Goal: Complete application form: Complete application form

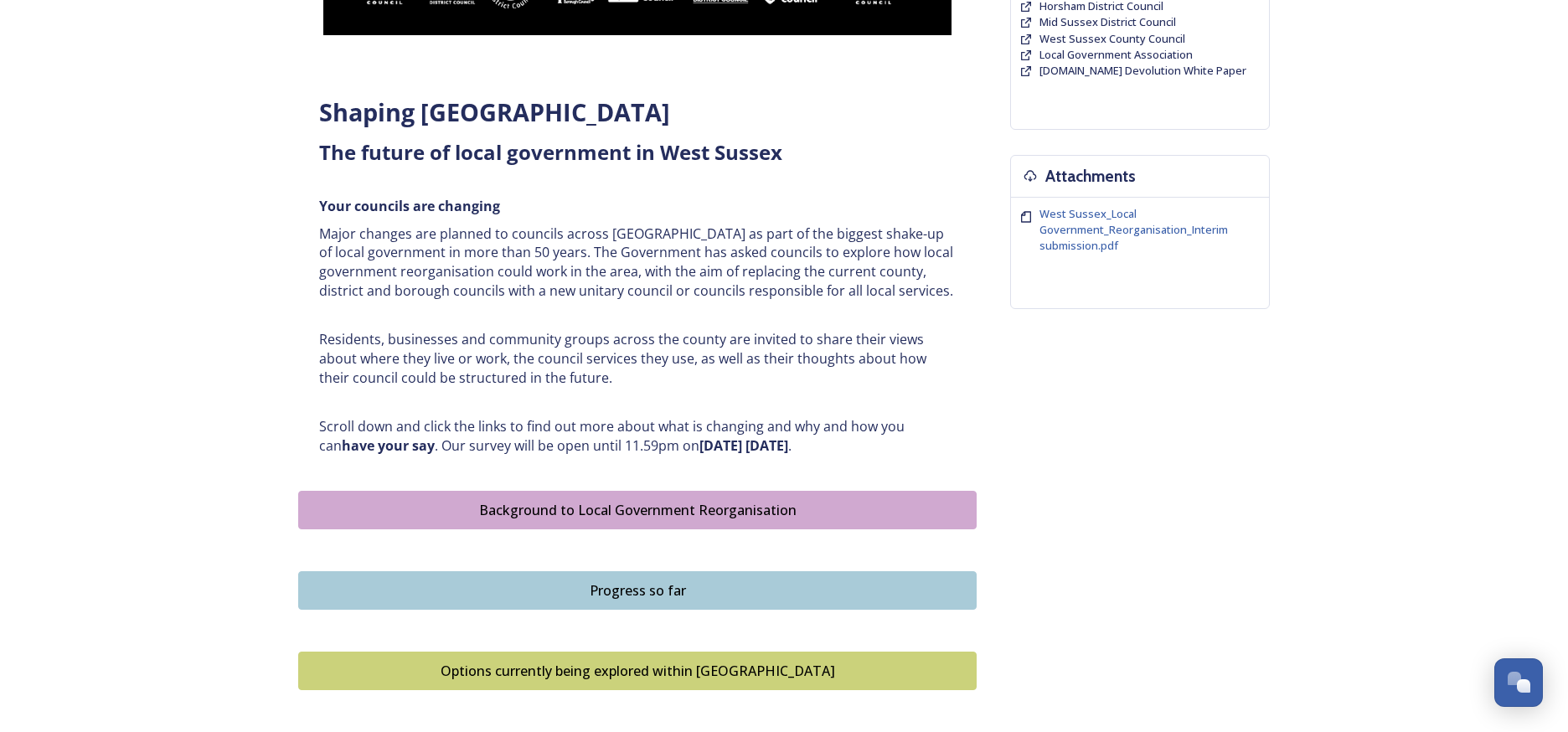
scroll to position [522, 0]
click at [588, 504] on div "Background to Local Government Reorganisation" at bounding box center [637, 509] width 660 height 20
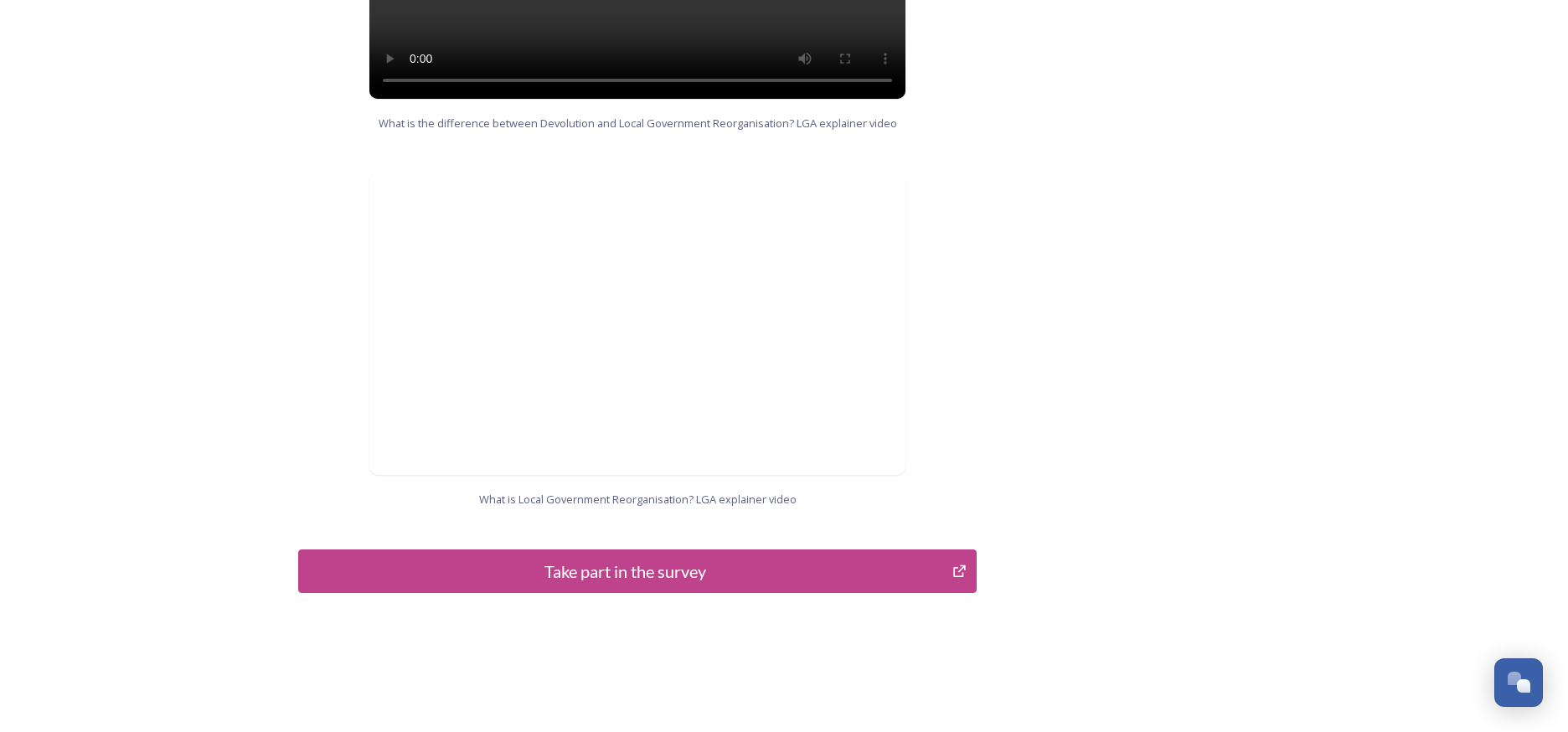
scroll to position [1612, 0]
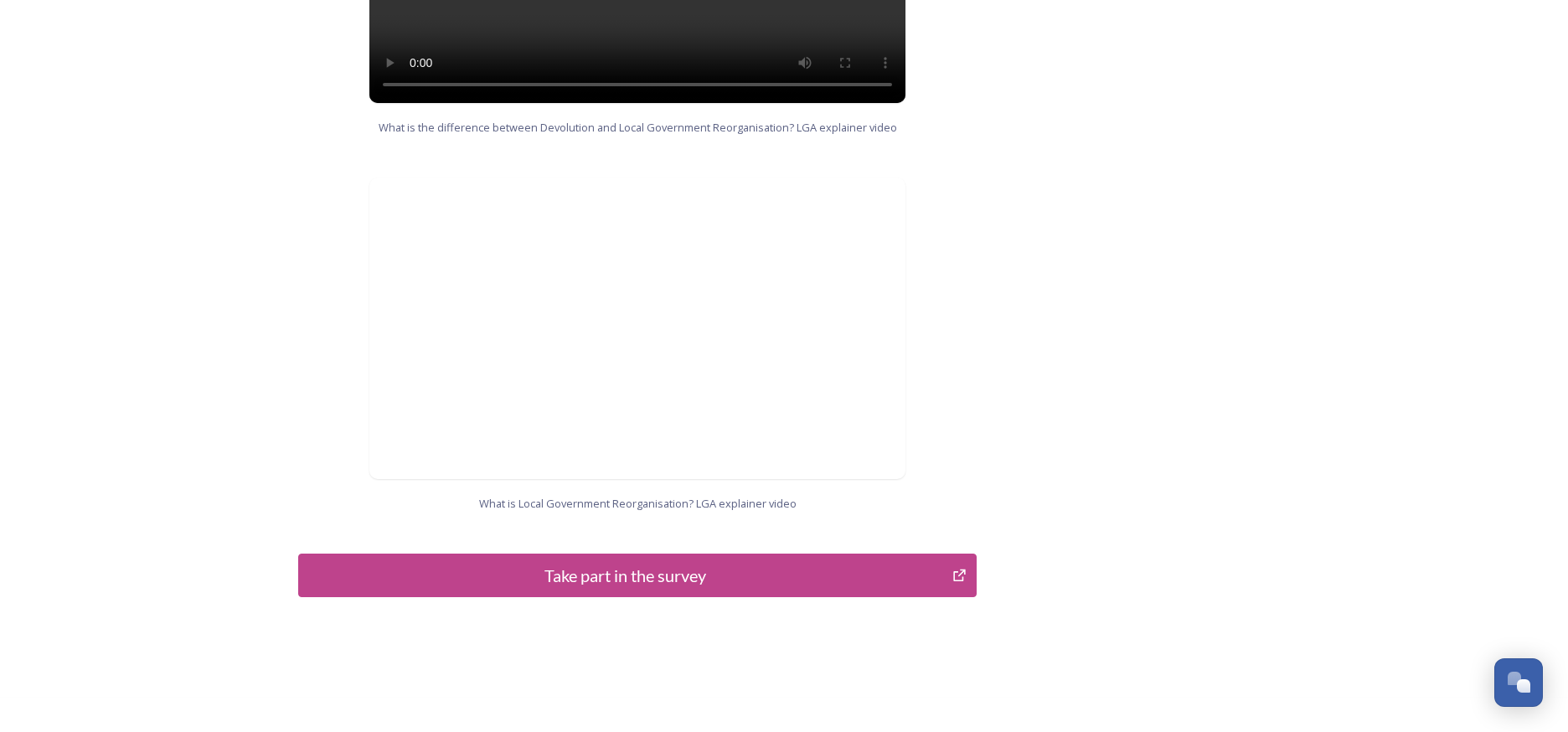
click at [633, 563] on div "Take part in the survey" at bounding box center [625, 575] width 636 height 25
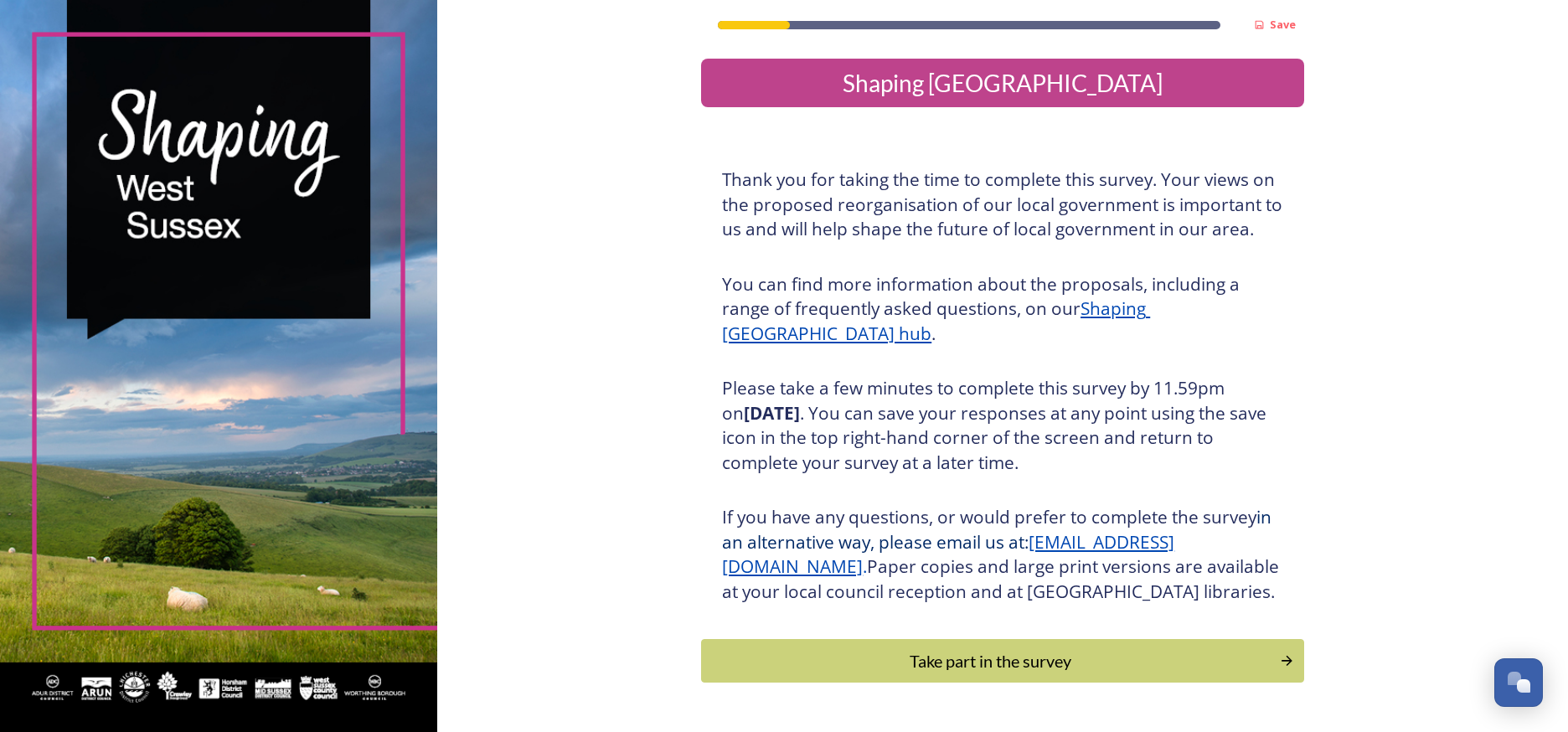
click at [958, 667] on div "Take part in the survey" at bounding box center [991, 661] width 561 height 25
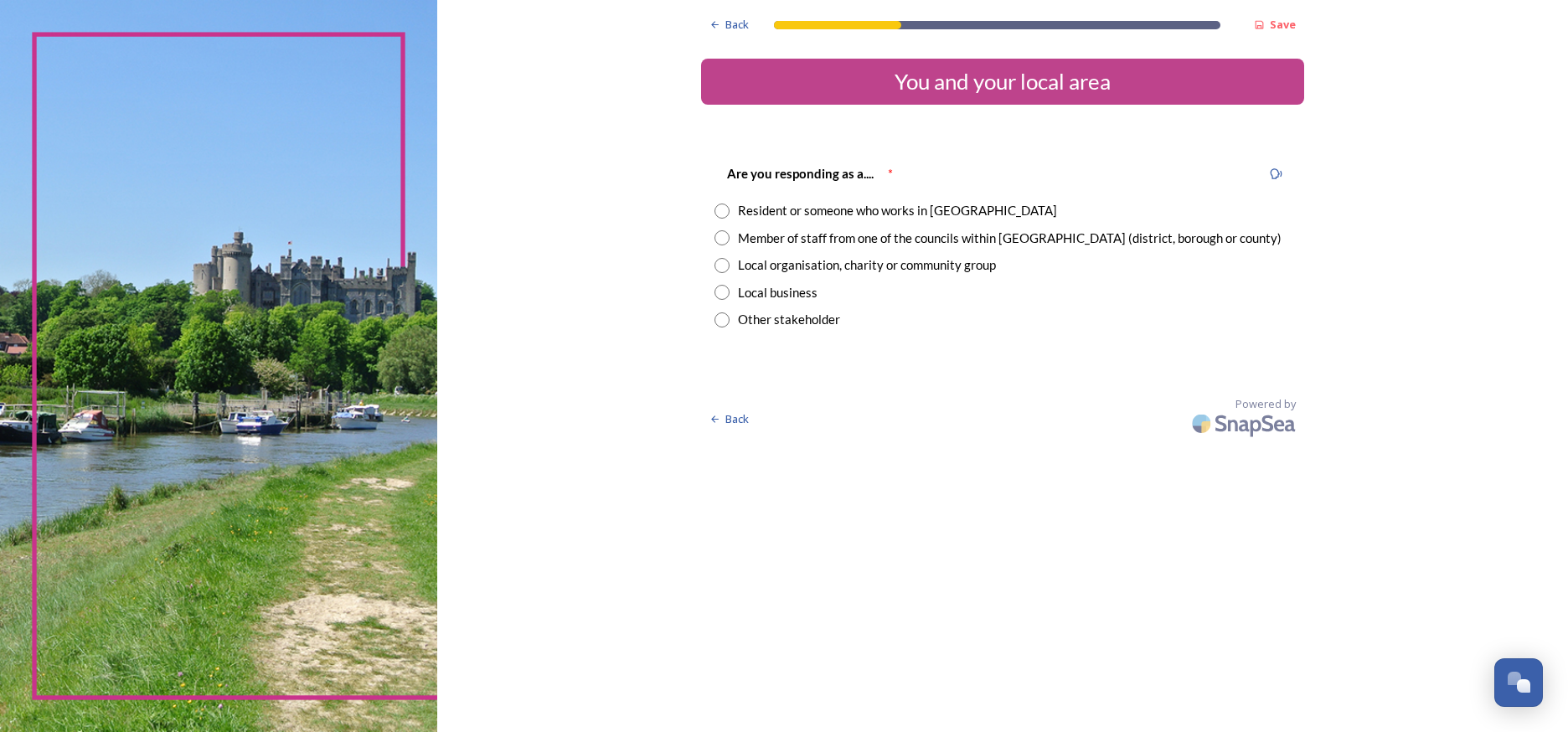
click at [714, 208] on input "radio" at bounding box center [721, 211] width 15 height 15
radio input "true"
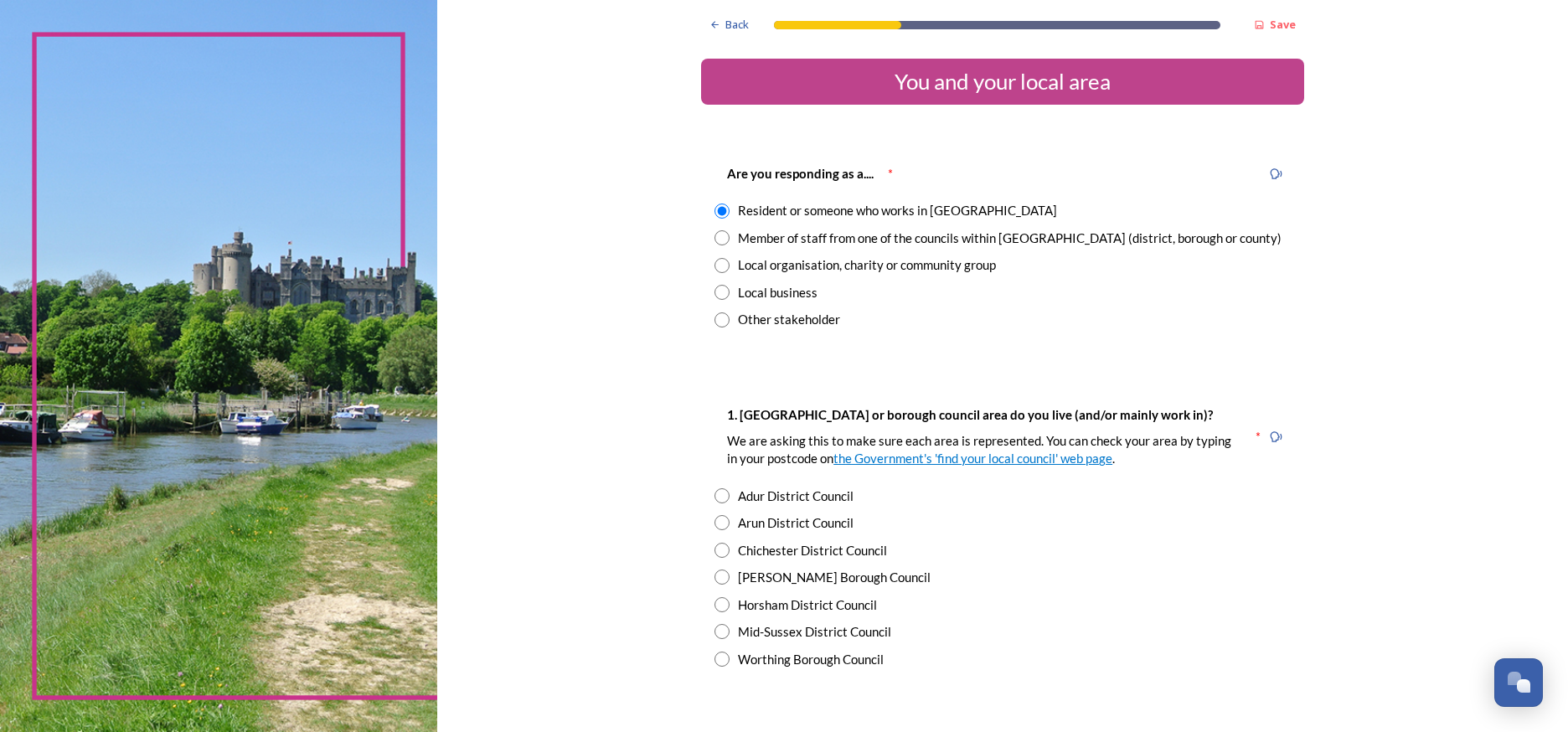
click at [714, 544] on input "radio" at bounding box center [721, 550] width 15 height 15
radio input "true"
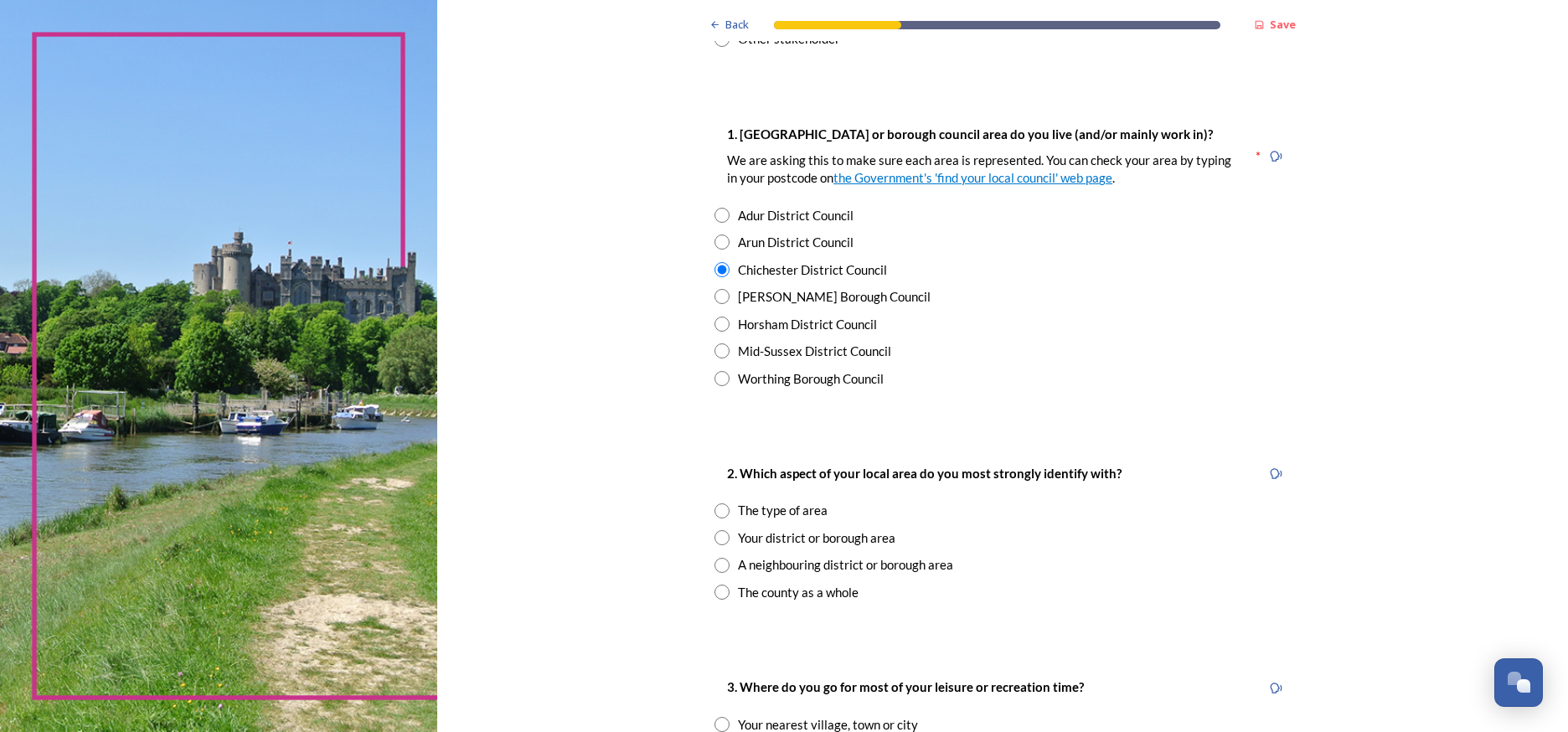
click at [718, 531] on div "Your district or borough area" at bounding box center [1002, 537] width 576 height 19
radio input "true"
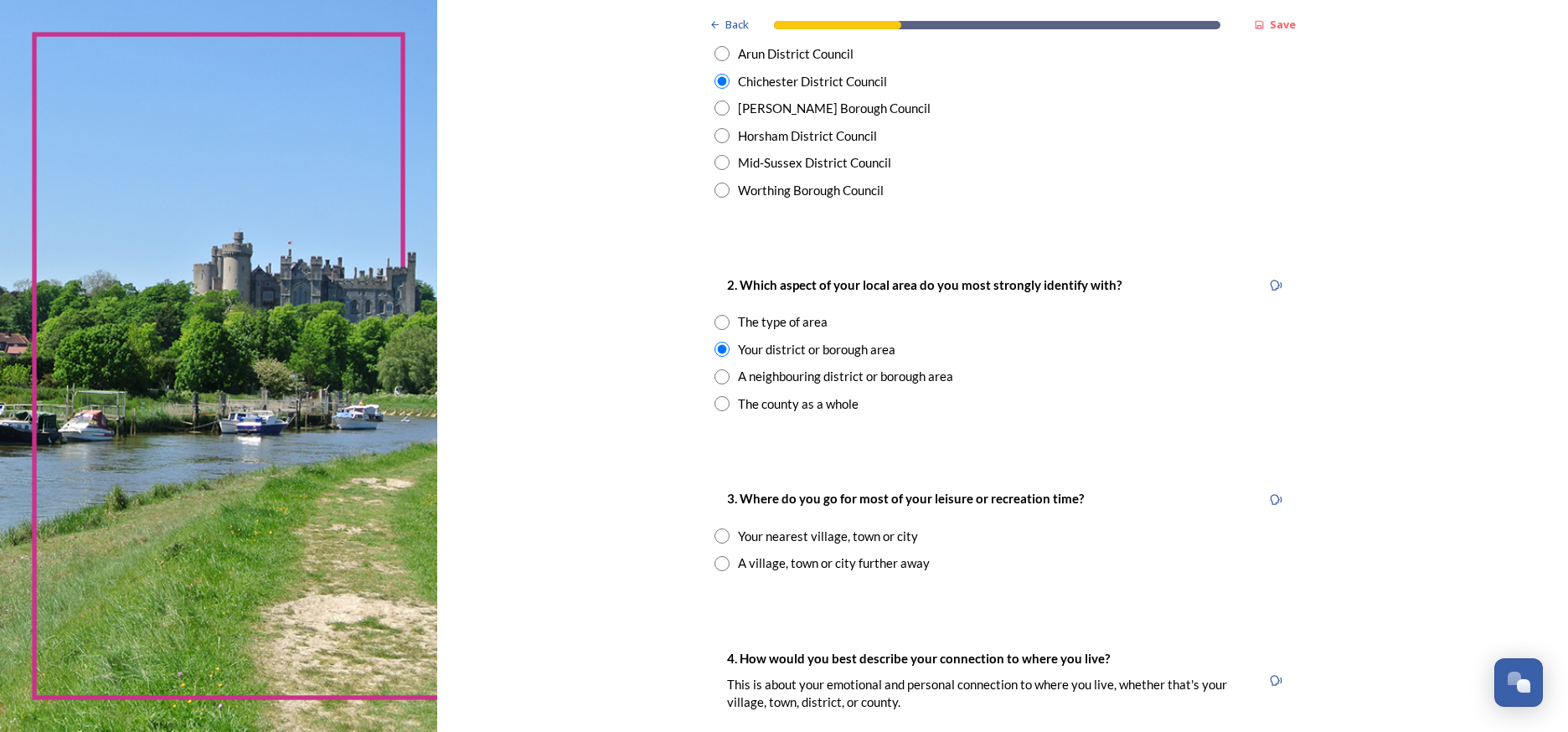
scroll to position [470, 0]
click at [720, 528] on div "Your nearest village, town or city" at bounding box center [1002, 535] width 576 height 19
radio input "true"
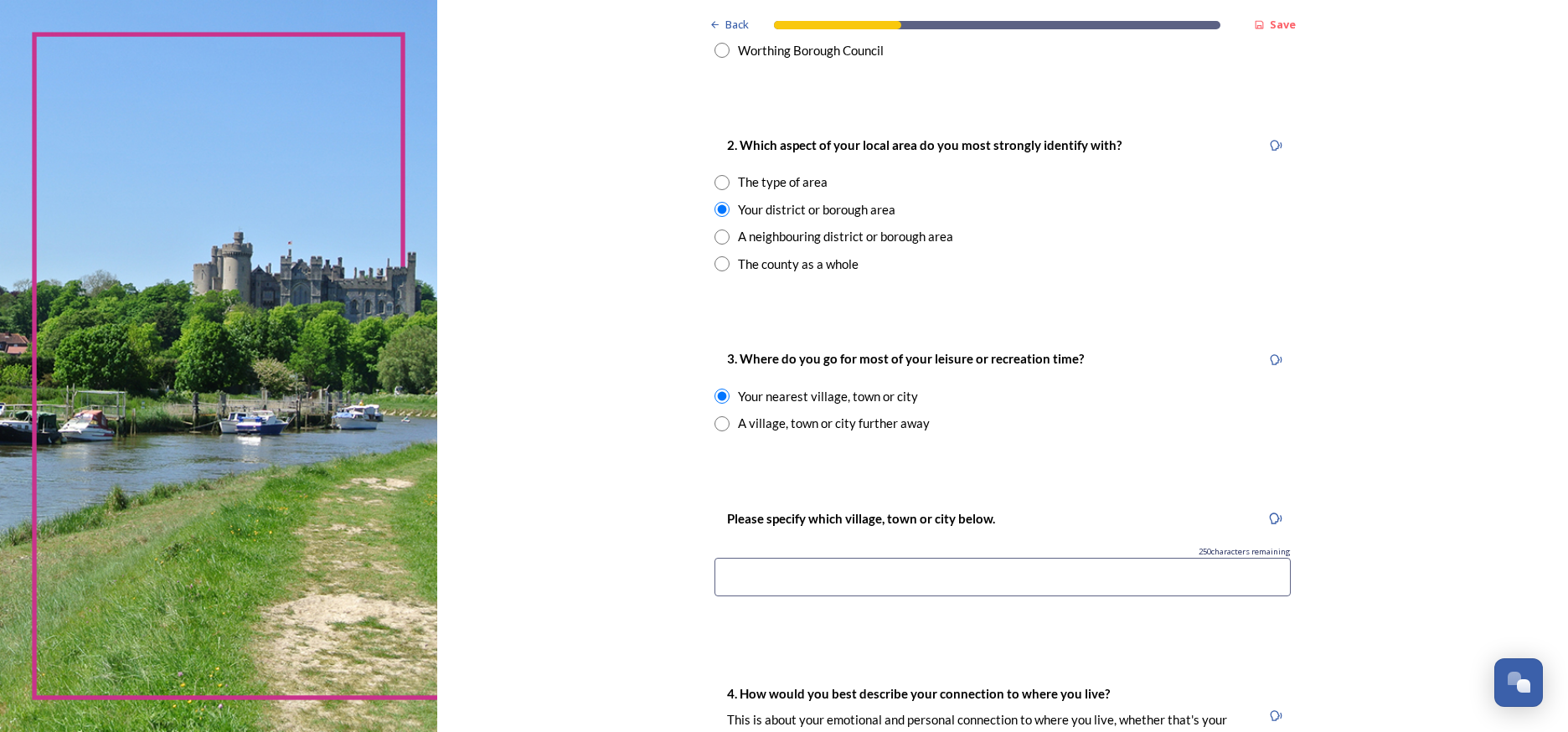
scroll to position [609, 0]
drag, startPoint x: 711, startPoint y: 569, endPoint x: 729, endPoint y: 542, distance: 32.4
click at [714, 565] on input at bounding box center [1002, 576] width 576 height 39
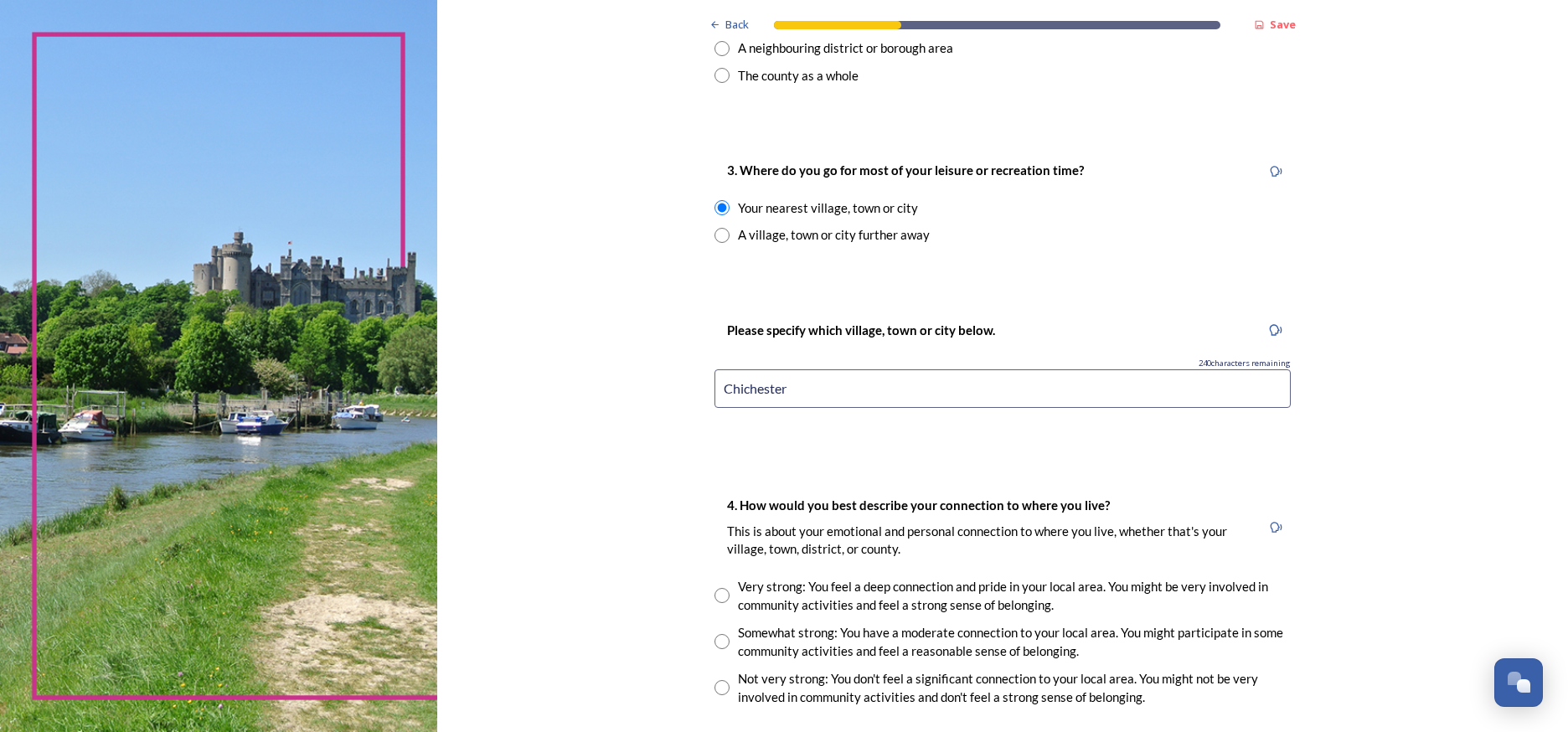
scroll to position [807, 0]
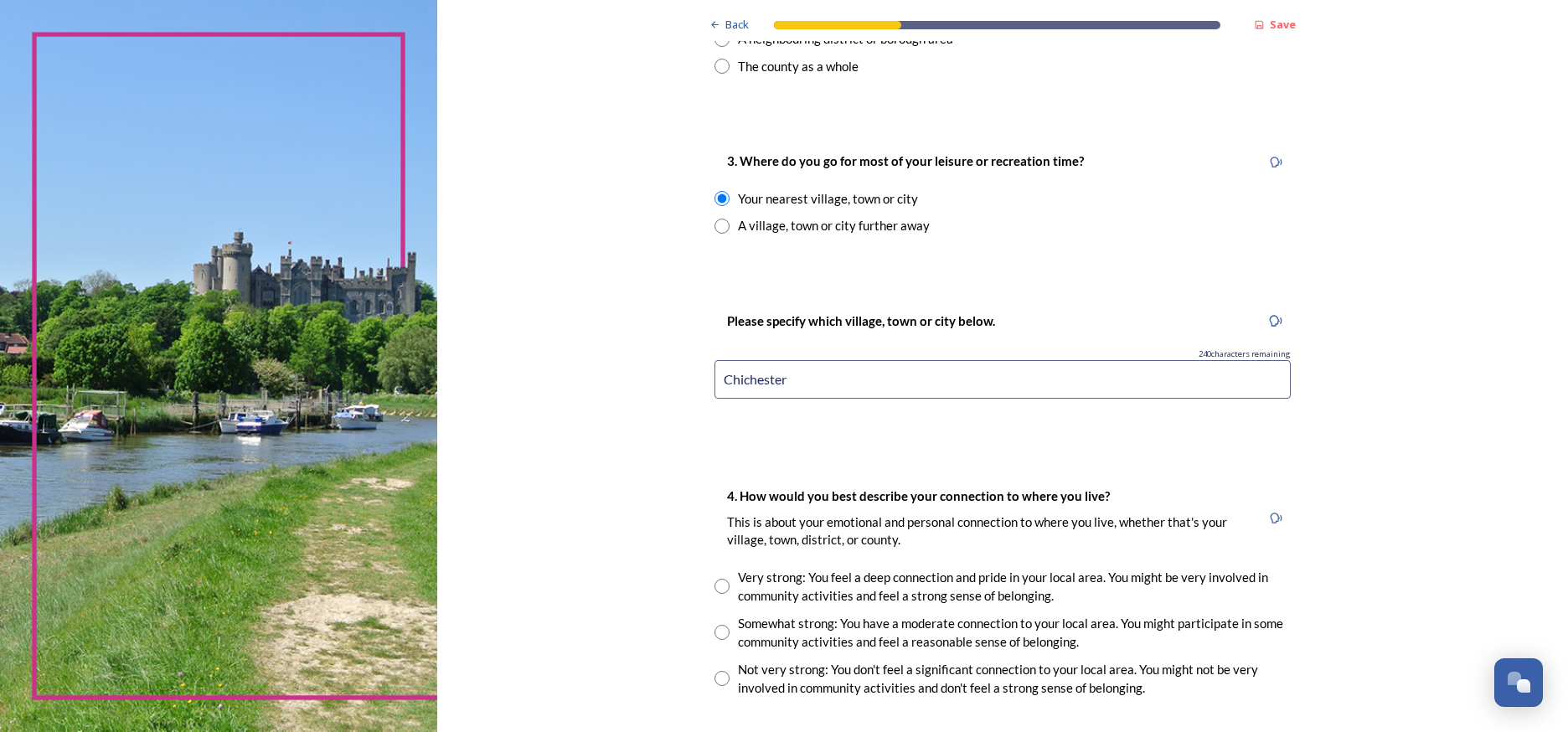
type input "Chichester"
click at [714, 625] on input "radio" at bounding box center [721, 632] width 15 height 15
radio input "true"
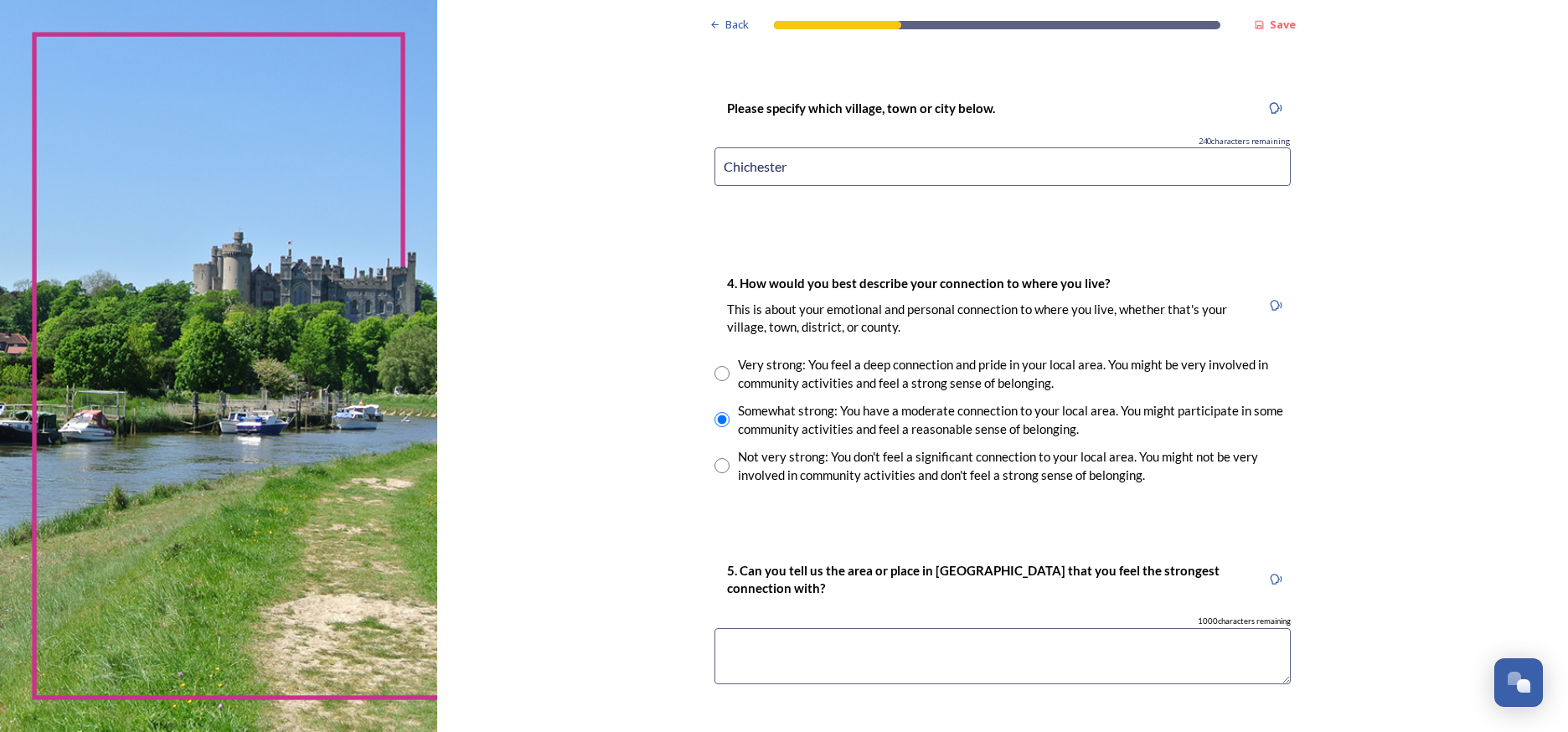
scroll to position [1020, 0]
click at [719, 627] on textarea at bounding box center [1002, 654] width 576 height 56
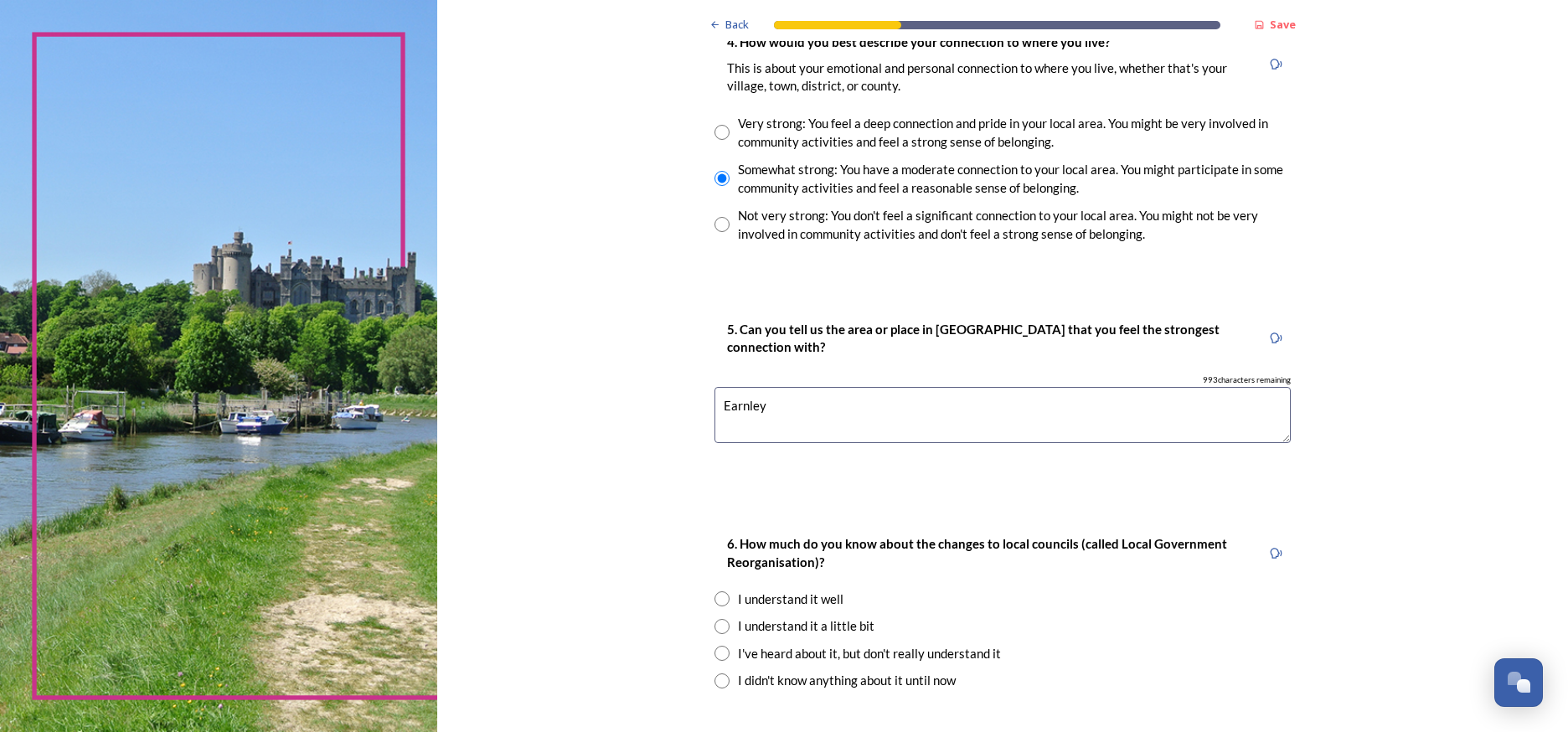
scroll to position [1265, 0]
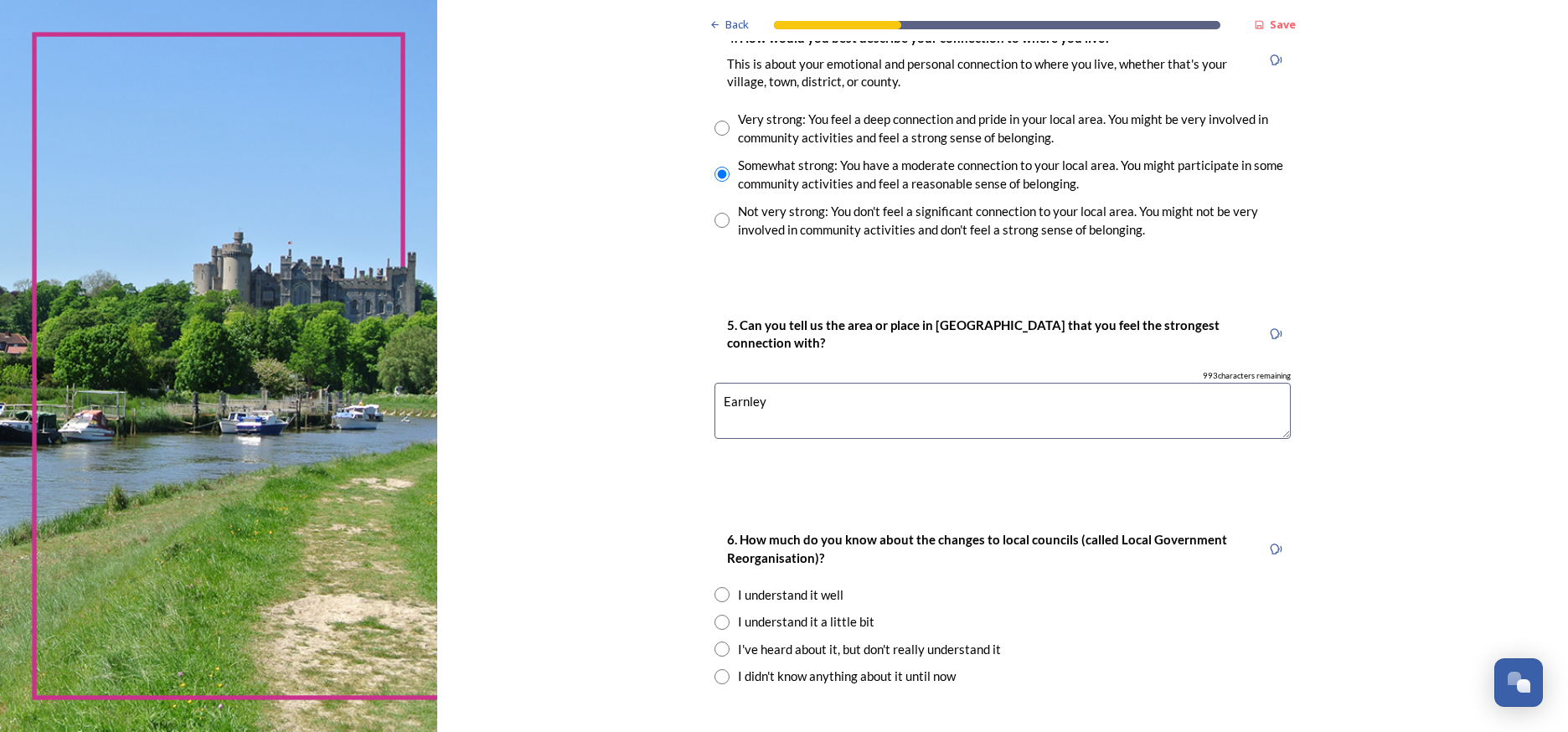
type textarea "Earnley"
click at [714, 587] on input "radio" at bounding box center [721, 594] width 15 height 15
radio input "true"
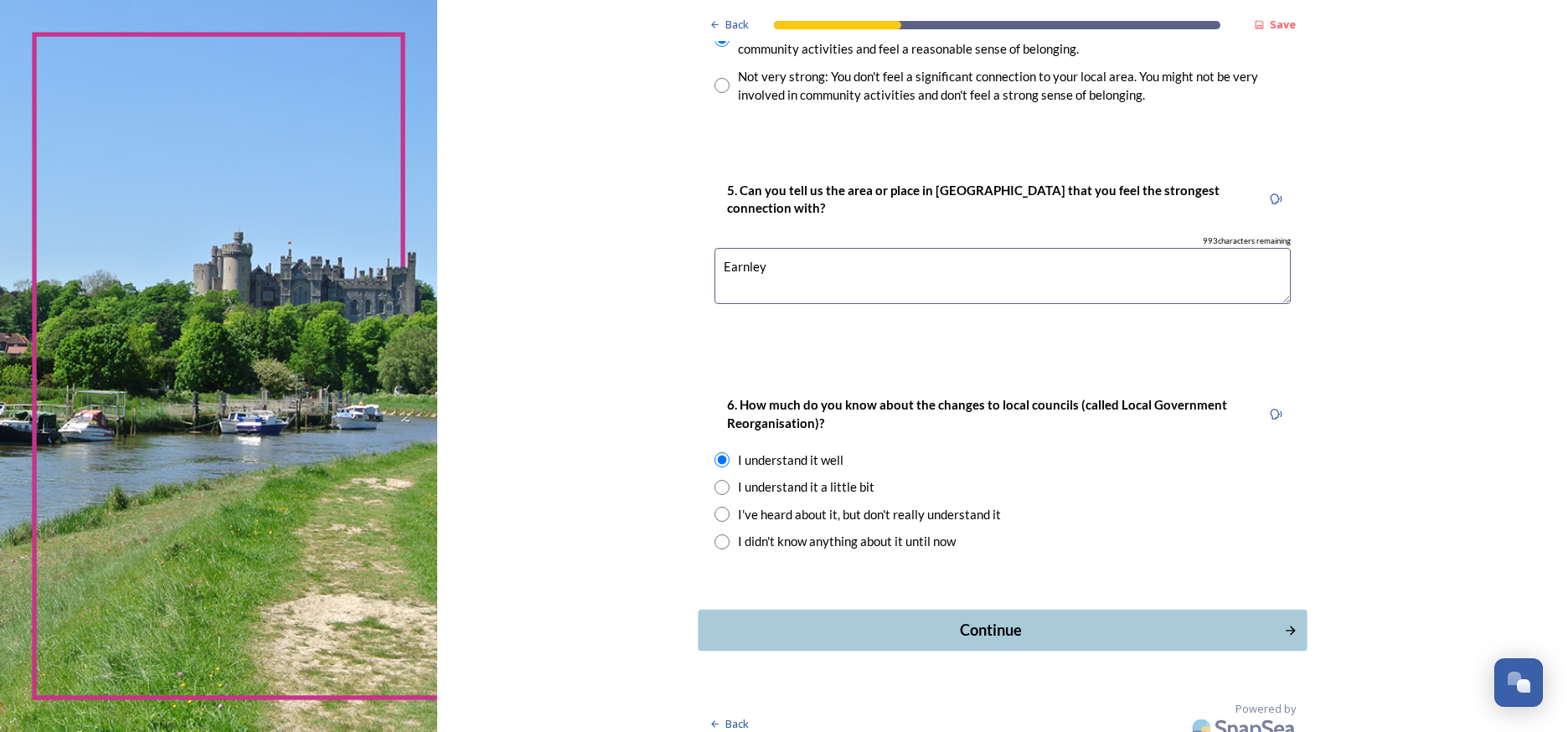
scroll to position [1398, 0]
click at [738, 619] on div "Continue" at bounding box center [991, 630] width 567 height 23
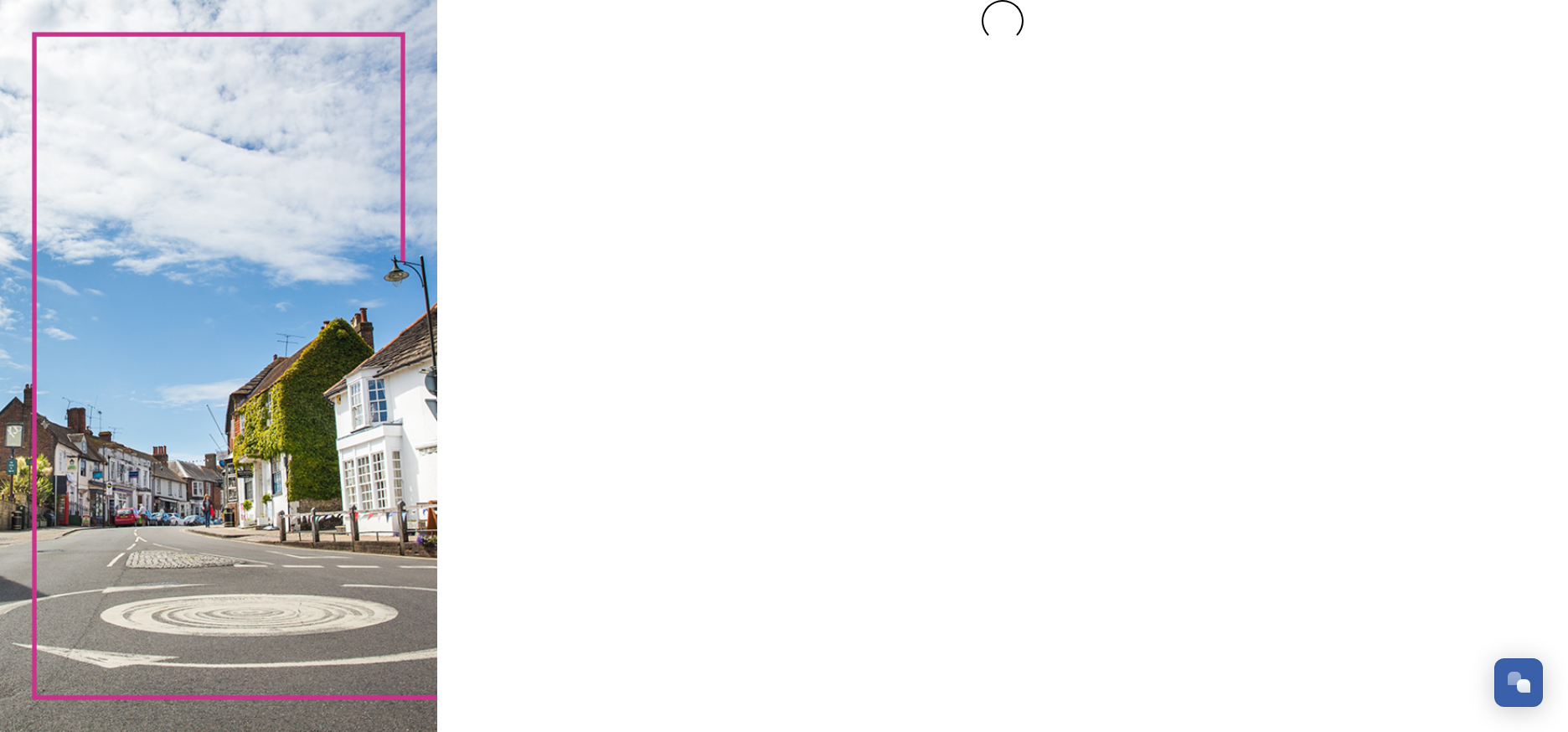
scroll to position [0, 0]
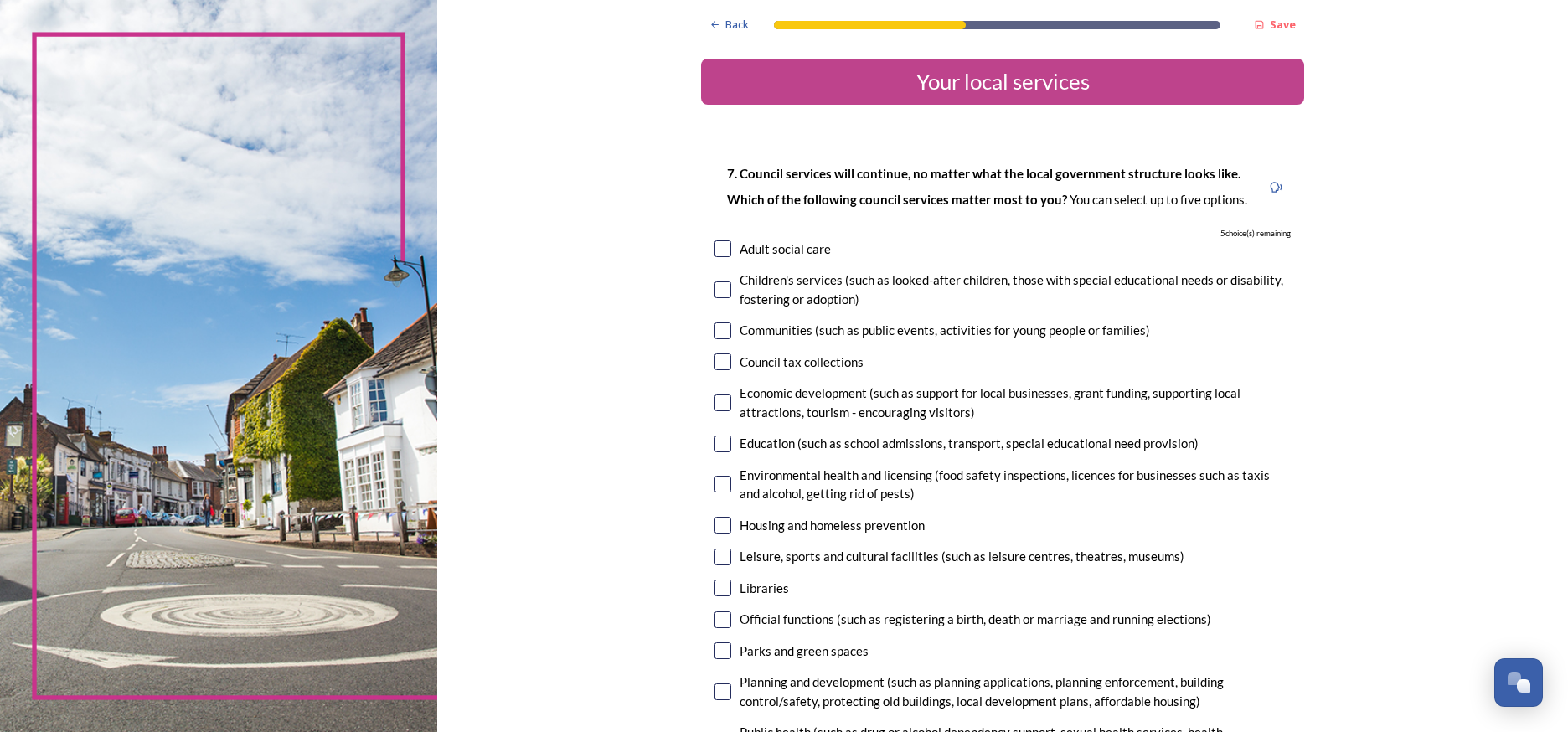
click at [714, 359] on input "checkbox" at bounding box center [722, 361] width 17 height 17
checkbox input "true"
click at [714, 643] on input "checkbox" at bounding box center [722, 651] width 17 height 17
checkbox input "true"
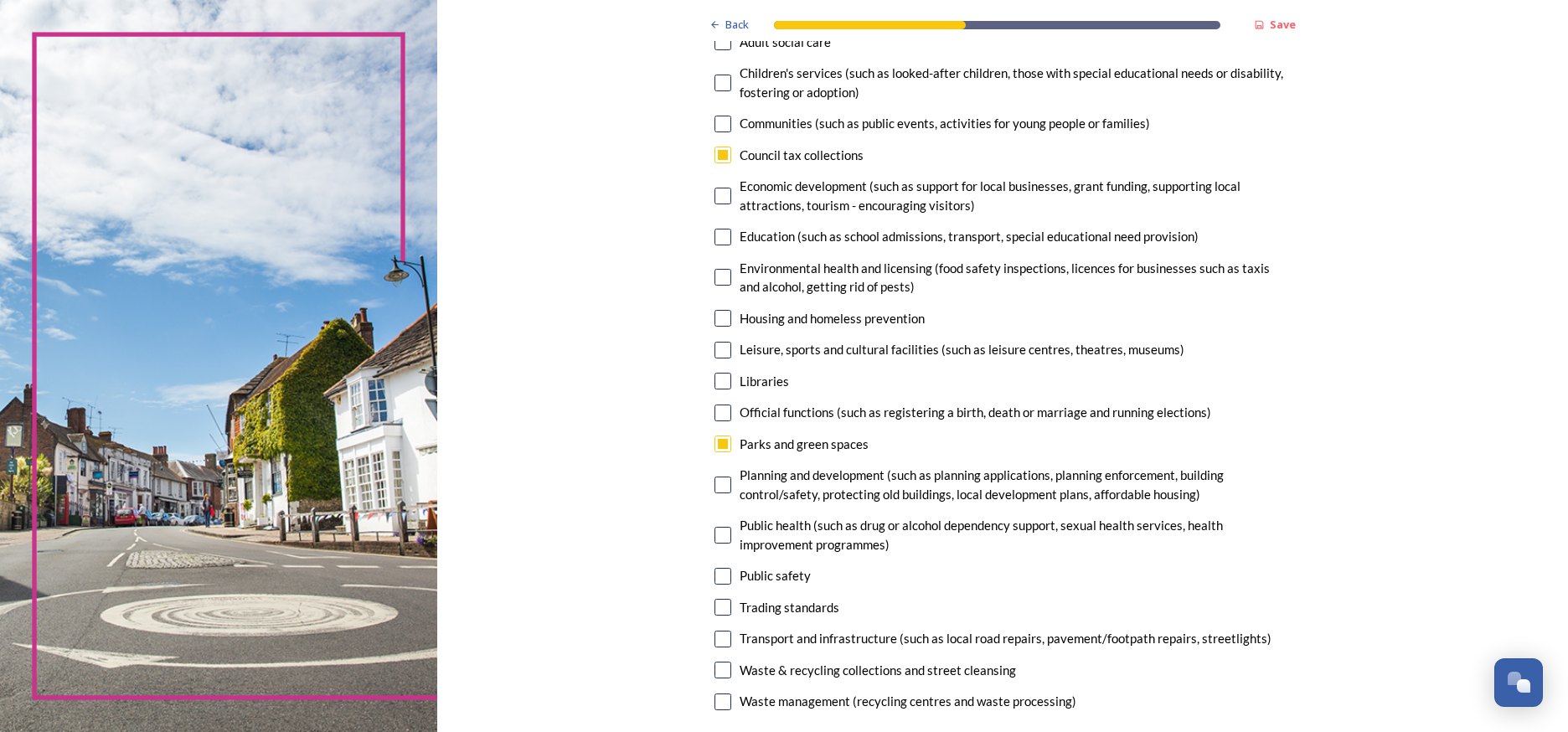
scroll to position [207, 0]
click at [714, 478] on input "checkbox" at bounding box center [722, 484] width 17 height 17
checkbox input "true"
click at [714, 567] on input "checkbox" at bounding box center [722, 575] width 17 height 17
checkbox input "true"
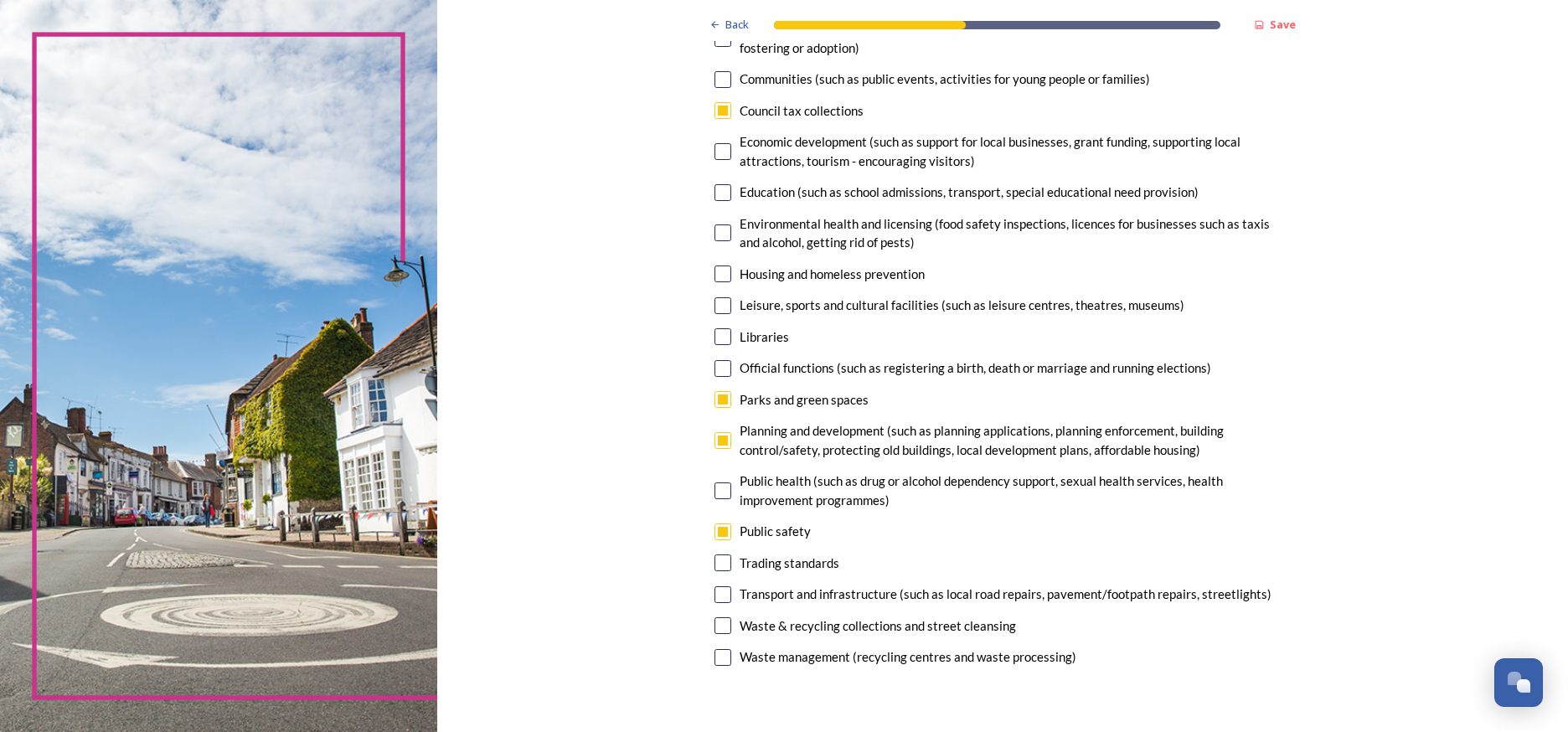
scroll to position [254, 0]
click at [714, 614] on input "checkbox" at bounding box center [722, 622] width 17 height 17
checkbox input "true"
click at [714, 583] on input "checkbox" at bounding box center [722, 591] width 17 height 17
checkbox input "false"
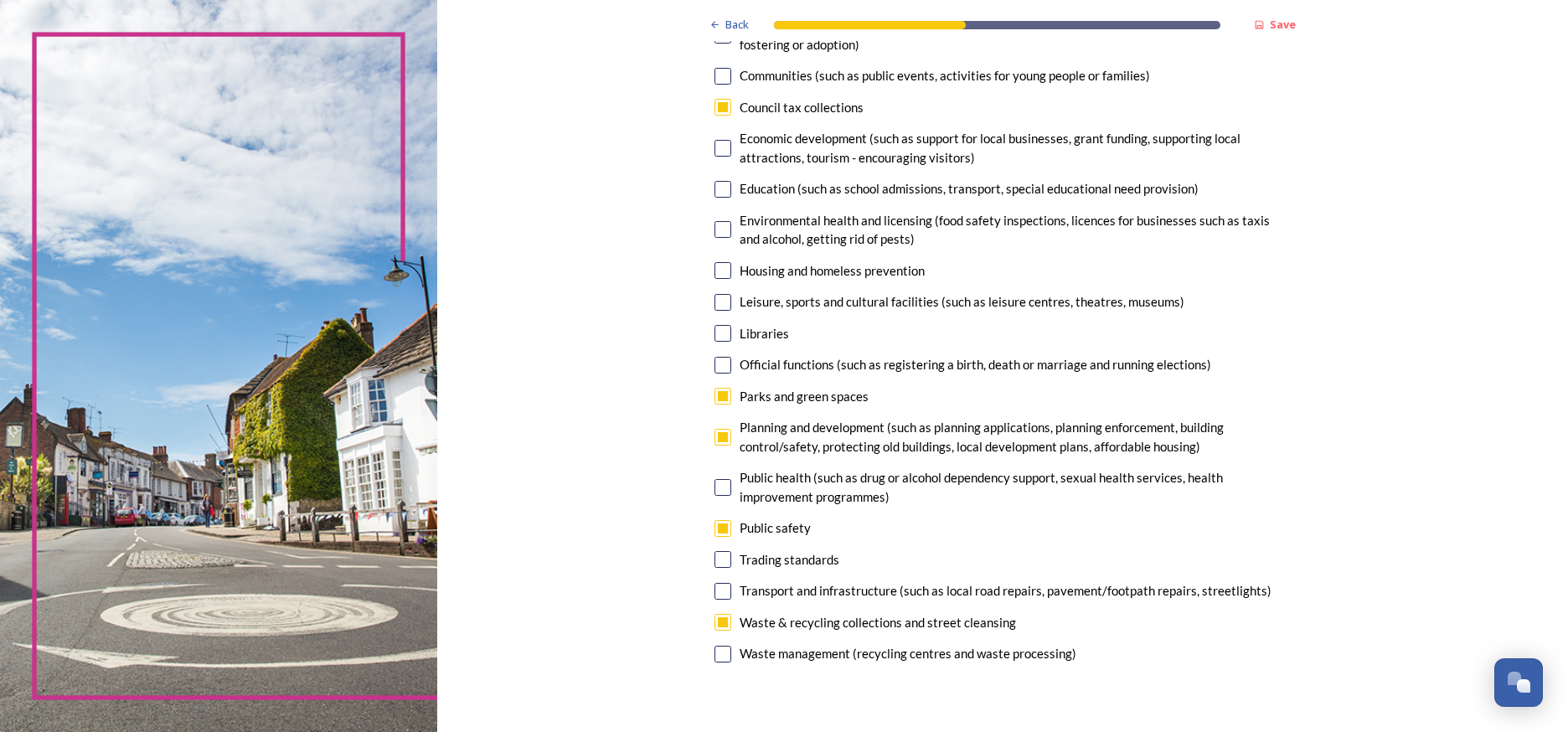
click at [714, 520] on input "checkbox" at bounding box center [722, 528] width 17 height 17
checkbox input "false"
click at [714, 583] on input "checkbox" at bounding box center [722, 591] width 17 height 17
checkbox input "true"
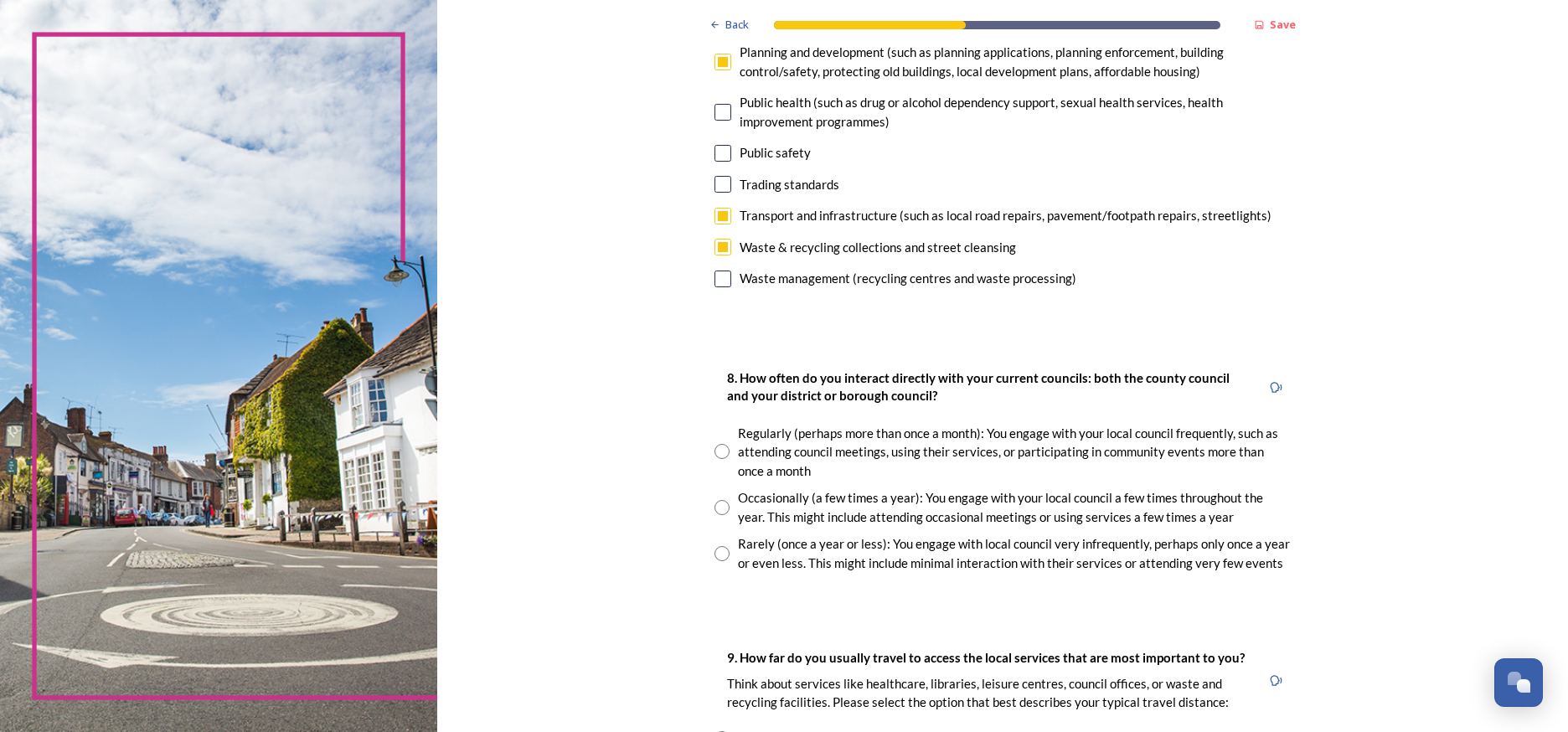
scroll to position [631, 0]
click at [714, 499] on input "radio" at bounding box center [721, 506] width 15 height 15
radio input "true"
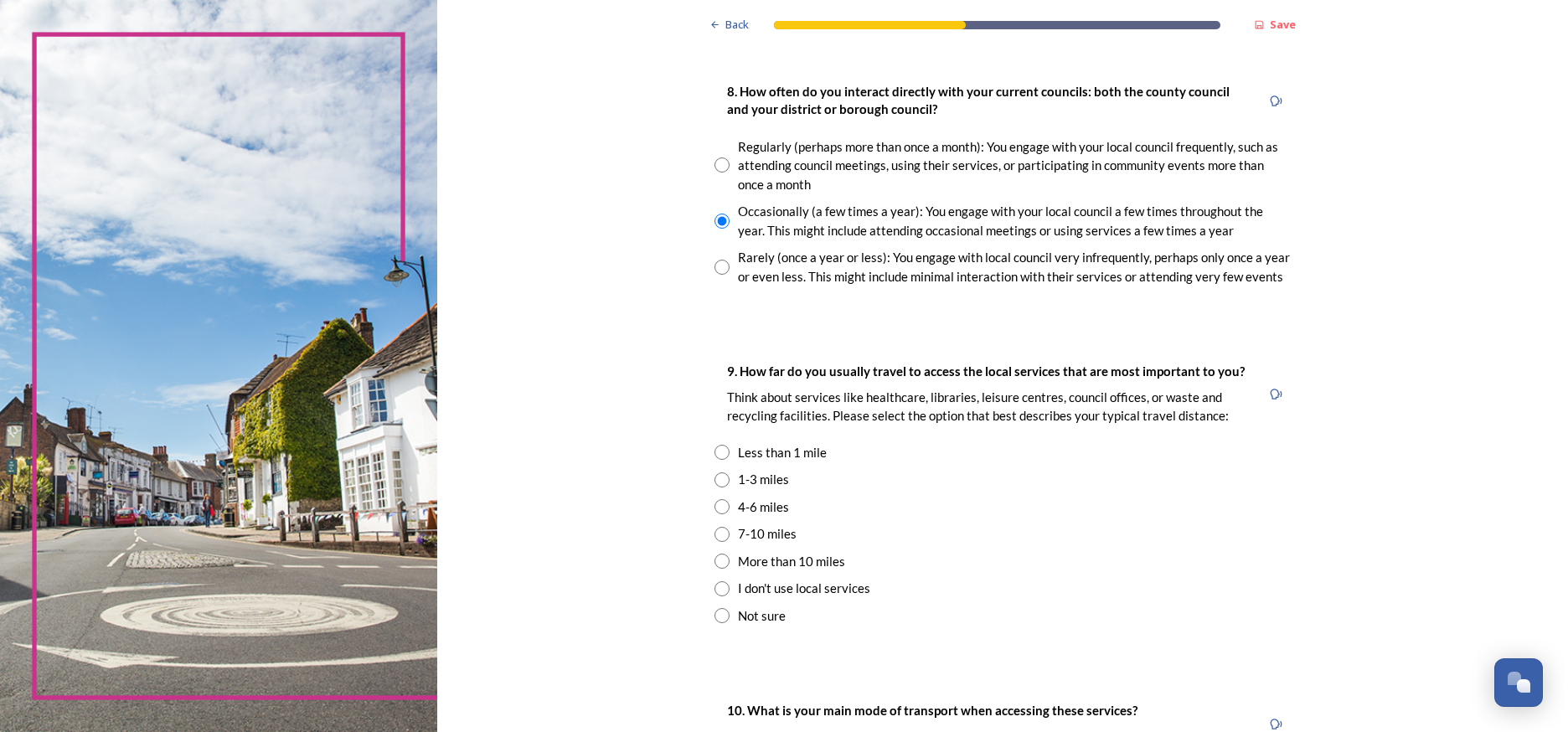
scroll to position [921, 0]
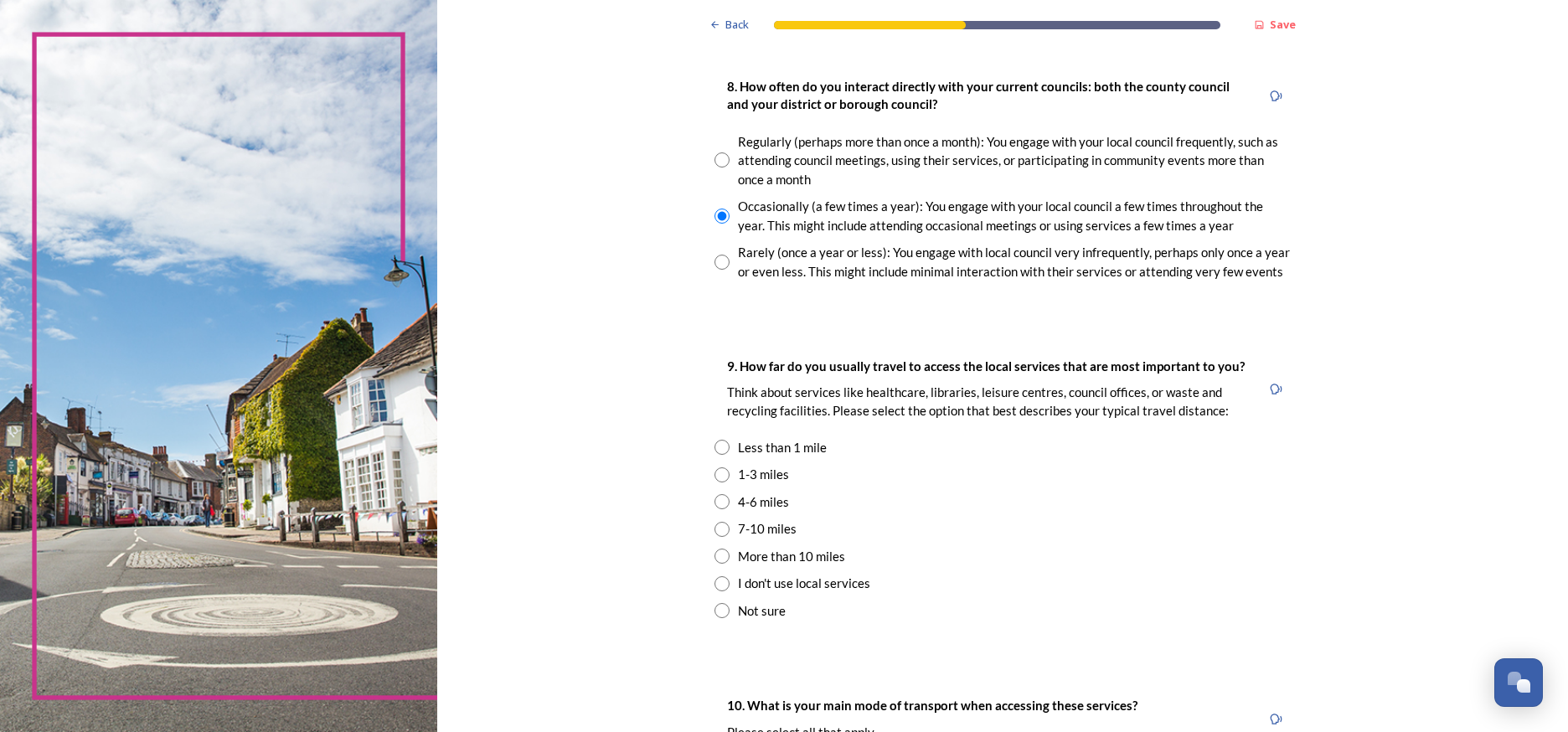
click at [714, 467] on input "radio" at bounding box center [721, 474] width 15 height 15
radio input "true"
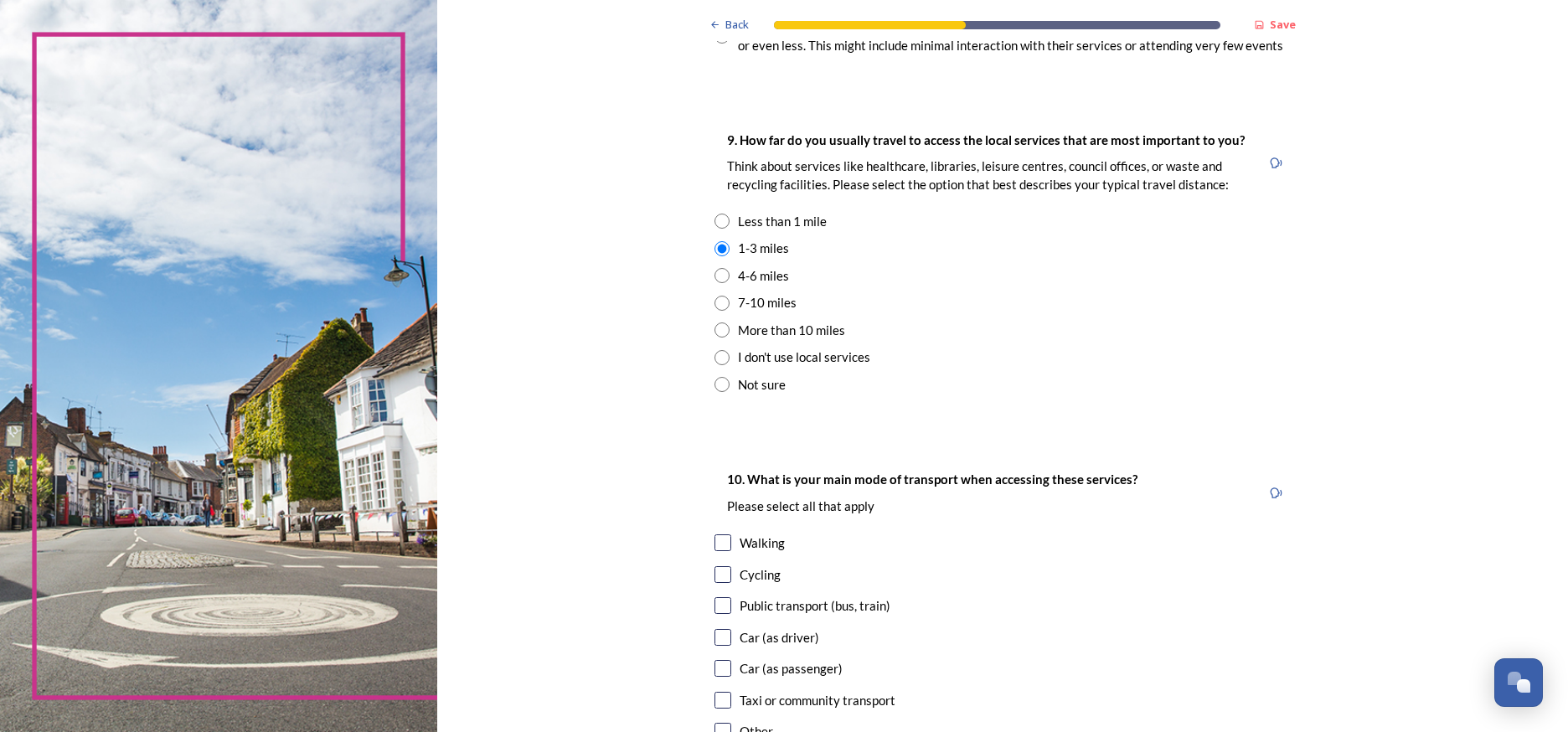
scroll to position [1150, 0]
click at [714, 265] on input "radio" at bounding box center [721, 272] width 15 height 15
radio input "true"
click at [714, 239] on input "radio" at bounding box center [721, 246] width 15 height 15
radio input "true"
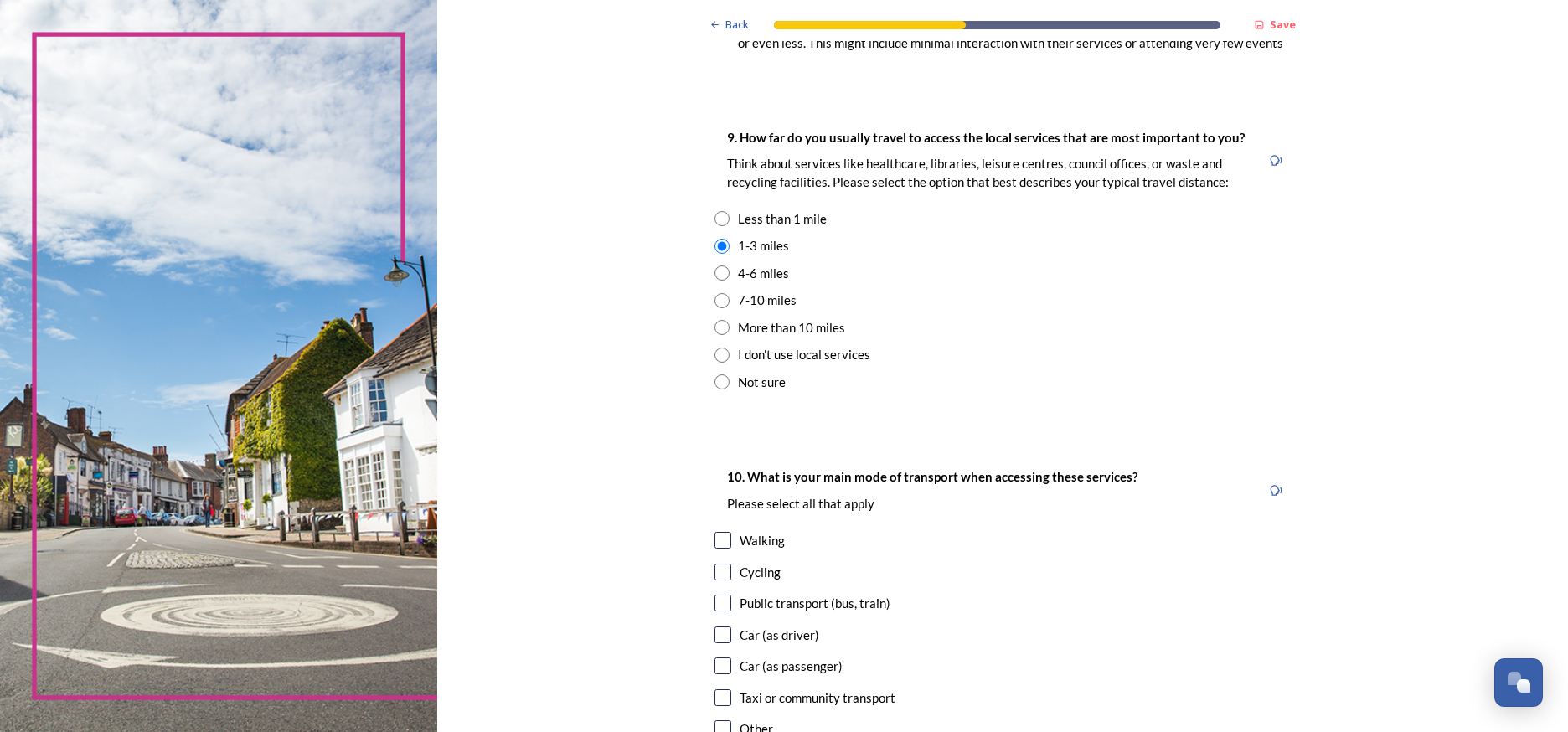
click at [714, 627] on input "checkbox" at bounding box center [722, 635] width 17 height 17
checkbox input "true"
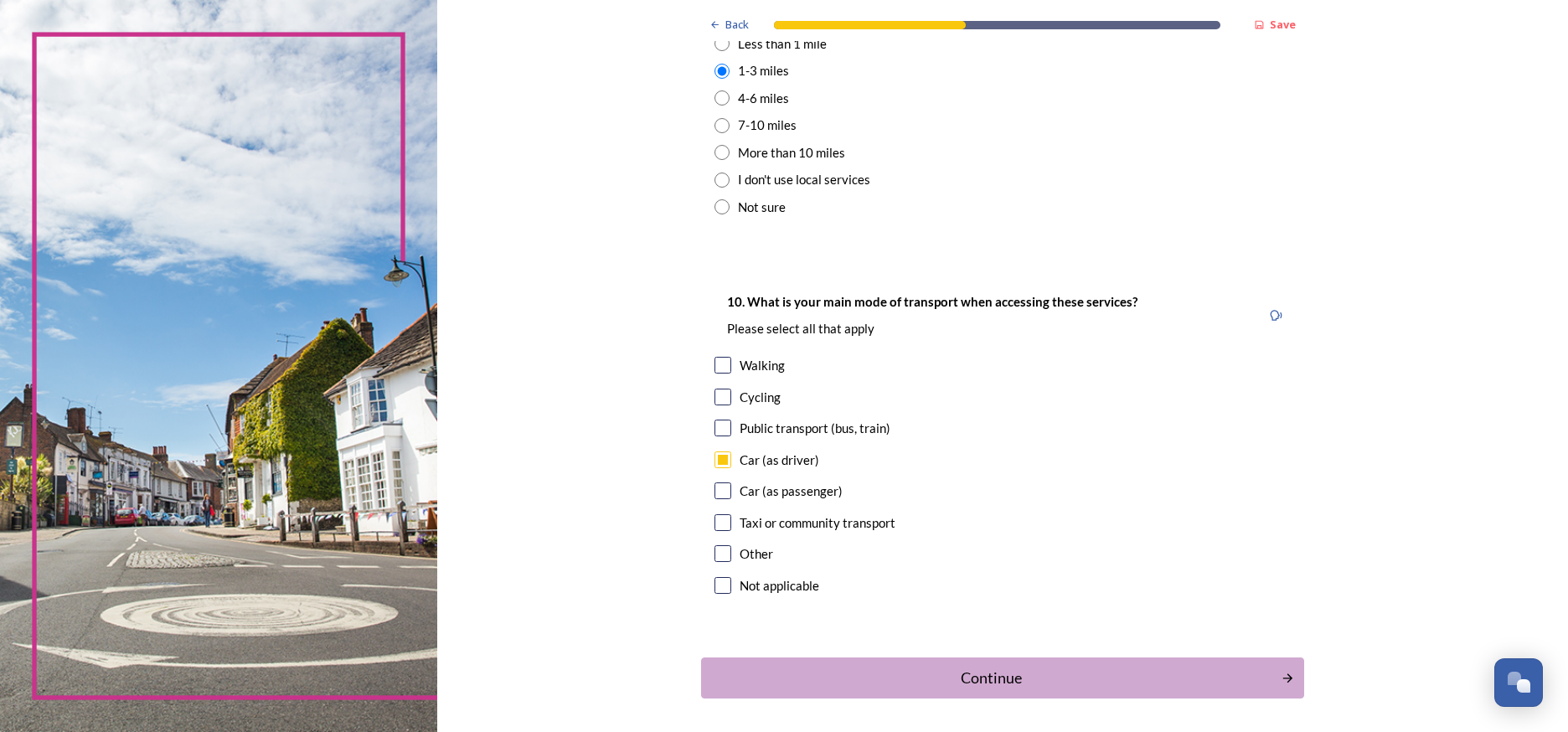
scroll to position [1331, 0]
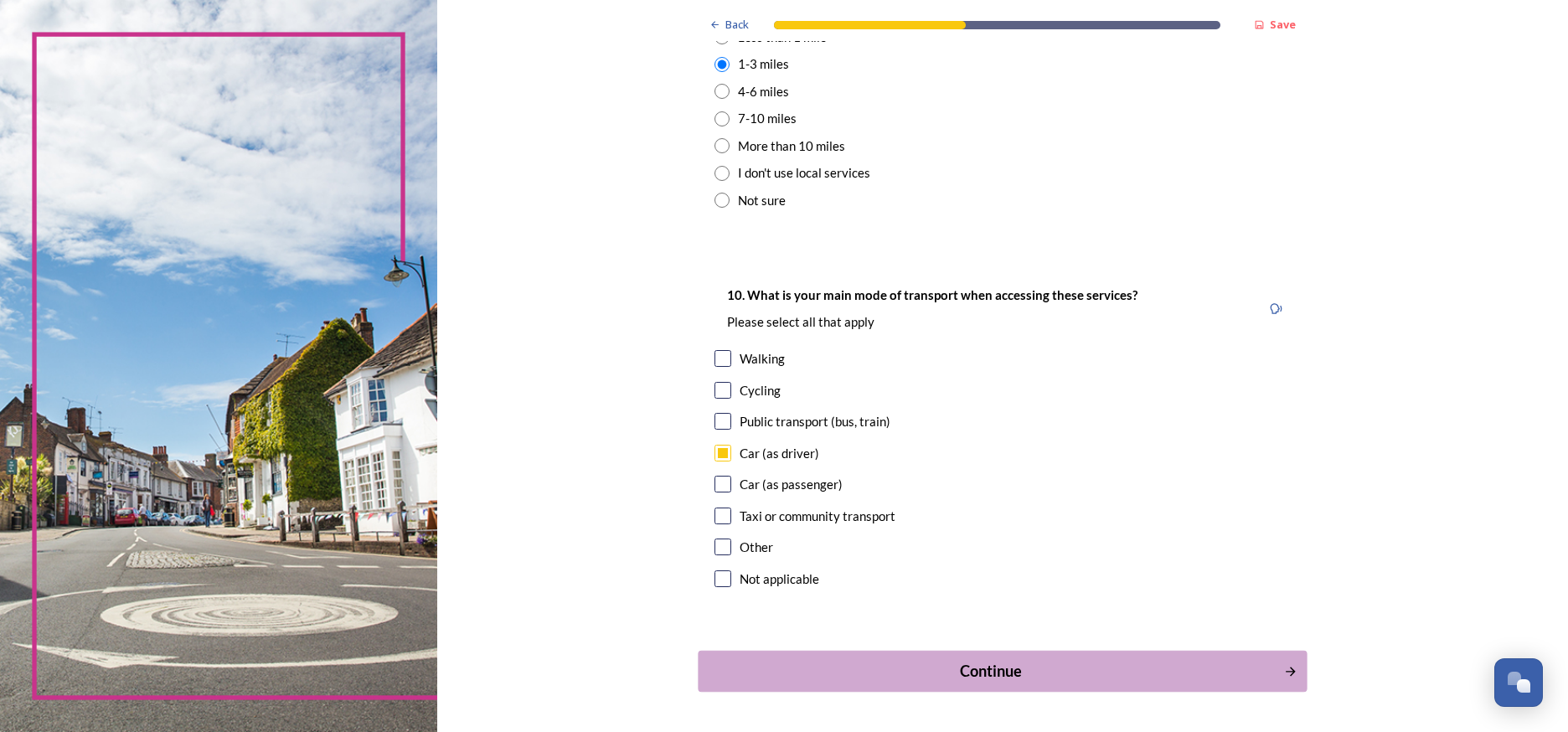
click at [841, 651] on button "Continue" at bounding box center [1003, 672] width 609 height 41
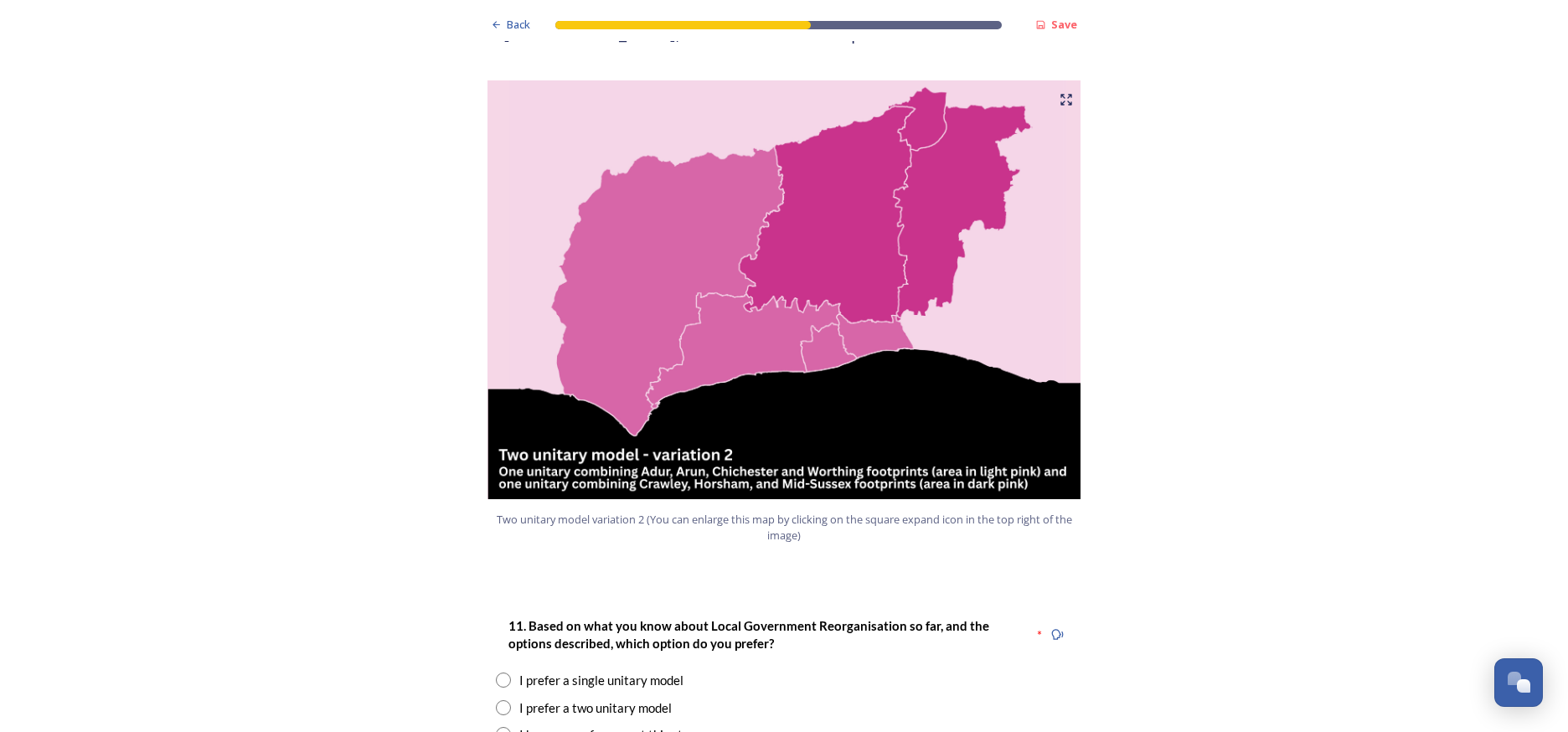
scroll to position [1734, 0]
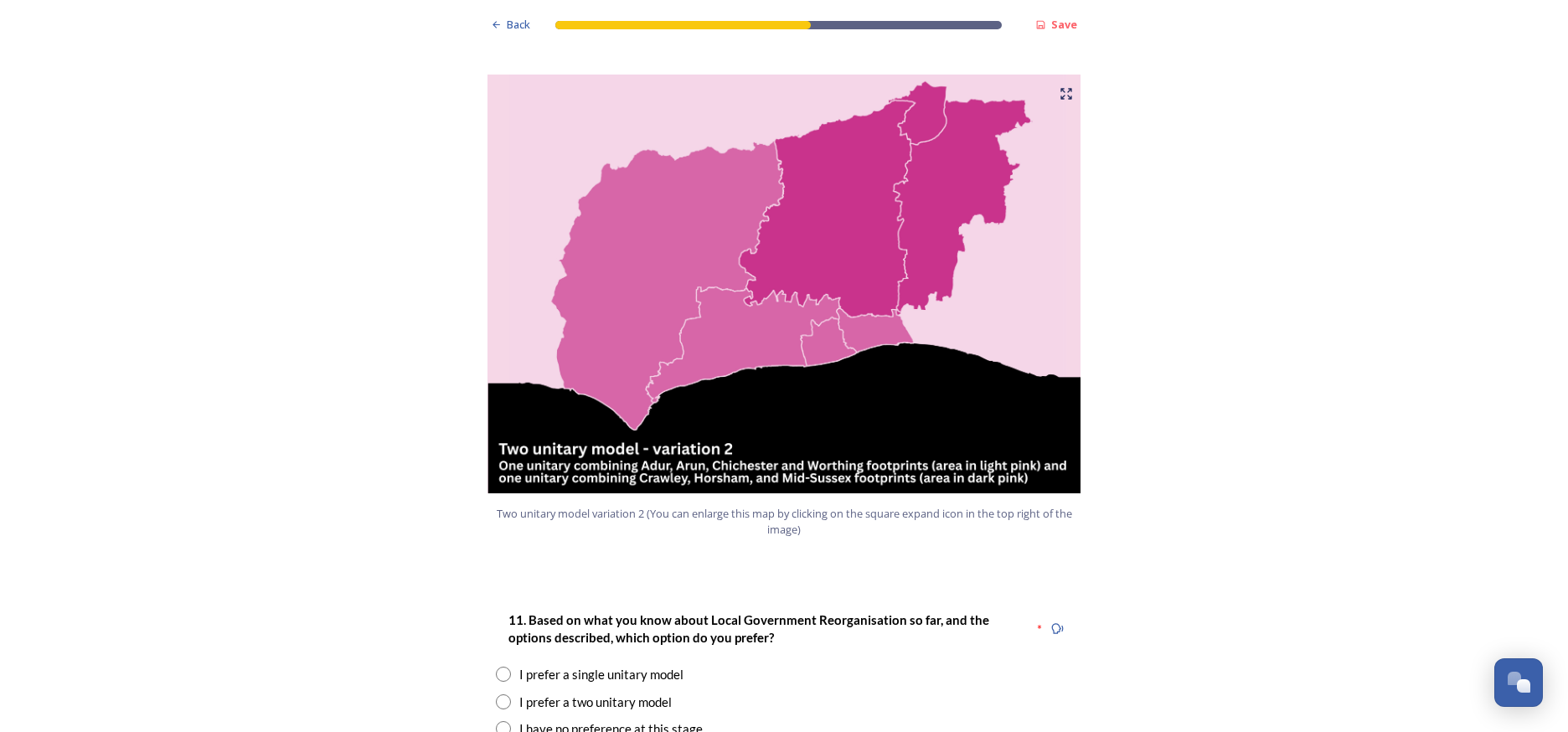
click at [512, 692] on div "I prefer a two unitary model" at bounding box center [784, 701] width 576 height 19
radio input "true"
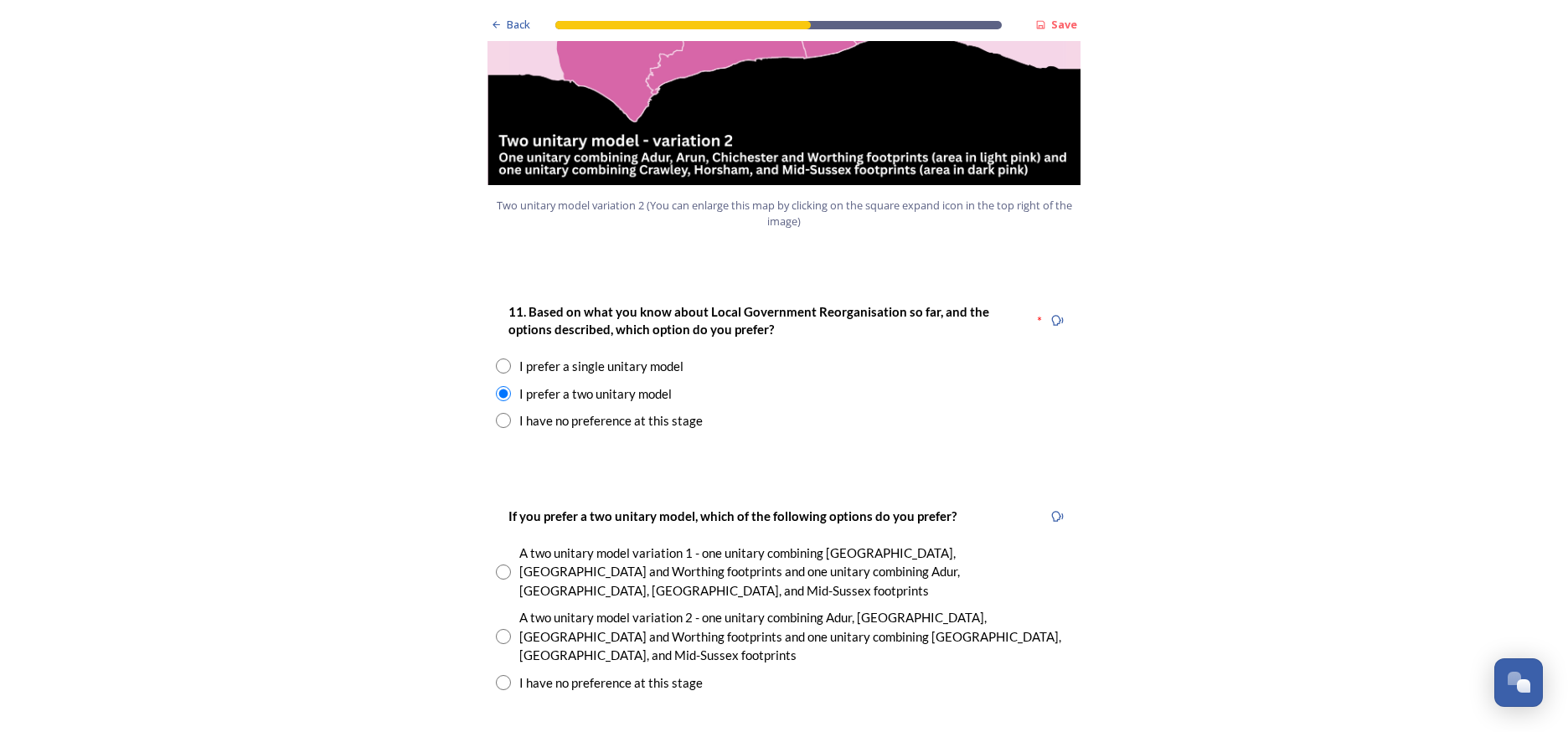
scroll to position [2045, 0]
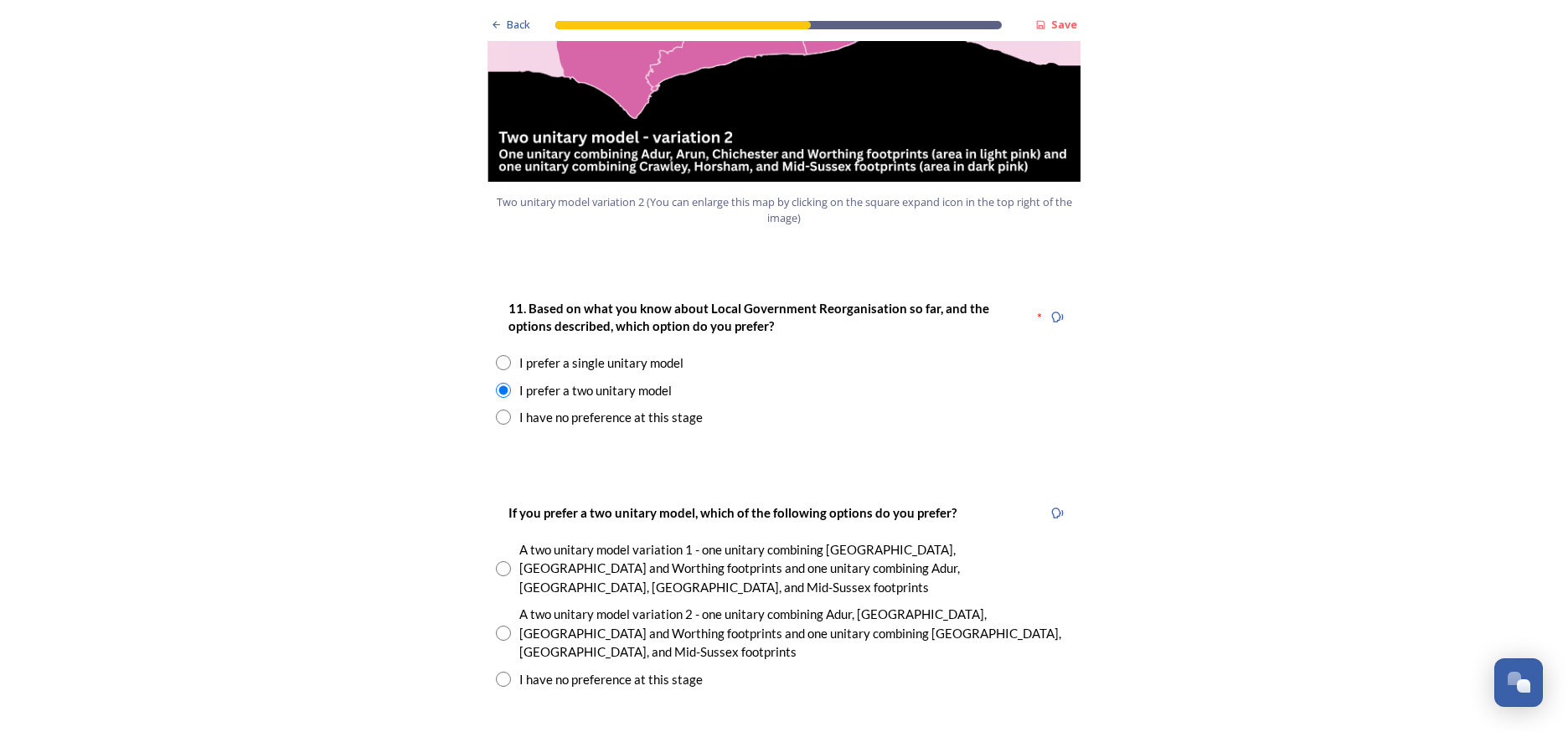
click at [501, 561] on input "radio" at bounding box center [503, 568] width 15 height 15
radio input "true"
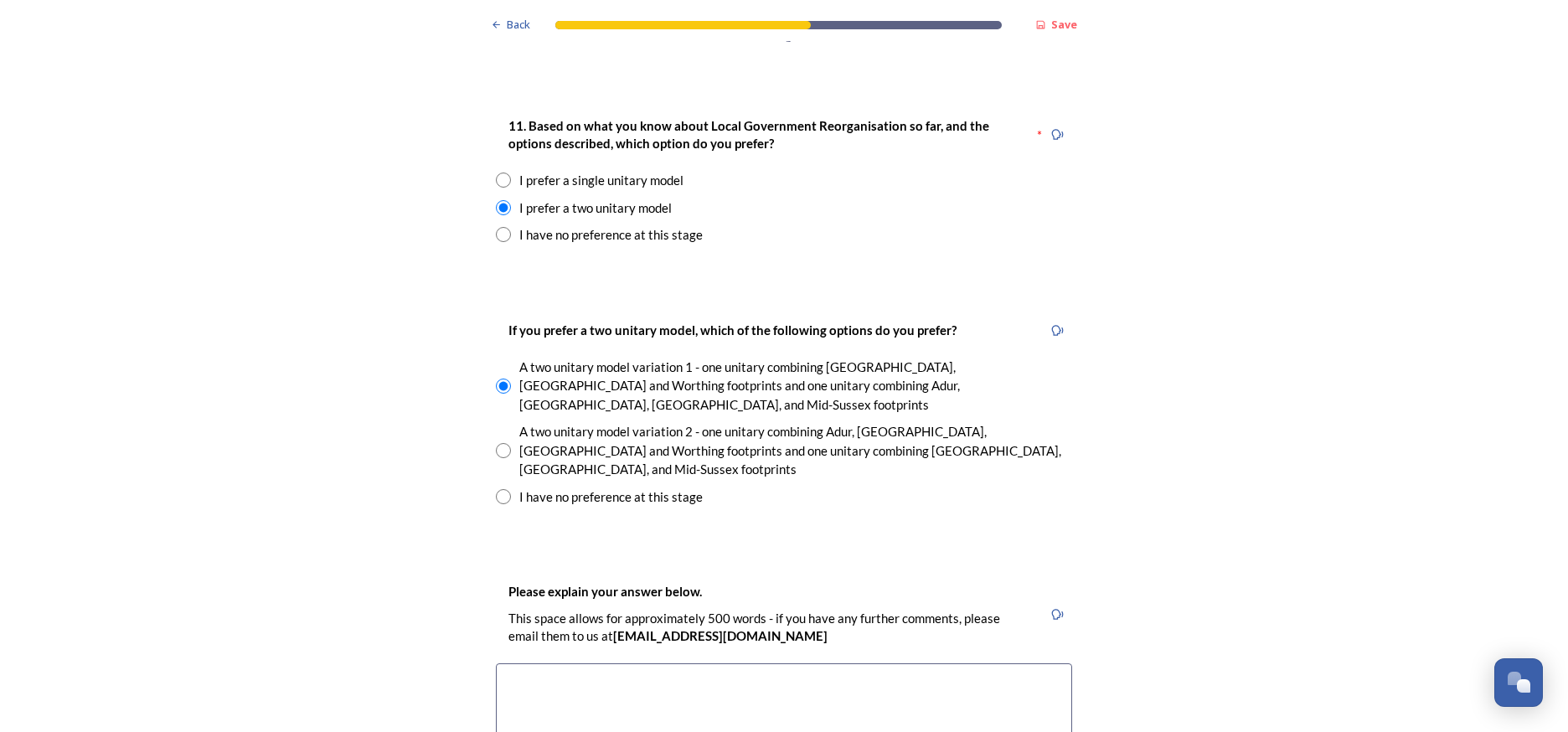
scroll to position [2229, 0]
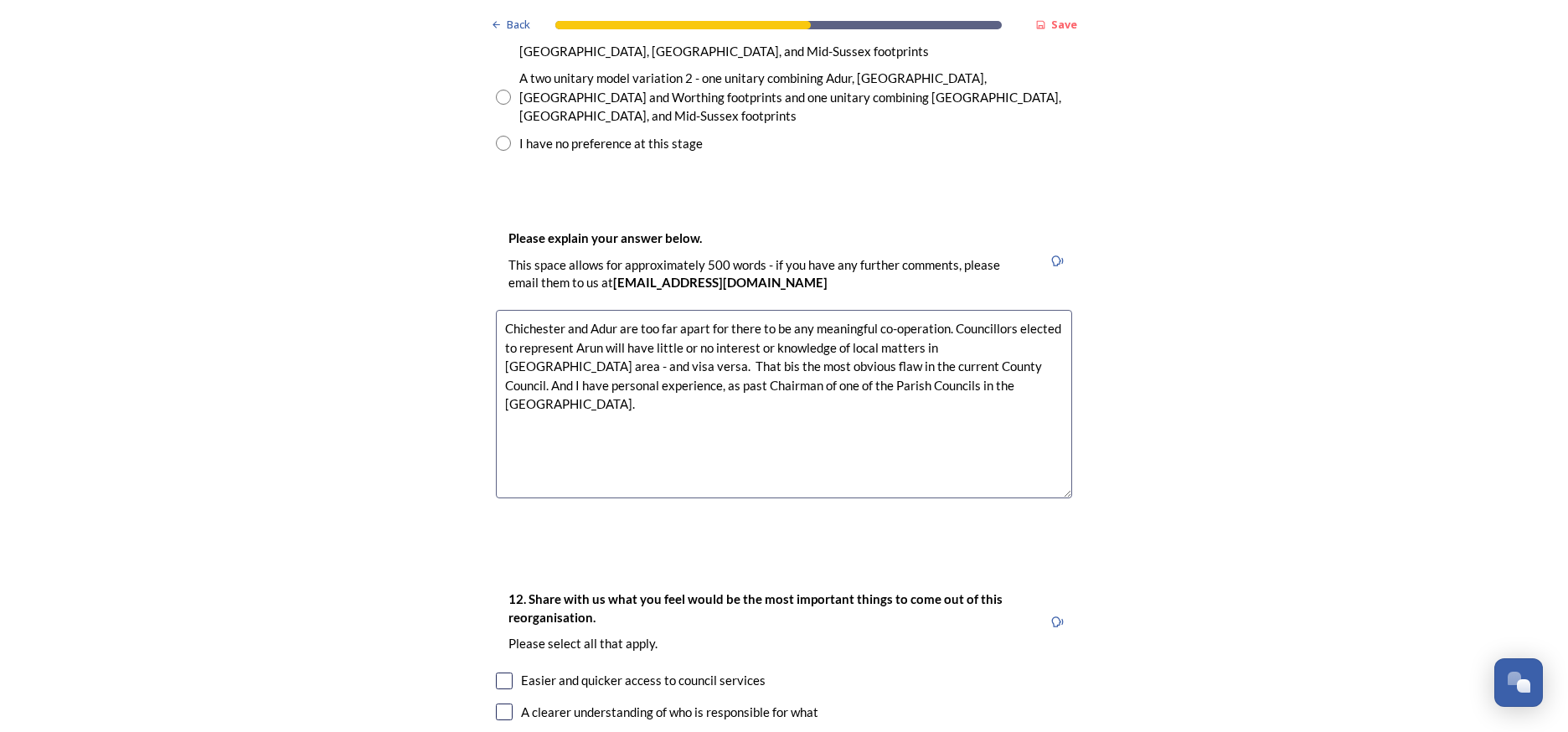
scroll to position [2585, 0]
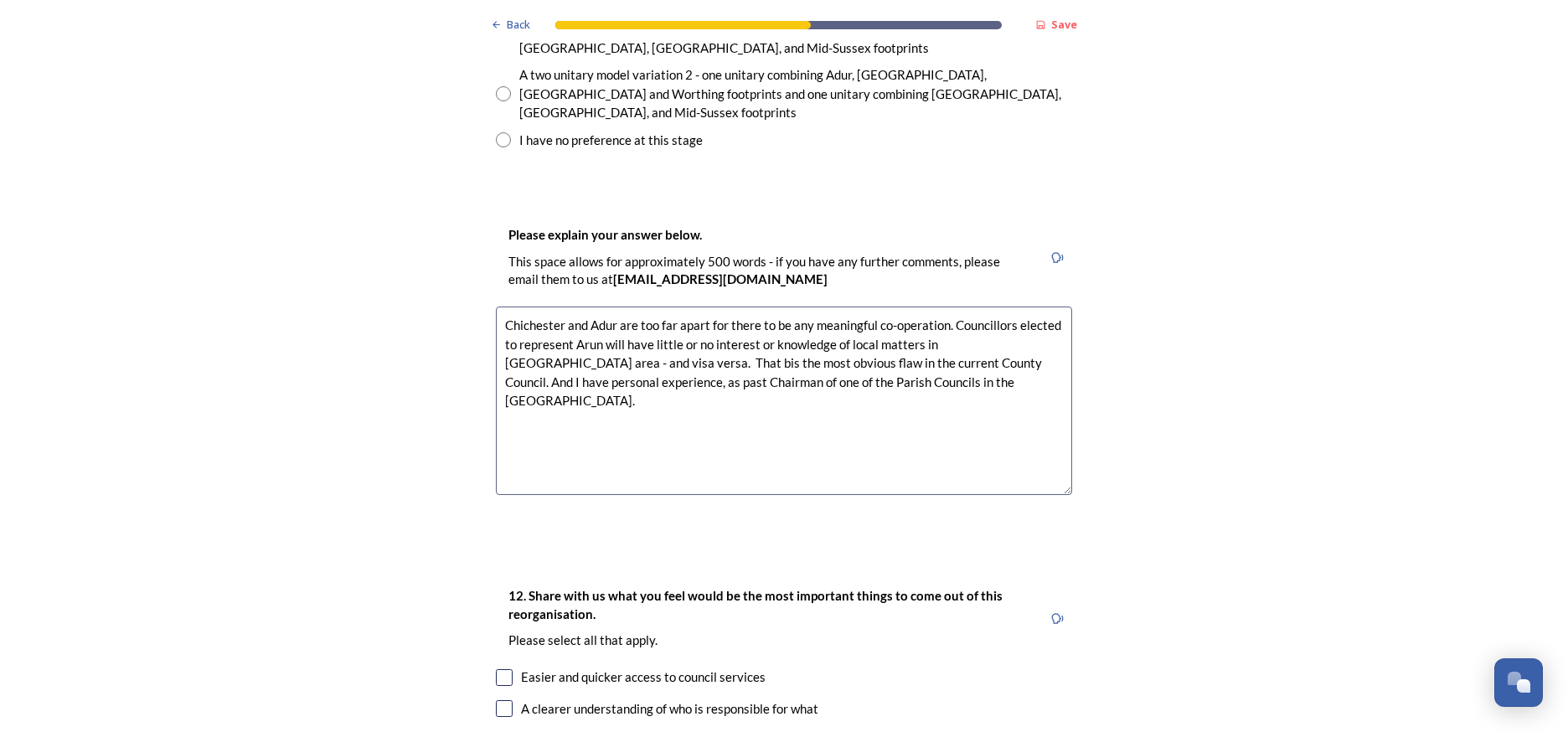
type textarea "Chichester and Adur are too far apart for there to be any meaningful co-operati…"
click at [504, 700] on input "checkbox" at bounding box center [504, 709] width 17 height 17
checkbox input "true"
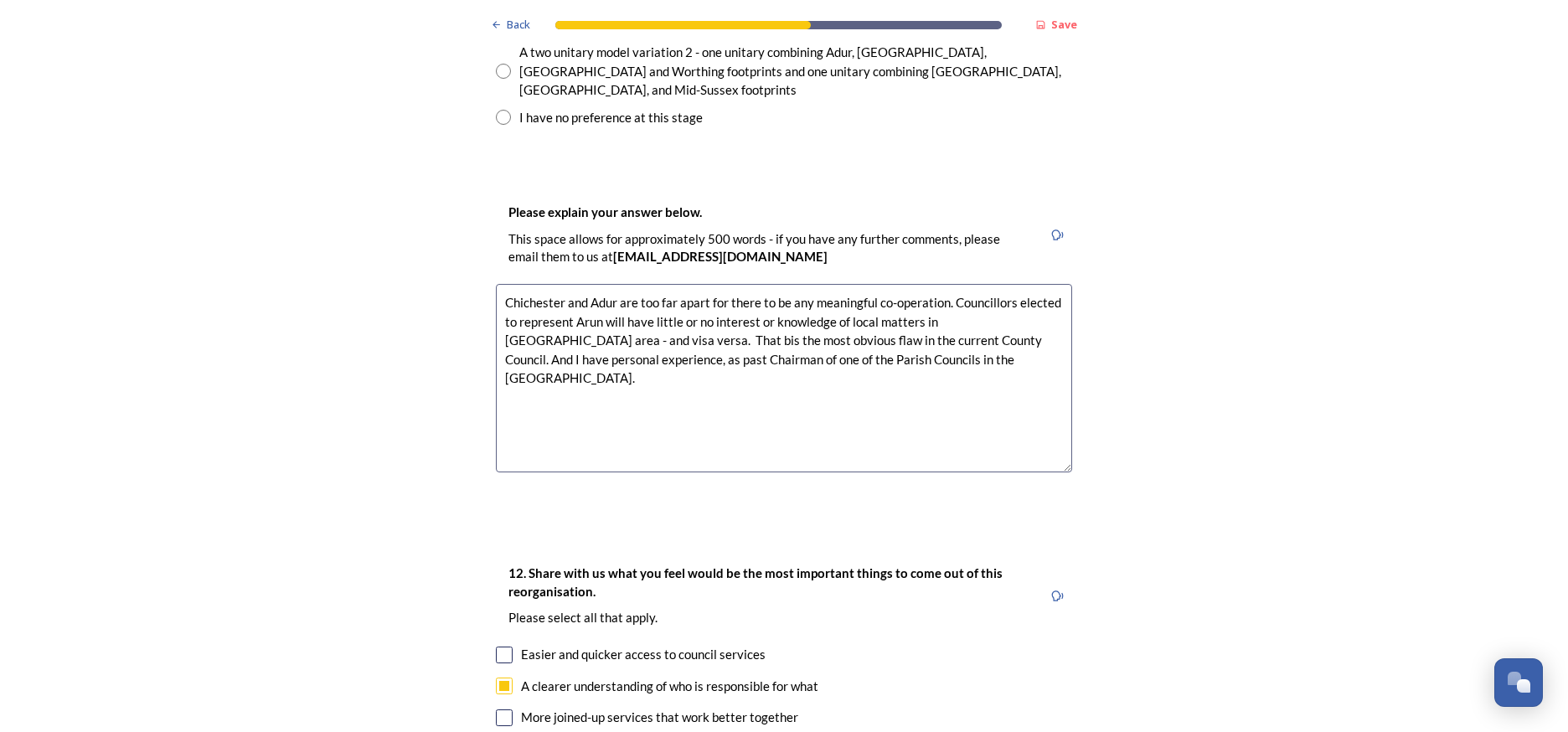
scroll to position [2642, 0]
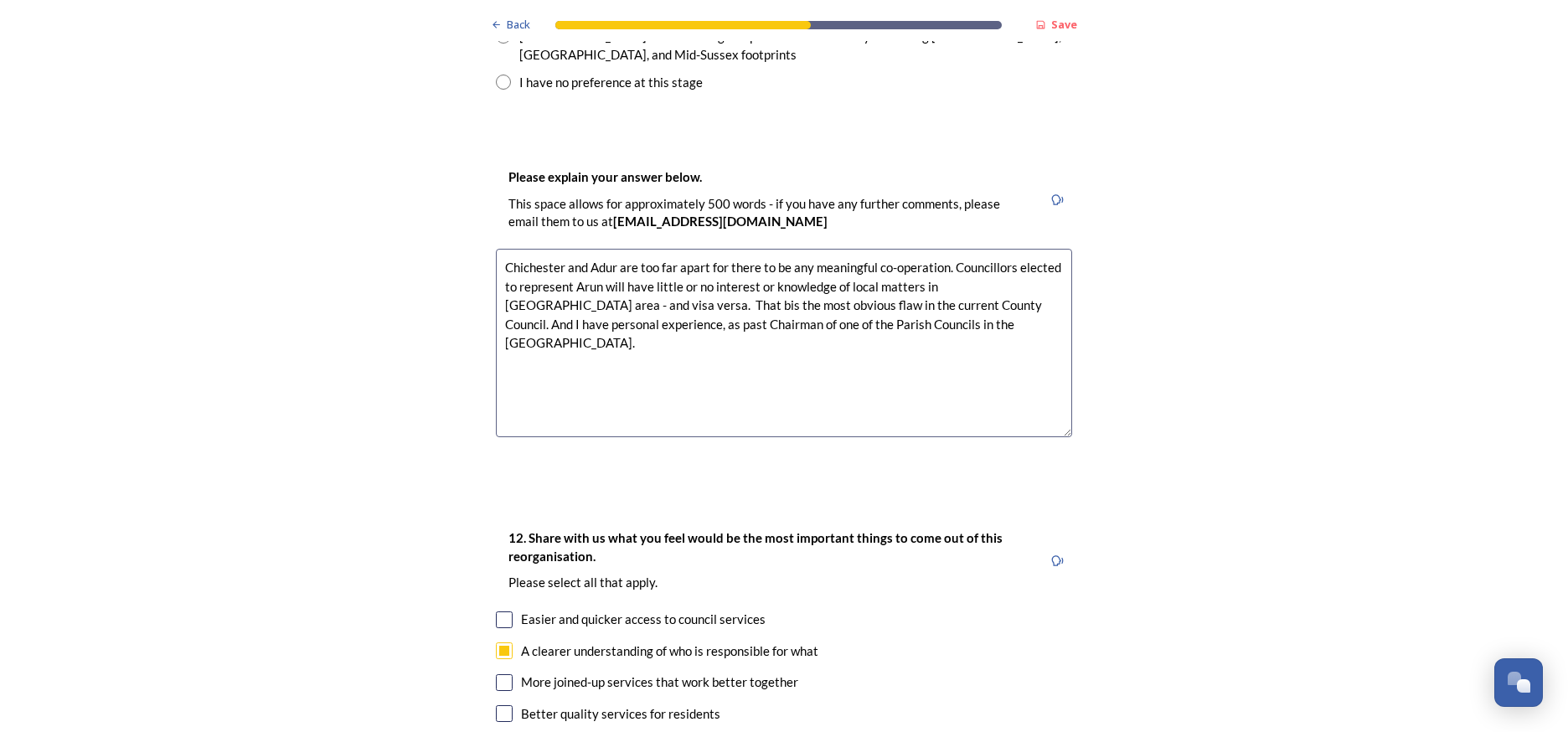
checkbox input "true"
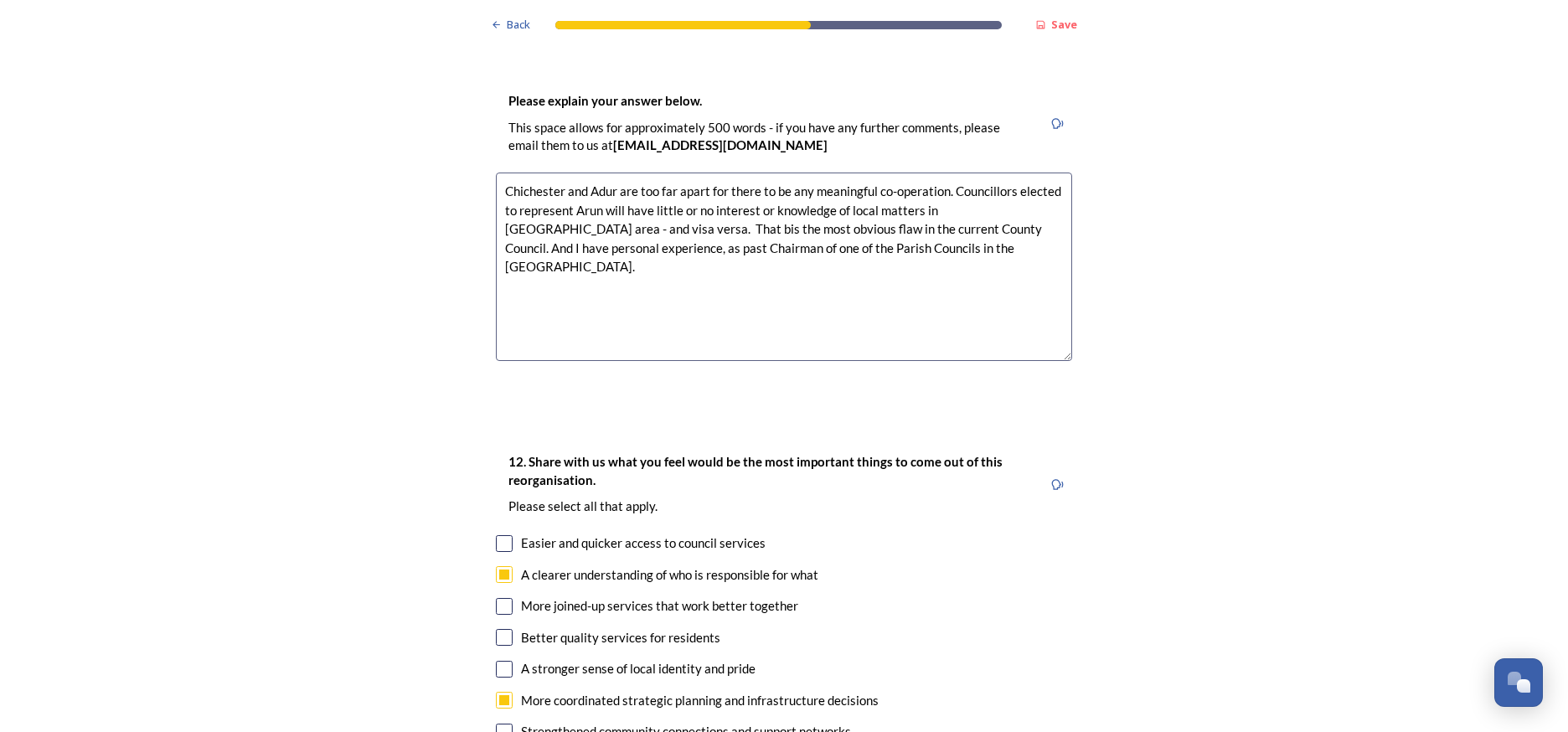
scroll to position [0, 0]
checkbox input "true"
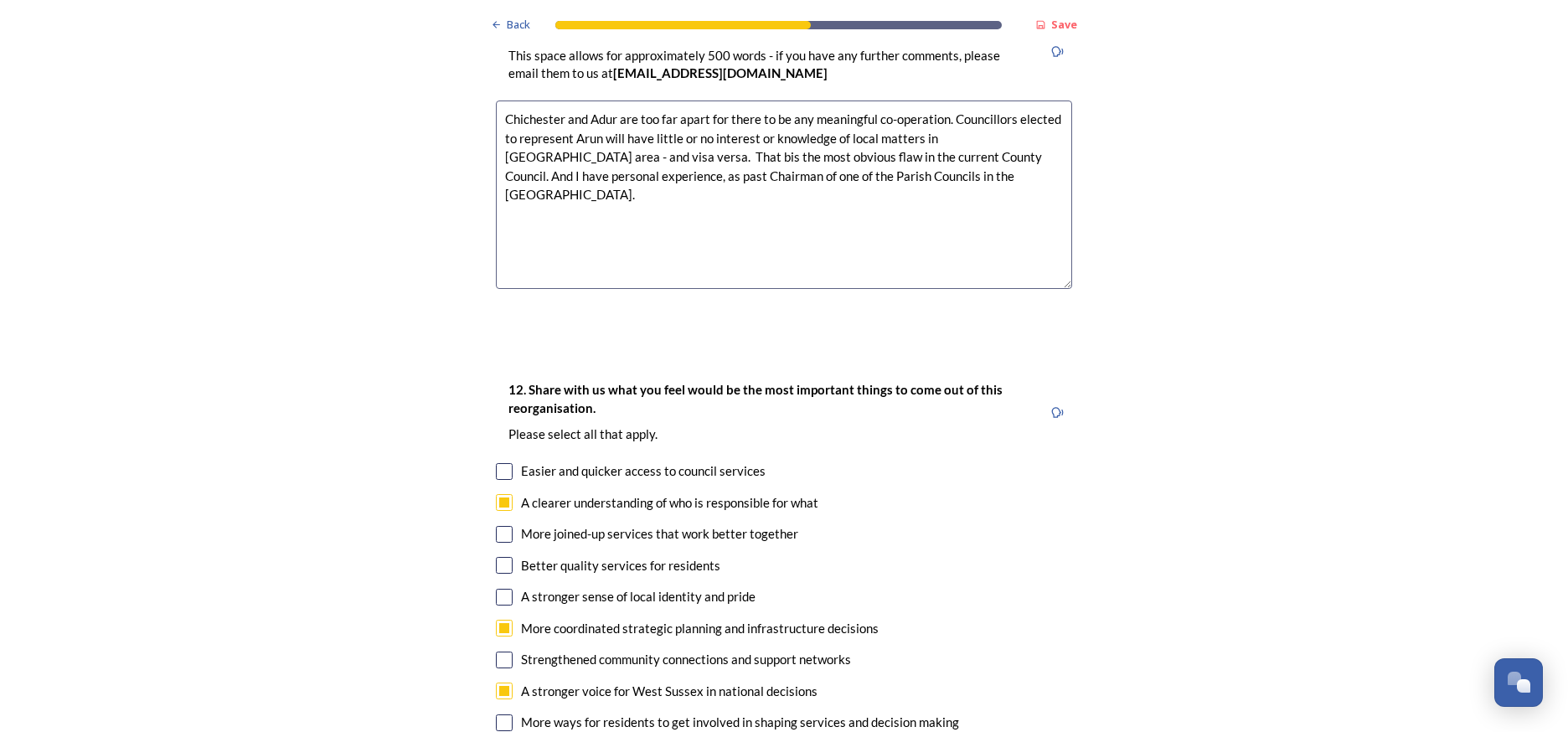
scroll to position [2799, 0]
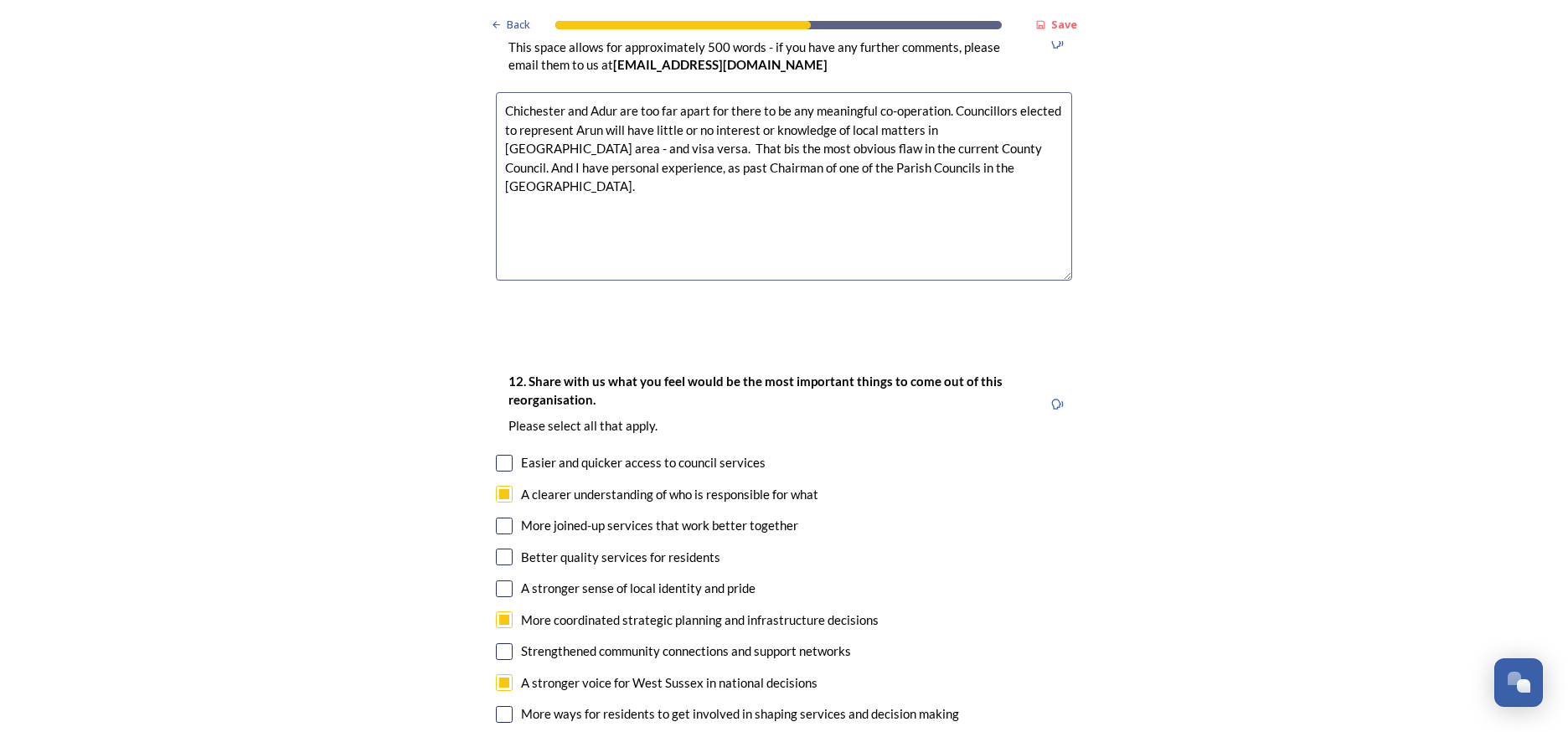
checkbox input "true"
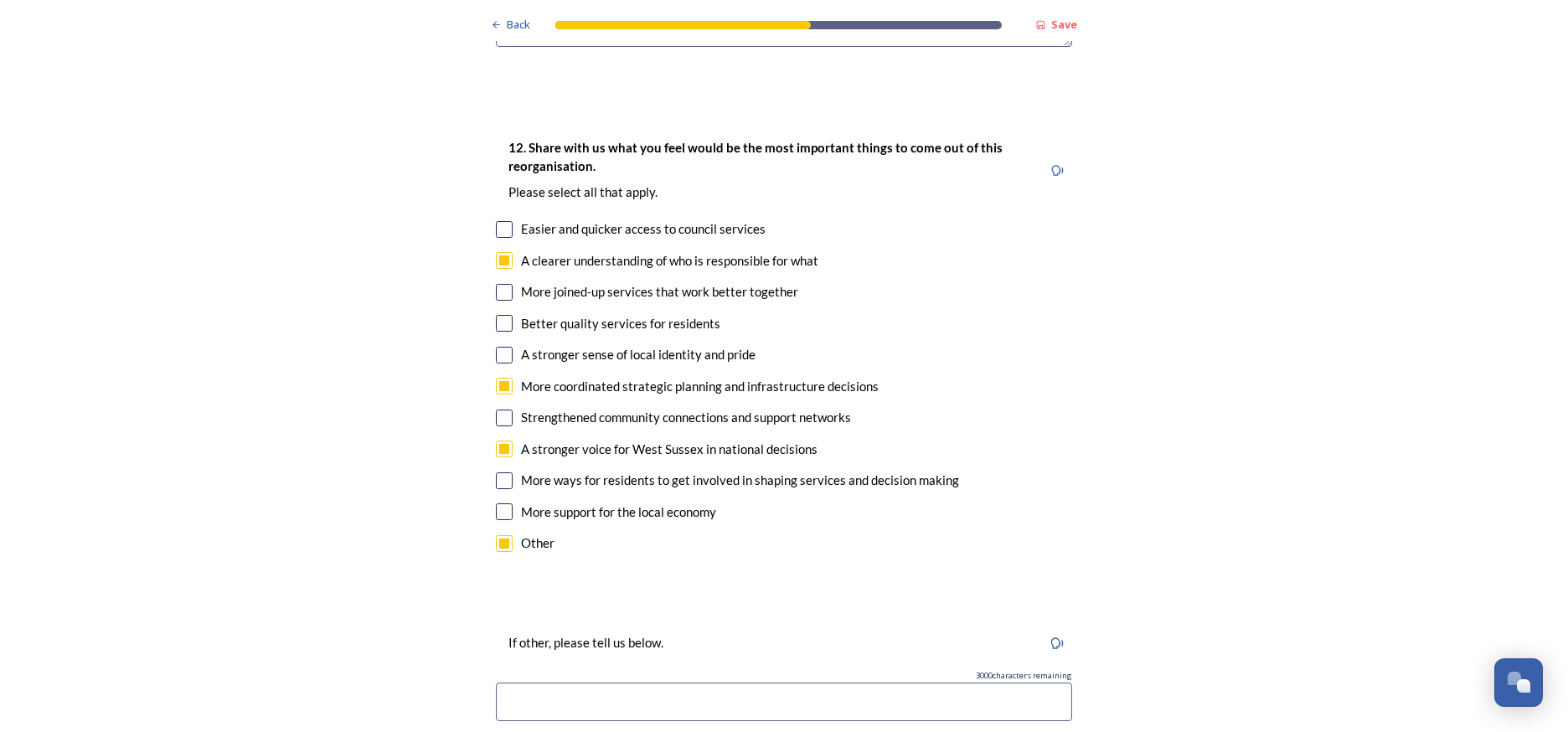
scroll to position [3033, 0]
click at [513, 682] on input at bounding box center [784, 700] width 576 height 39
click at [515, 682] on input "T he cdoswt s savings to be made by not requiring country hall and other local …" at bounding box center [784, 700] width 576 height 39
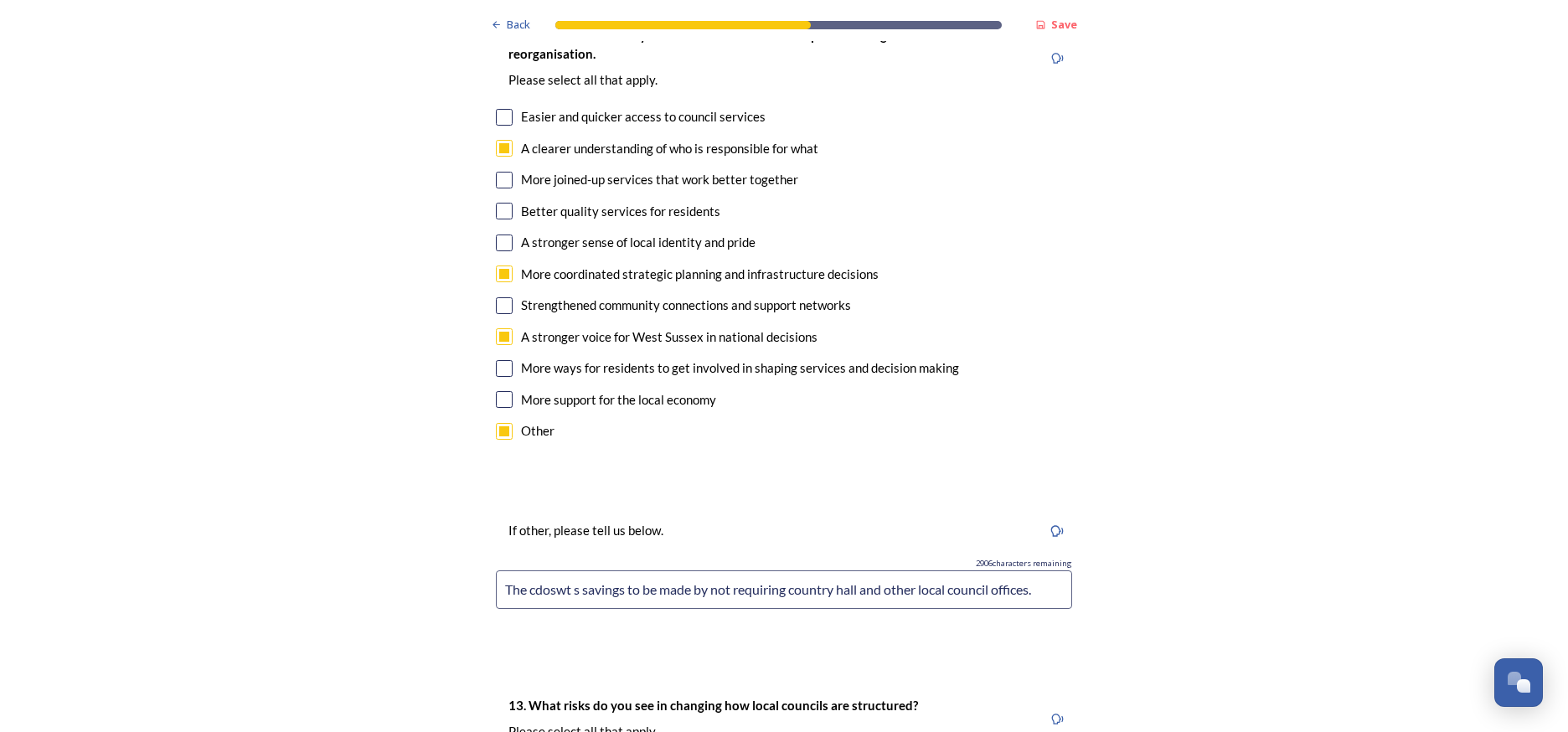
scroll to position [3148, 0]
click at [543, 567] on input "The cdoswt s savings to be made by not requiring country hall and other local c…" at bounding box center [784, 586] width 576 height 39
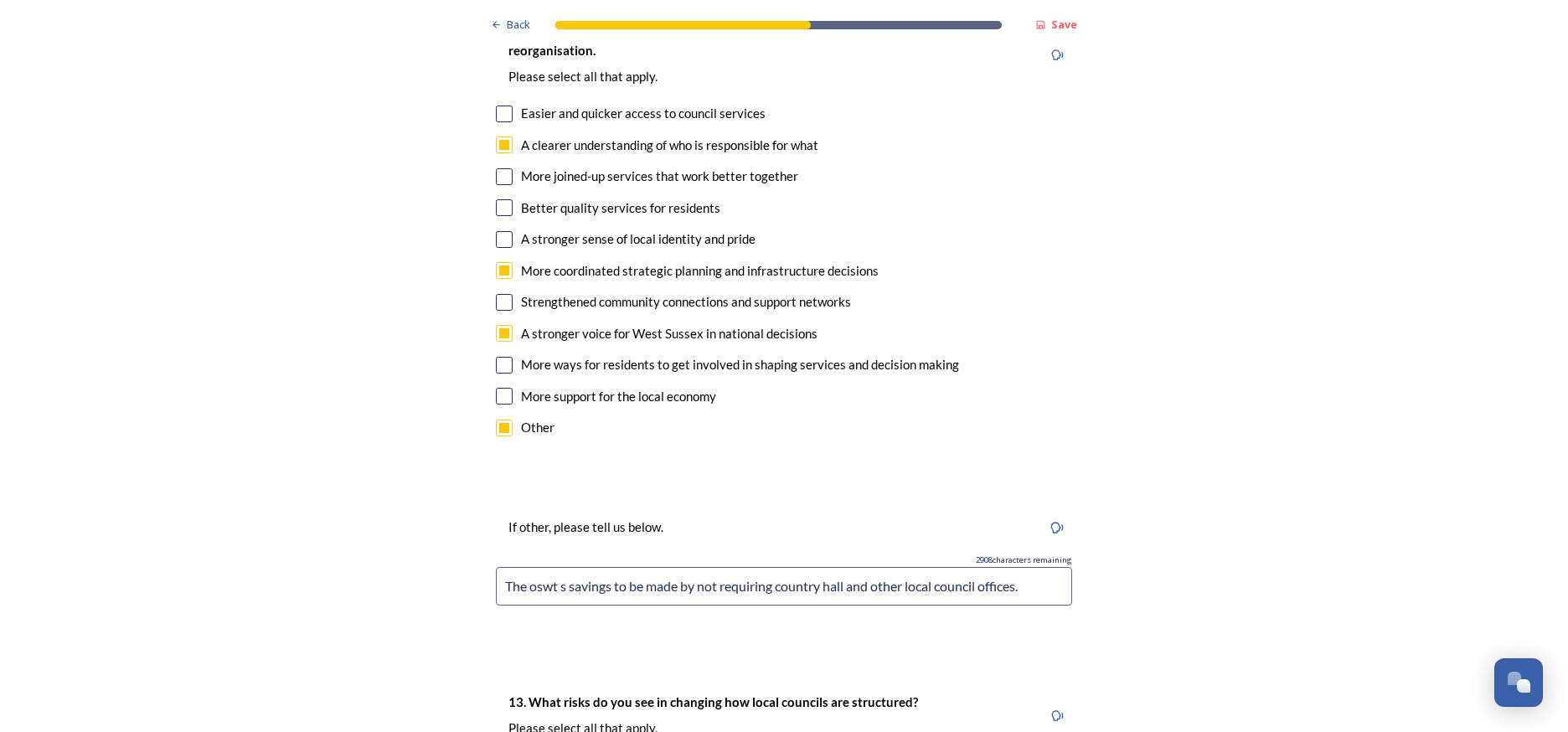
click at [531, 567] on input "The oswt s savings to be made by not requiring country hall and other local cou…" at bounding box center [784, 586] width 576 height 39
click at [561, 567] on input "The coswt s savings to be made by not requiring country hall and other local co…" at bounding box center [784, 586] width 576 height 39
drag, startPoint x: 564, startPoint y: 478, endPoint x: 555, endPoint y: 480, distance: 9.2
click at [555, 567] on input "The cost s savings to be made by not requiring country hall and other local cou…" at bounding box center [784, 586] width 576 height 39
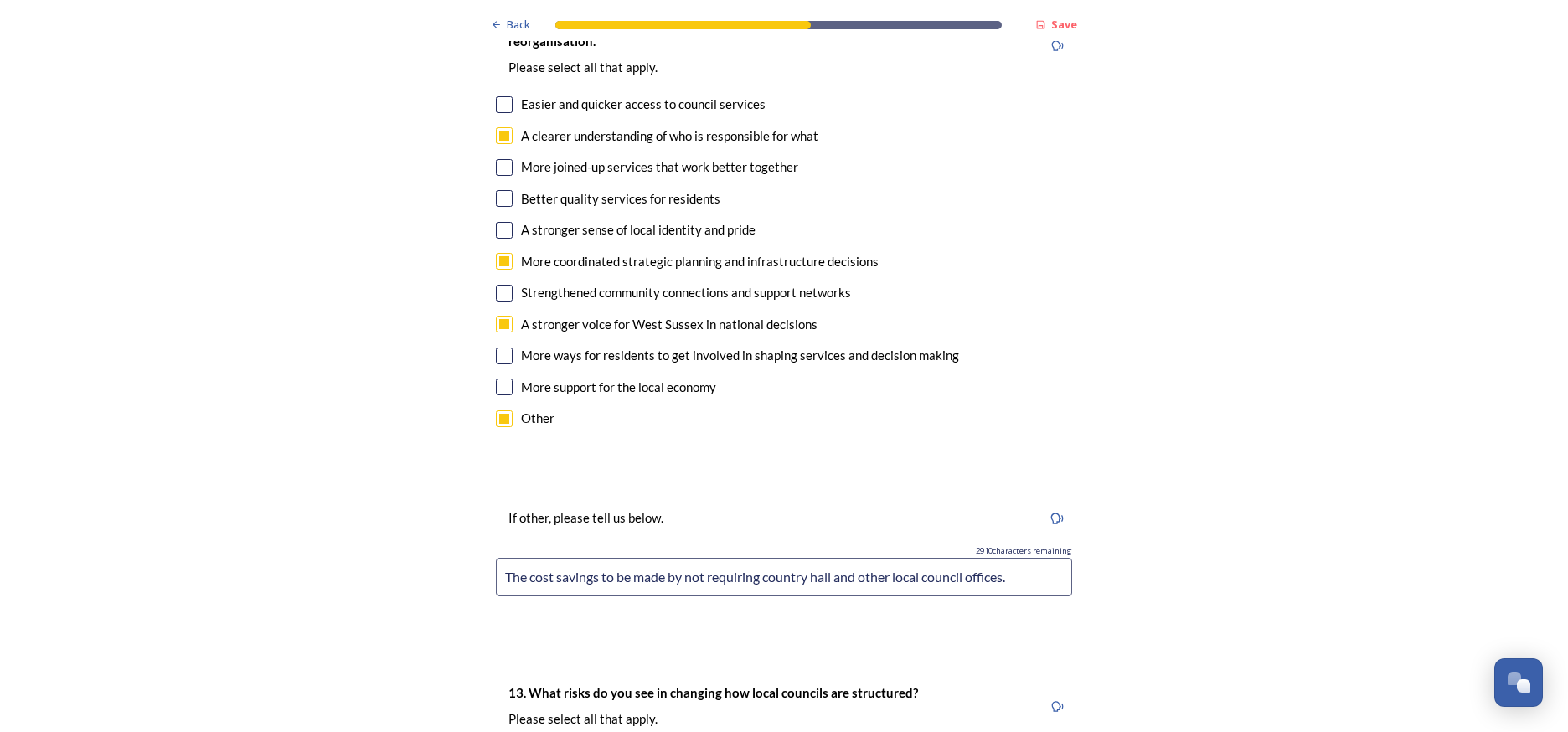
click at [861, 558] on input "The cost savings to be made by not requiring country hall and other local counc…" at bounding box center [784, 577] width 576 height 39
click at [1007, 558] on input "The cost savings to be made by not requiring country hall and all the other loc…" at bounding box center [784, 577] width 576 height 39
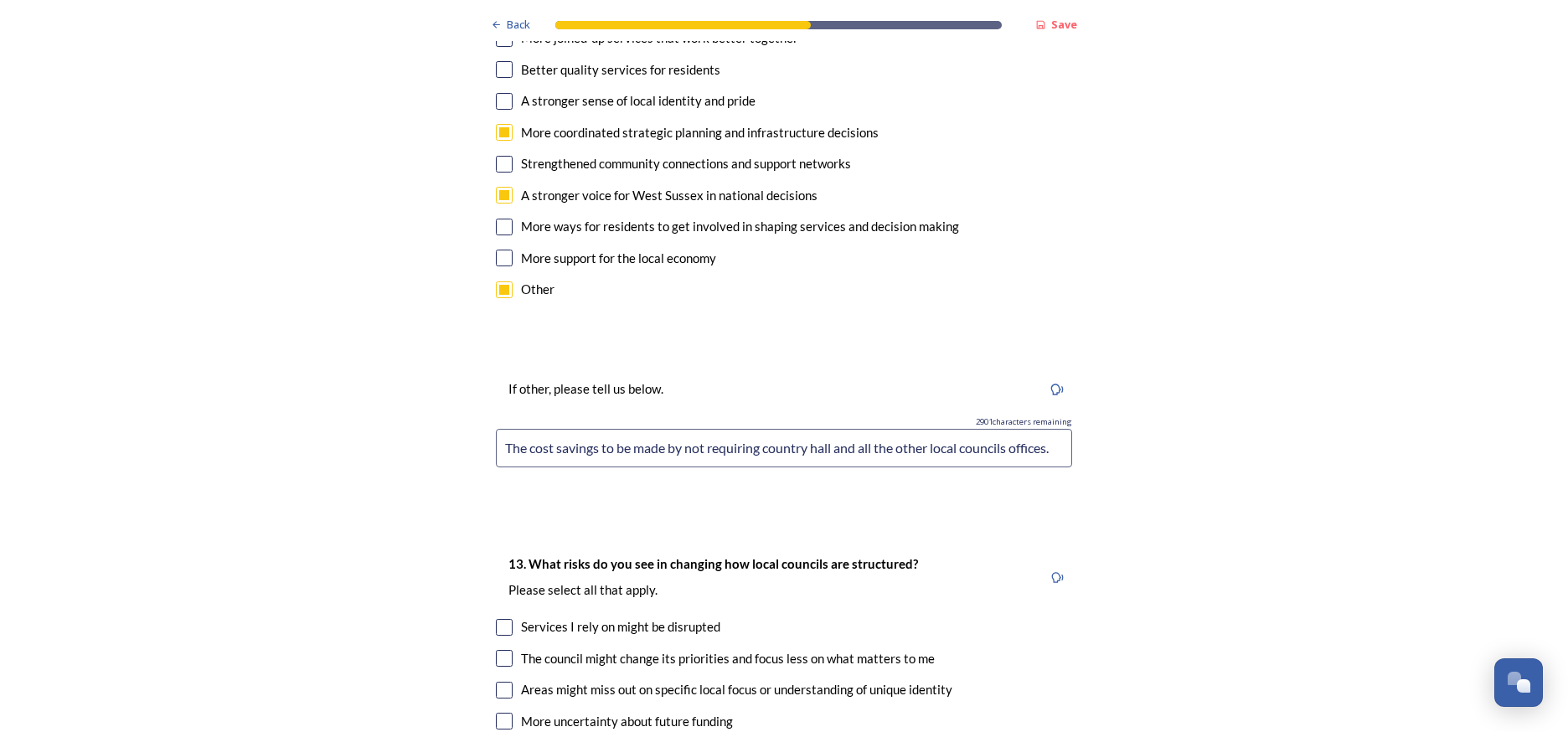
scroll to position [3288, 0]
type input "The cost savings to be made by not requiring country hall and all the other loc…"
click at [509, 648] on input "checkbox" at bounding box center [504, 656] width 17 height 17
checkbox input "true"
click at [500, 680] on input "checkbox" at bounding box center [504, 688] width 17 height 17
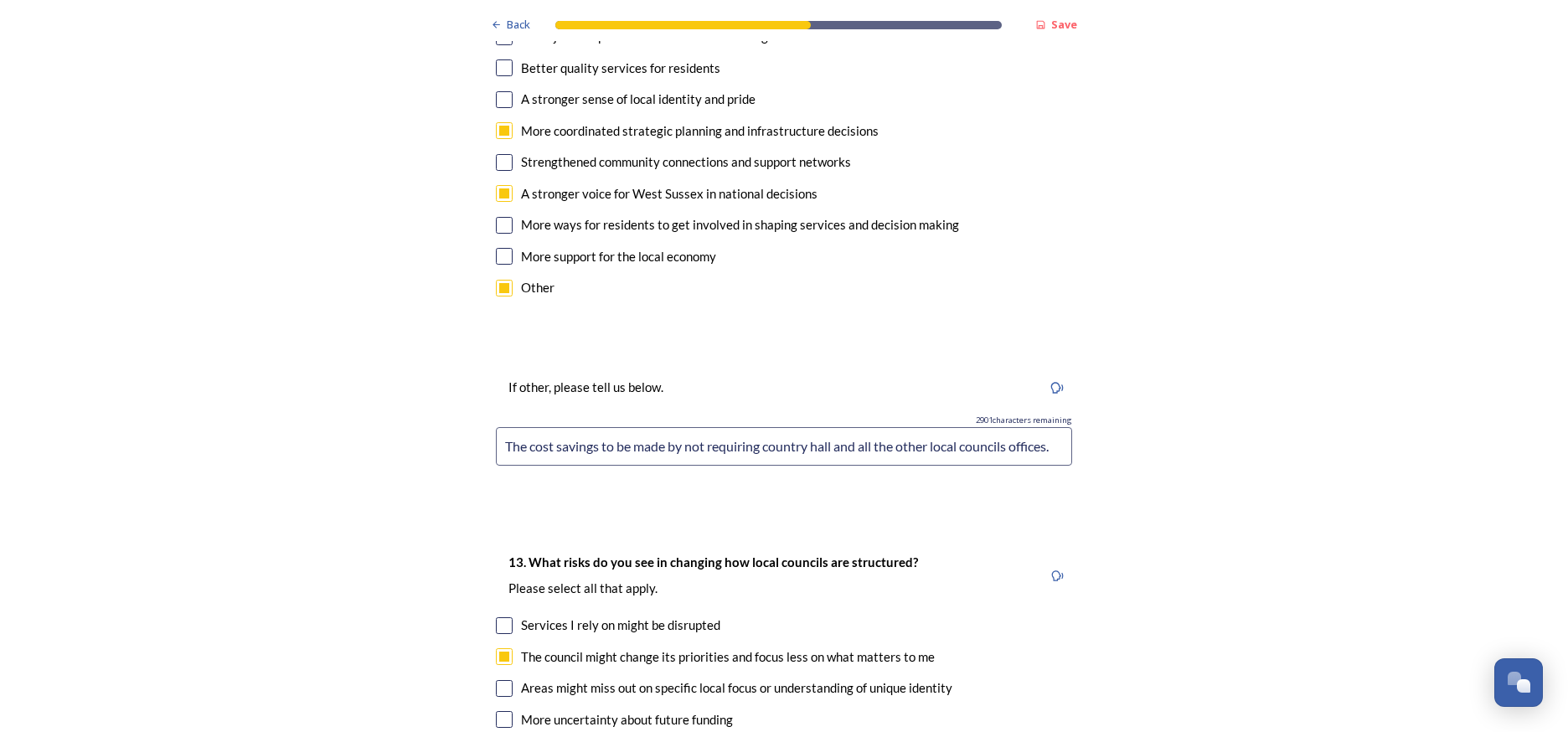
checkbox input "true"
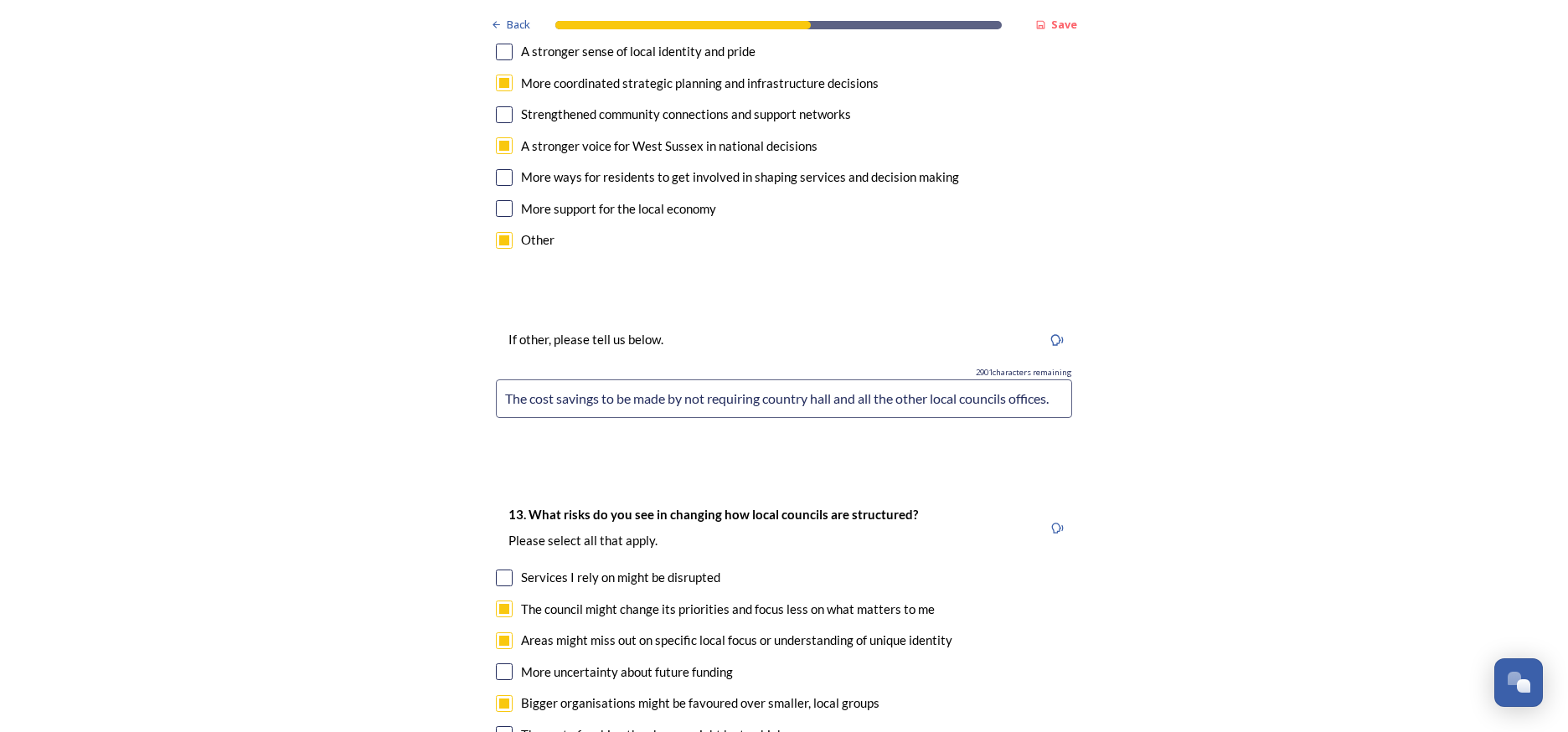
scroll to position [3345, 0]
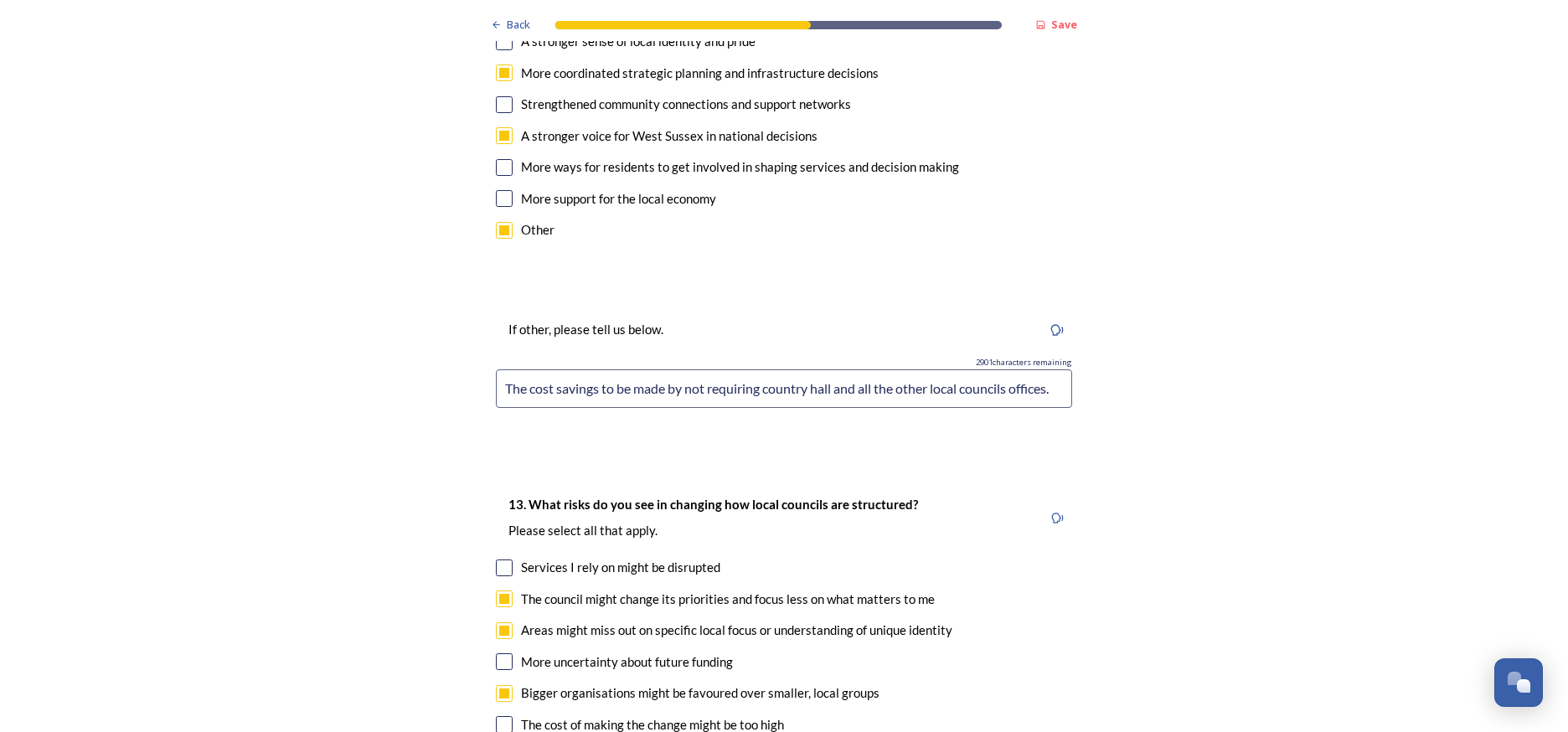
checkbox input "true"
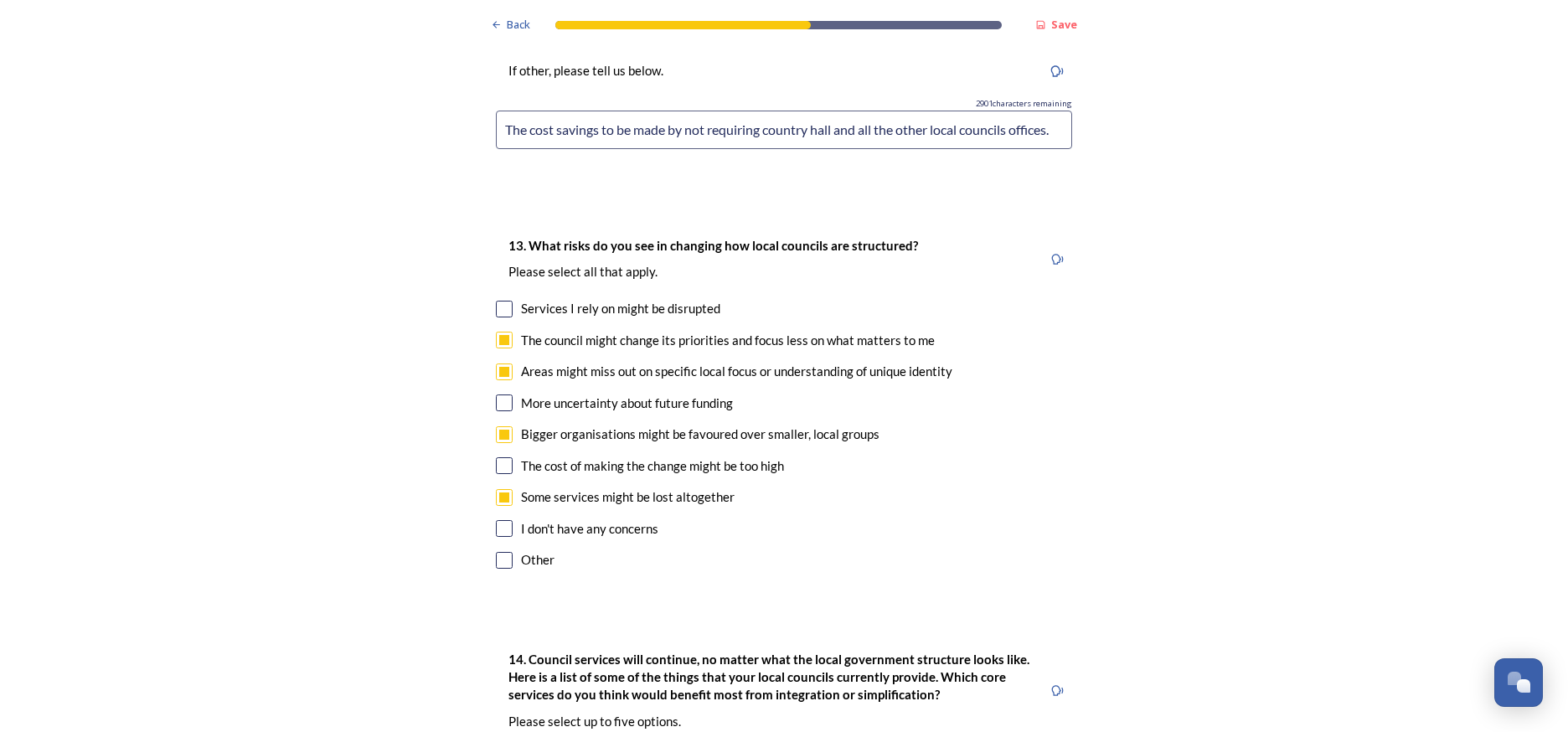
scroll to position [3616, 0]
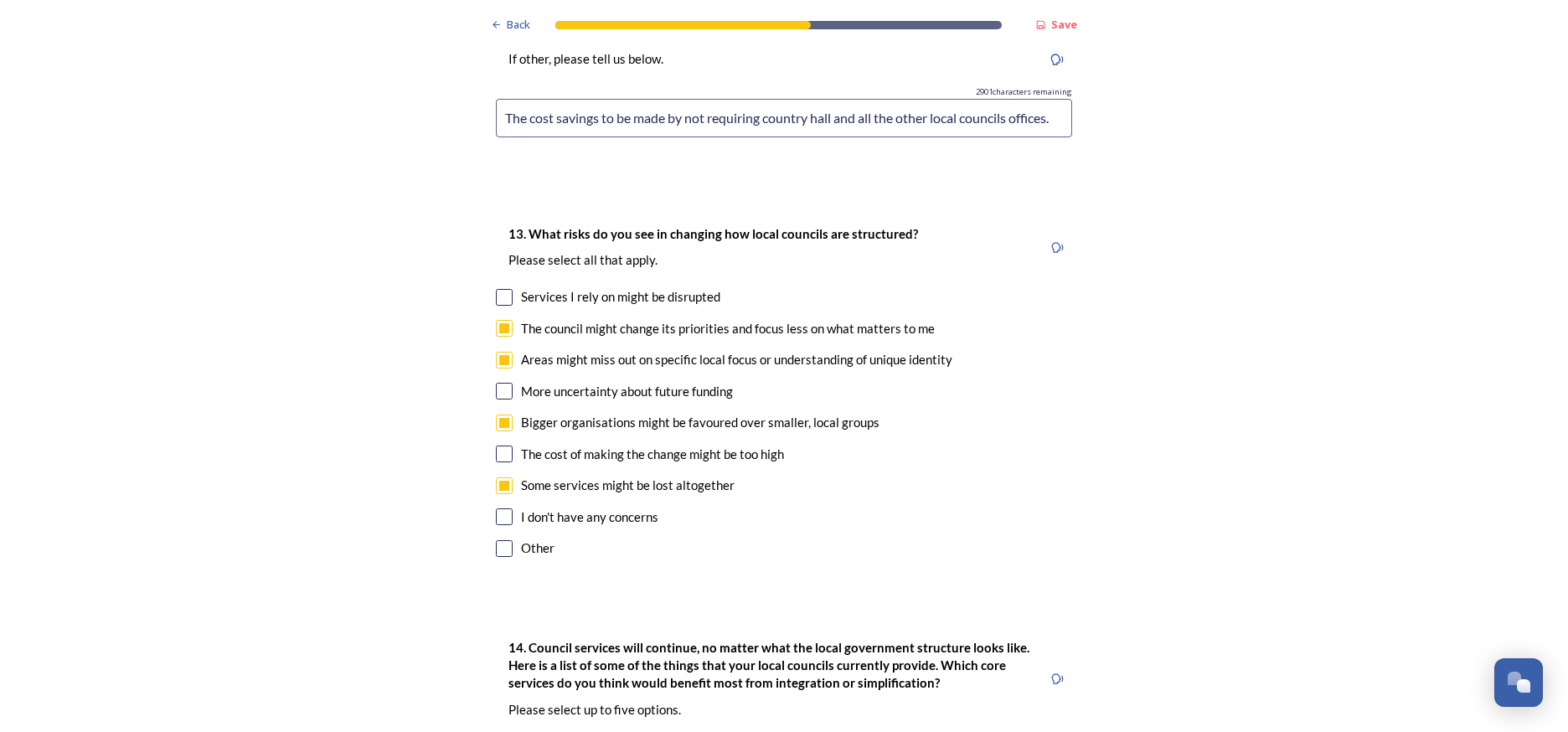
checkbox input "true"
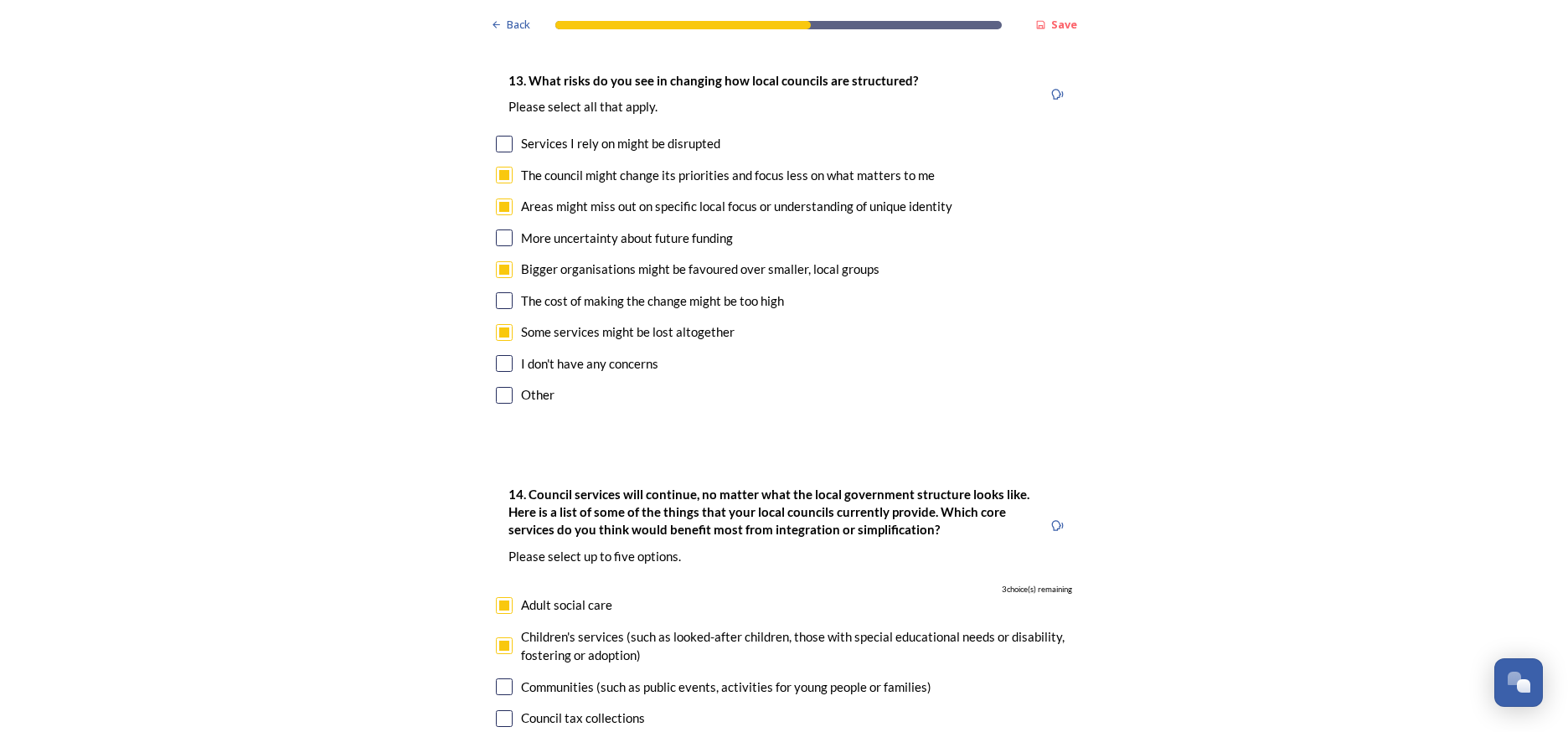
scroll to position [3770, 0]
checkbox input "true"
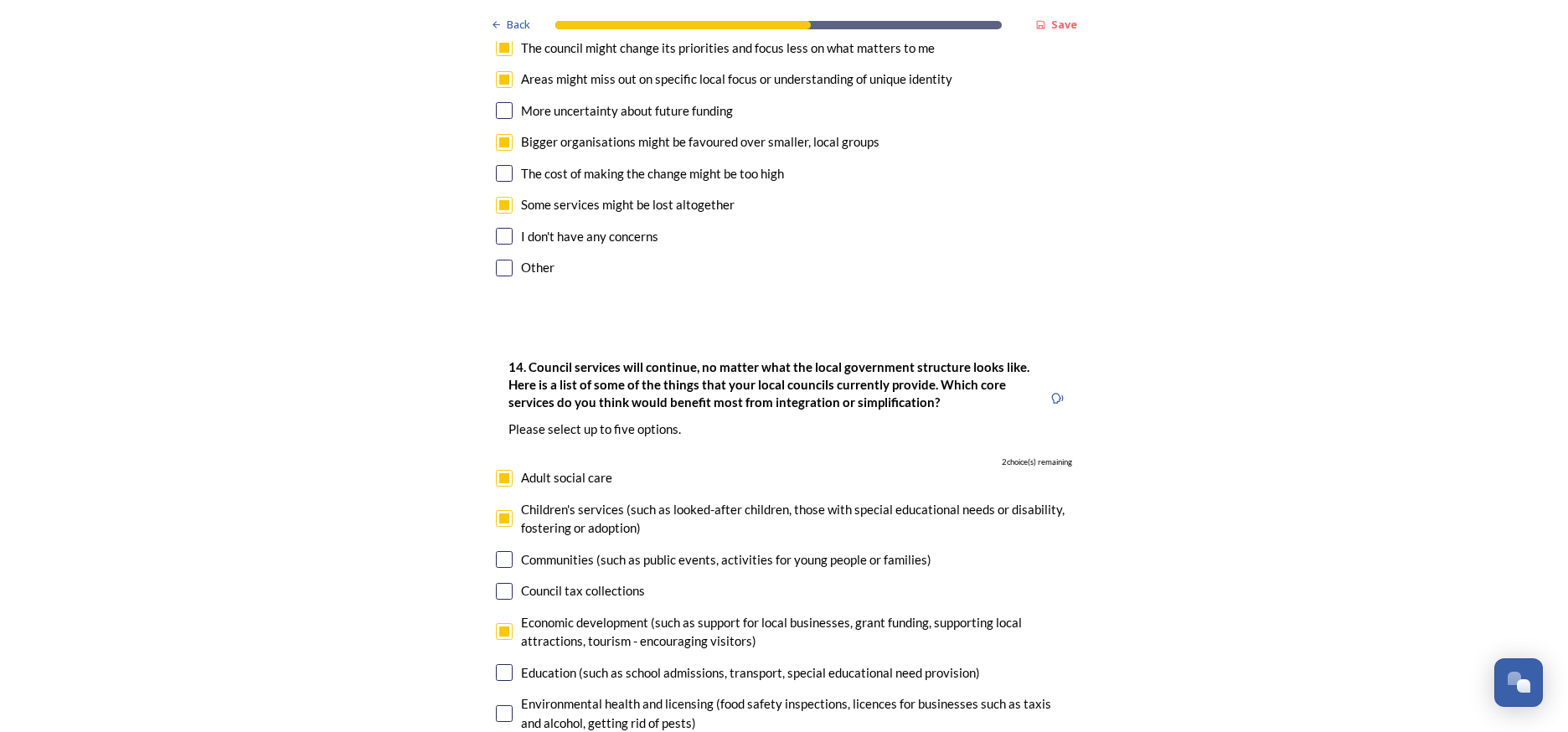
scroll to position [3907, 0]
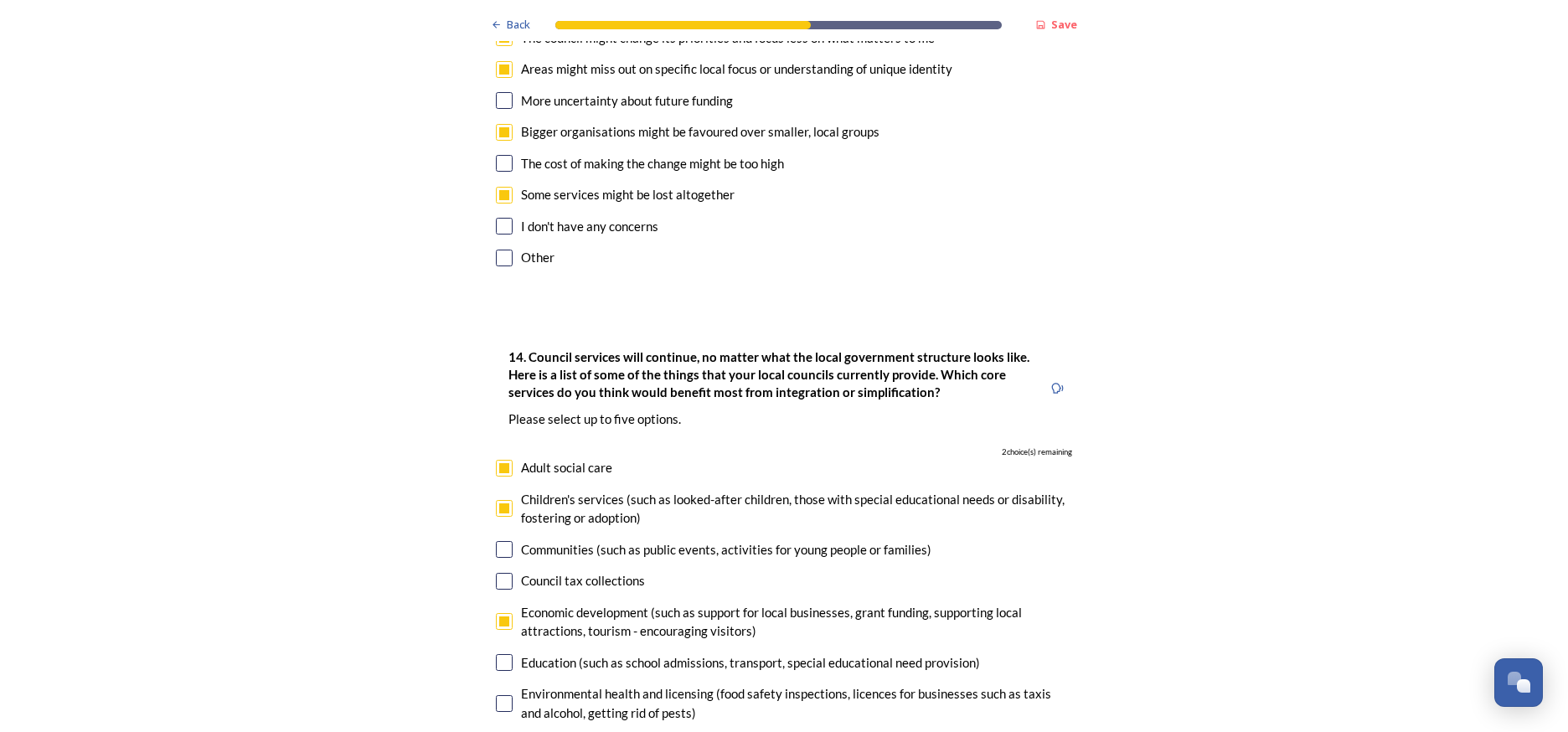
click at [505, 654] on input "checkbox" at bounding box center [504, 663] width 17 height 17
click at [510, 654] on input "checkbox" at bounding box center [504, 663] width 17 height 17
checkbox input "false"
checkbox input "true"
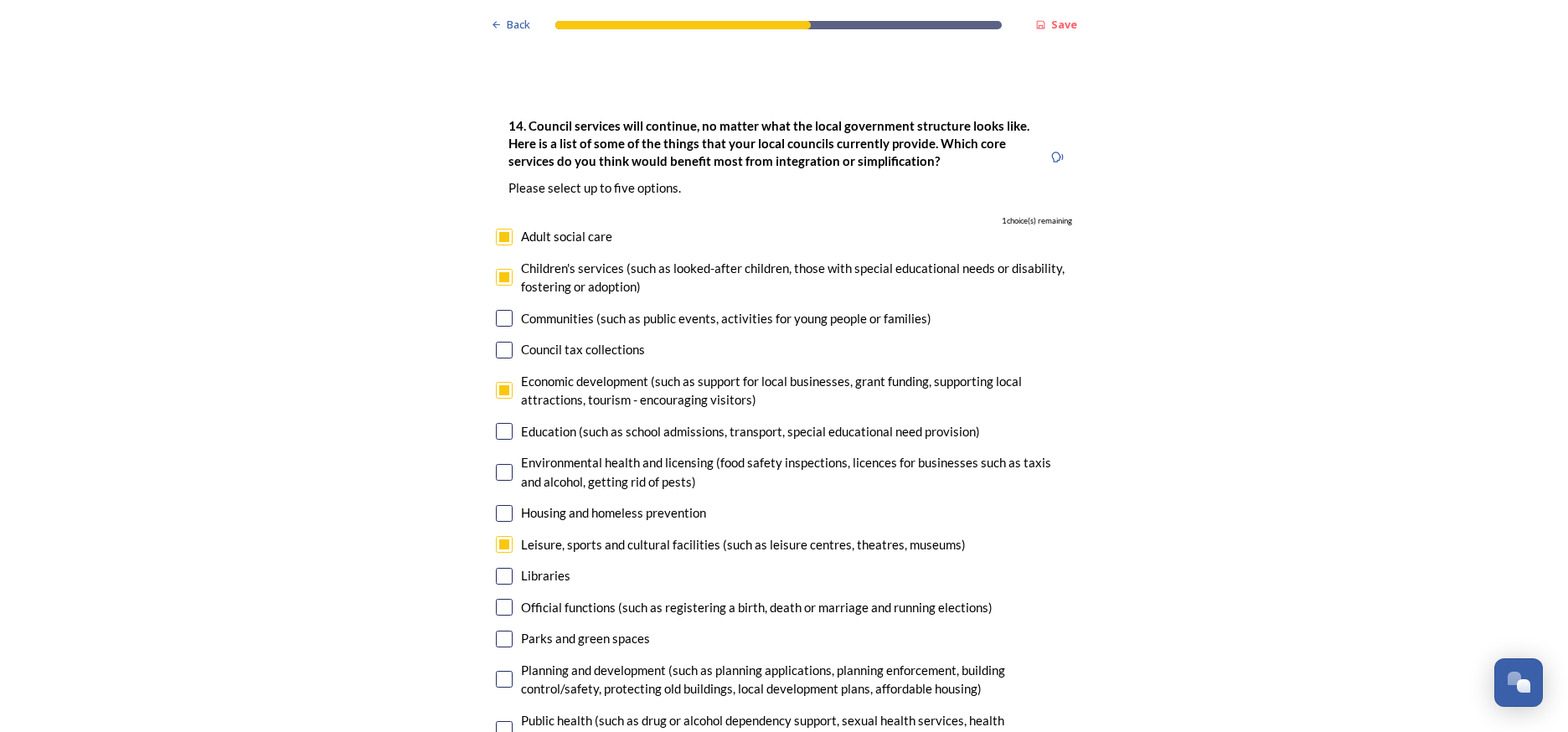
scroll to position [0, 0]
click at [502, 599] on input "checkbox" at bounding box center [504, 607] width 17 height 17
checkbox input "true"
click at [508, 671] on input "checkbox" at bounding box center [504, 679] width 17 height 17
click at [506, 671] on input "checkbox" at bounding box center [504, 679] width 17 height 17
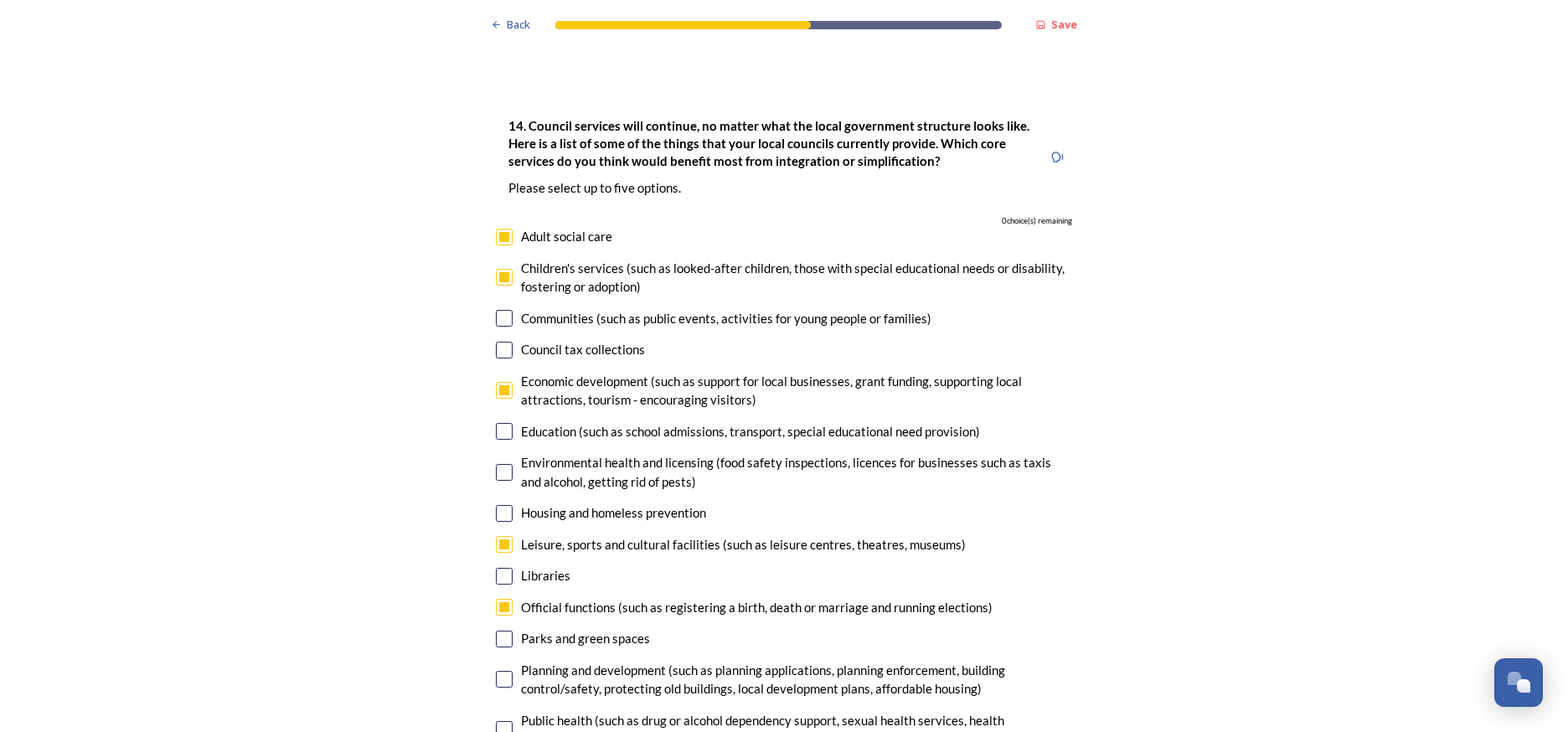
click at [501, 671] on input "checkbox" at bounding box center [504, 679] width 17 height 17
checkbox input "false"
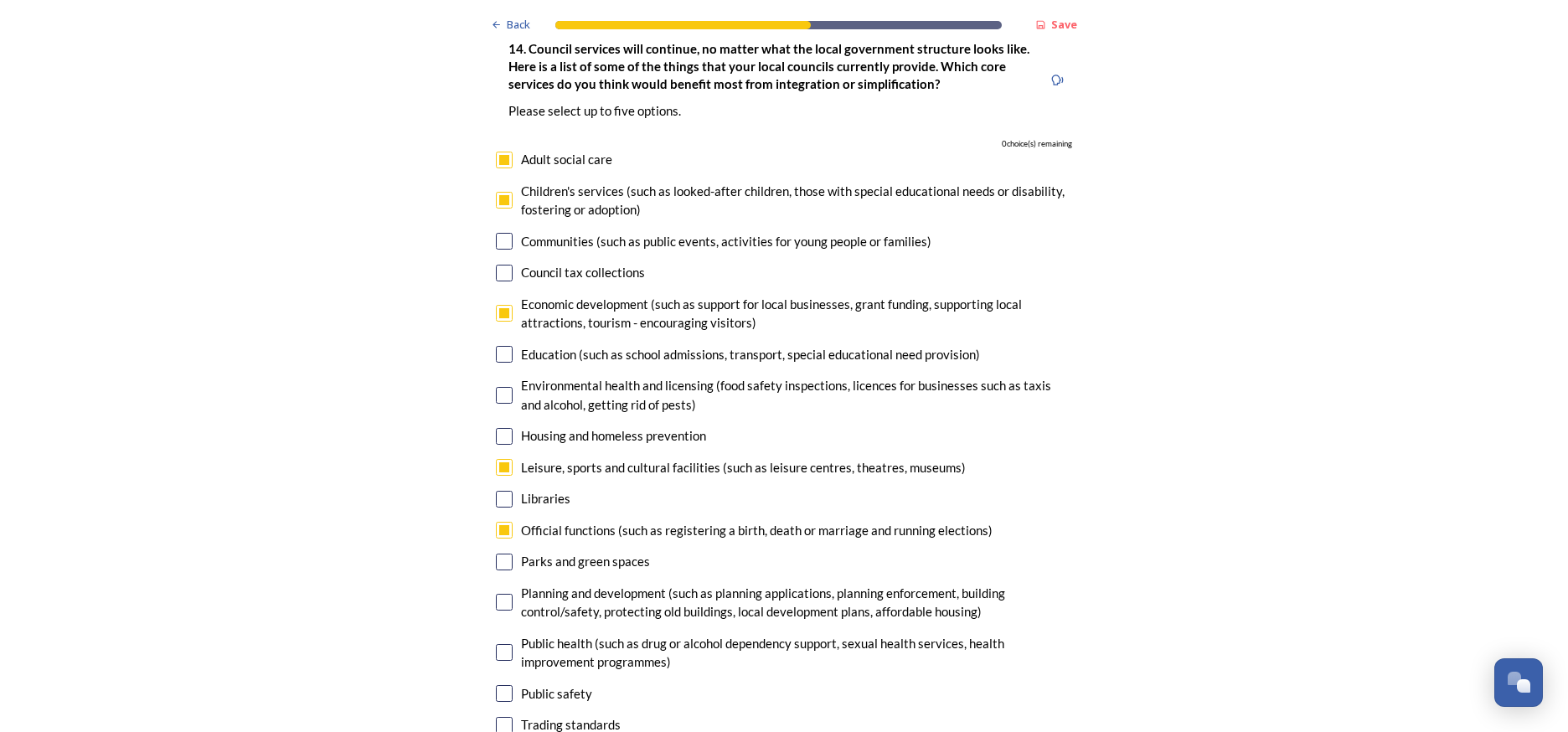
scroll to position [4223, 0]
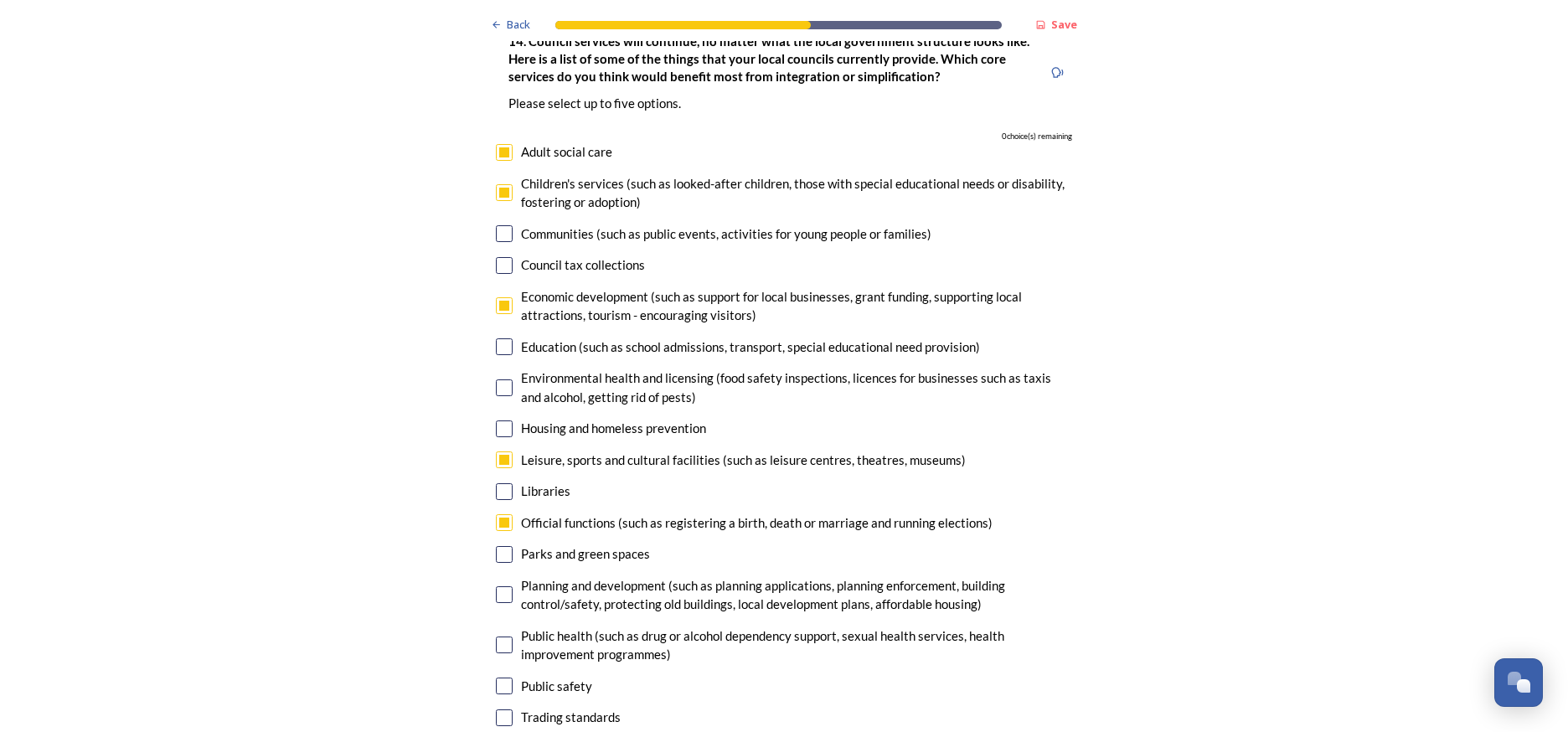
click at [505, 184] on input "checkbox" at bounding box center [504, 192] width 17 height 17
checkbox input "false"
click at [508, 709] on input "checkbox" at bounding box center [504, 718] width 17 height 17
checkbox input "true"
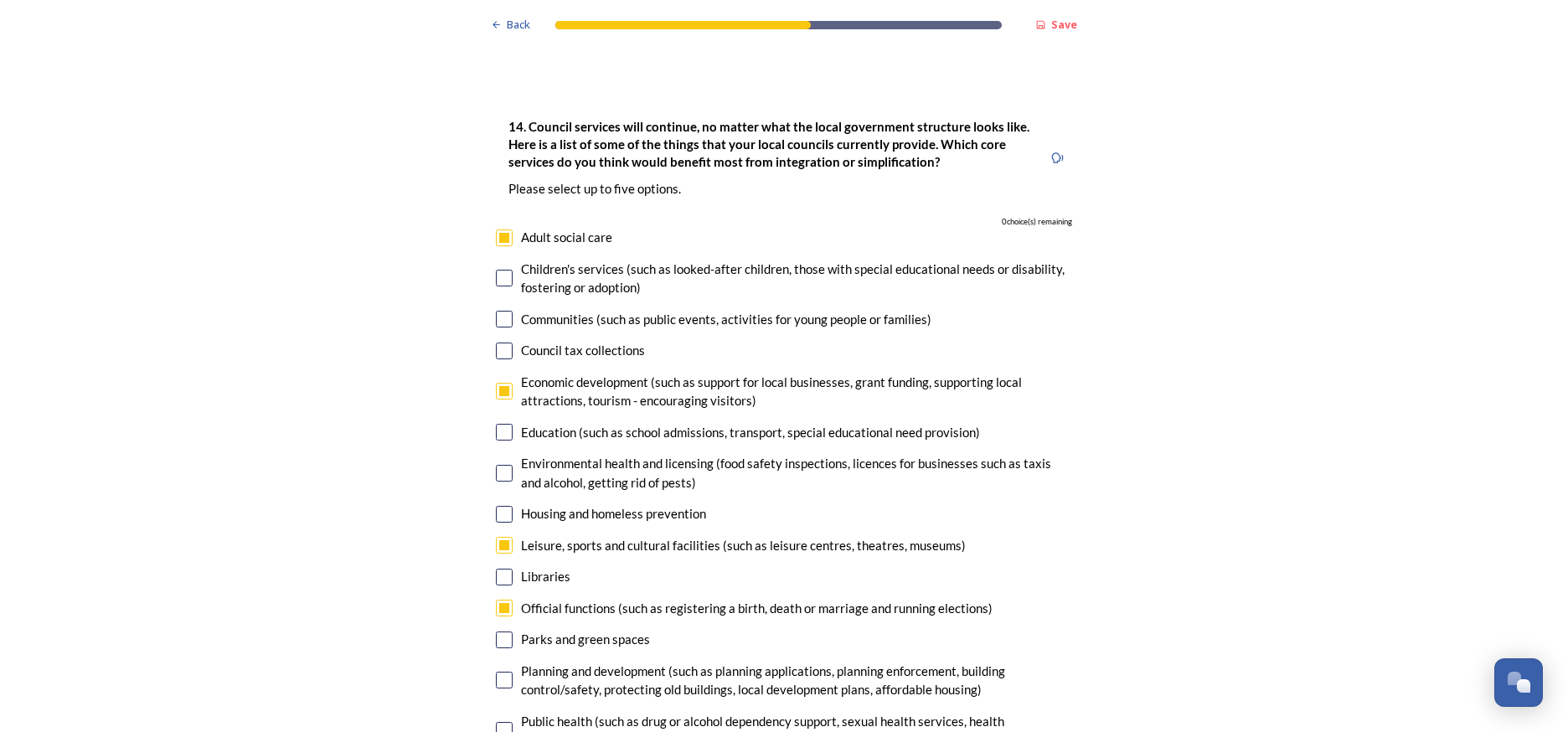
scroll to position [4128, 0]
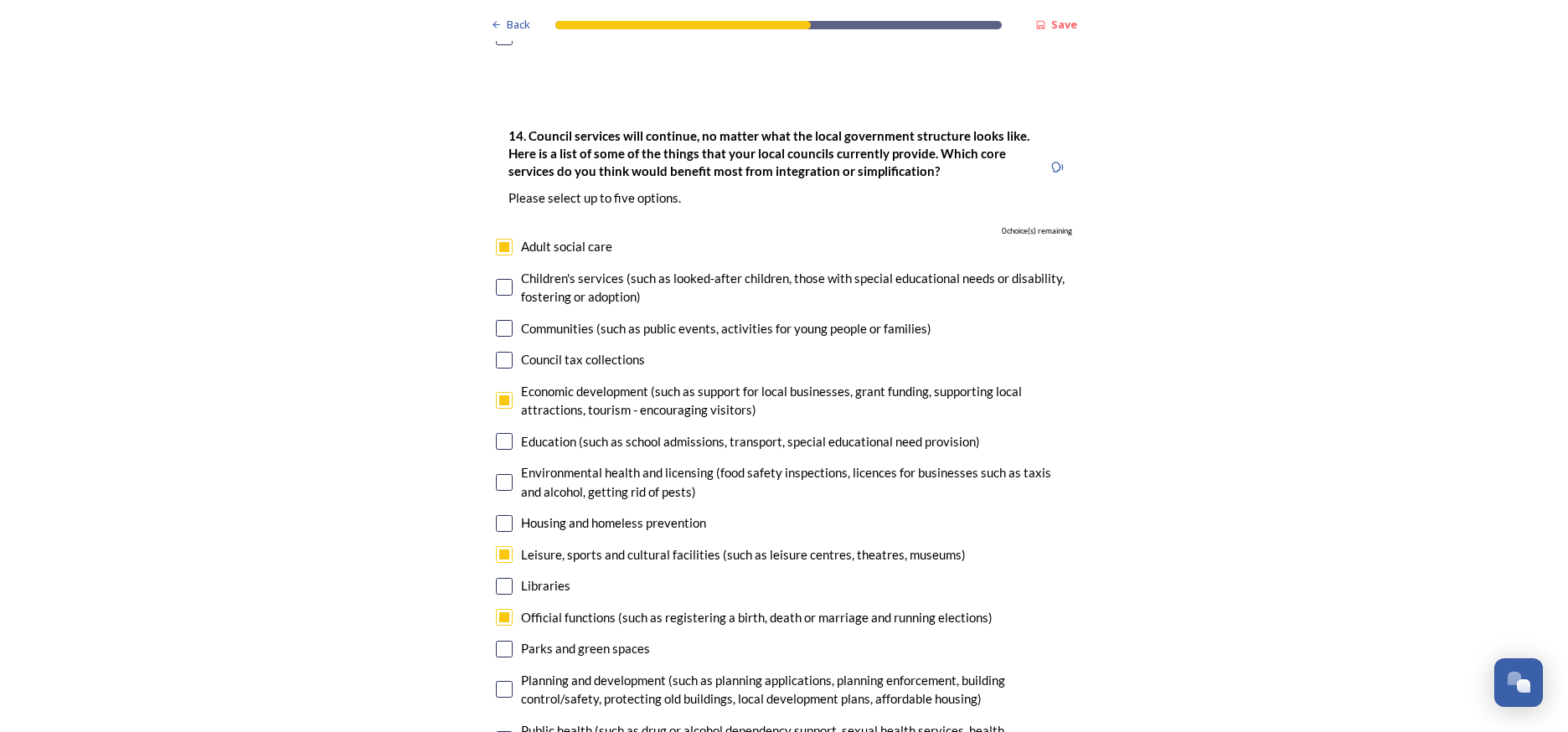
click at [506, 239] on input "checkbox" at bounding box center [504, 247] width 17 height 17
checkbox input "false"
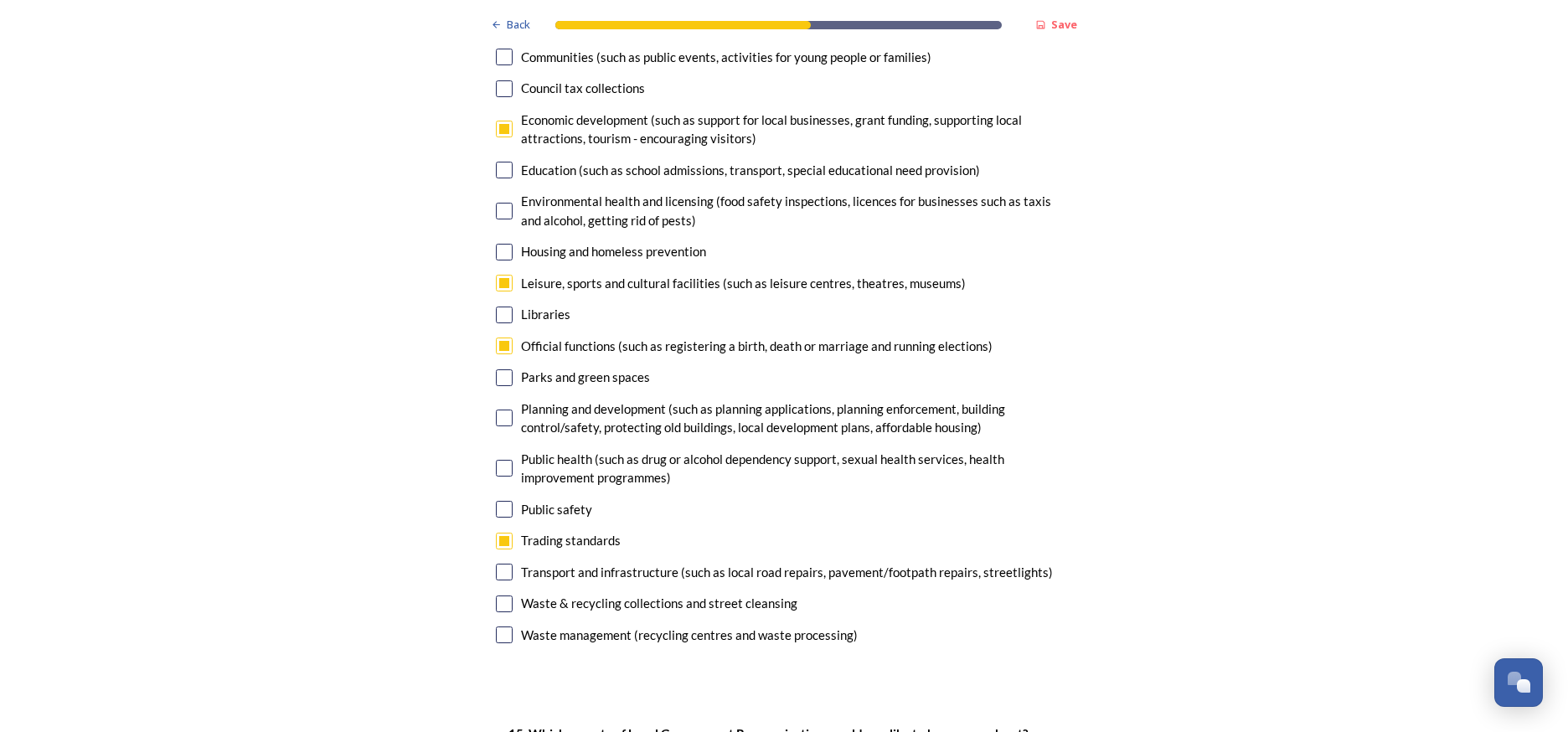
scroll to position [4400, 0]
click at [509, 626] on input "checkbox" at bounding box center [504, 634] width 17 height 17
checkbox input "true"
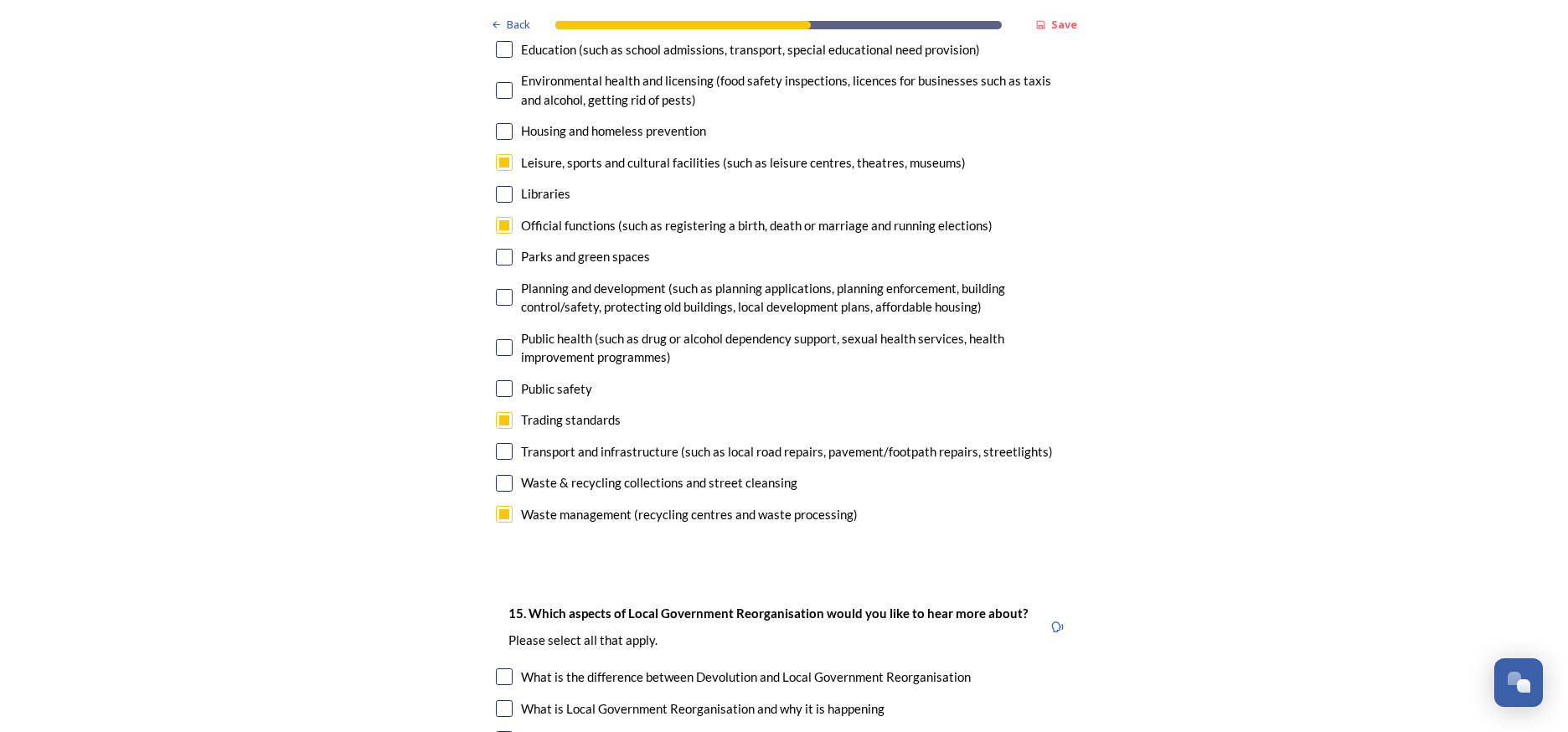
scroll to position [4522, 0]
checkbox input "true"
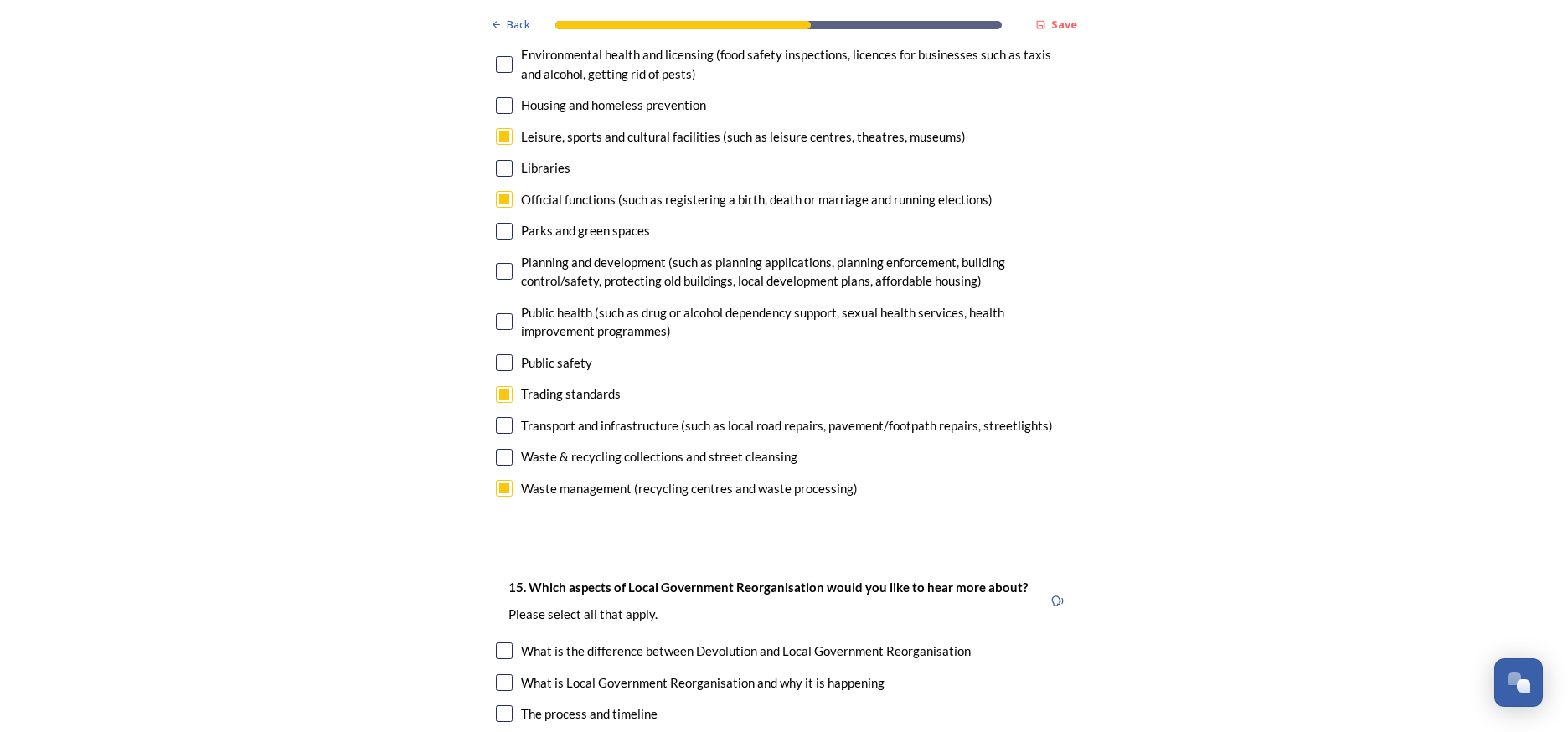
scroll to position [4562, 0]
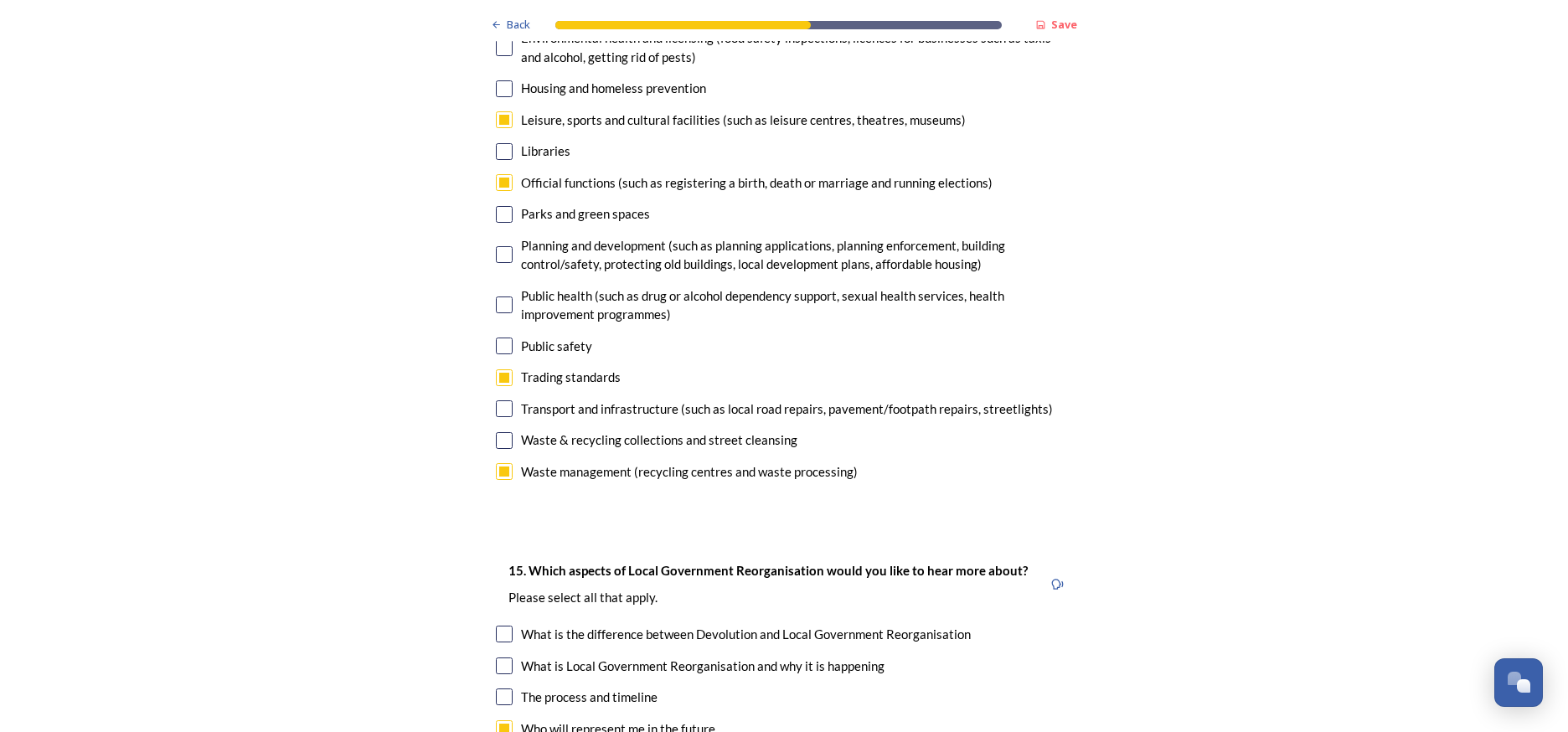
checkbox input "true"
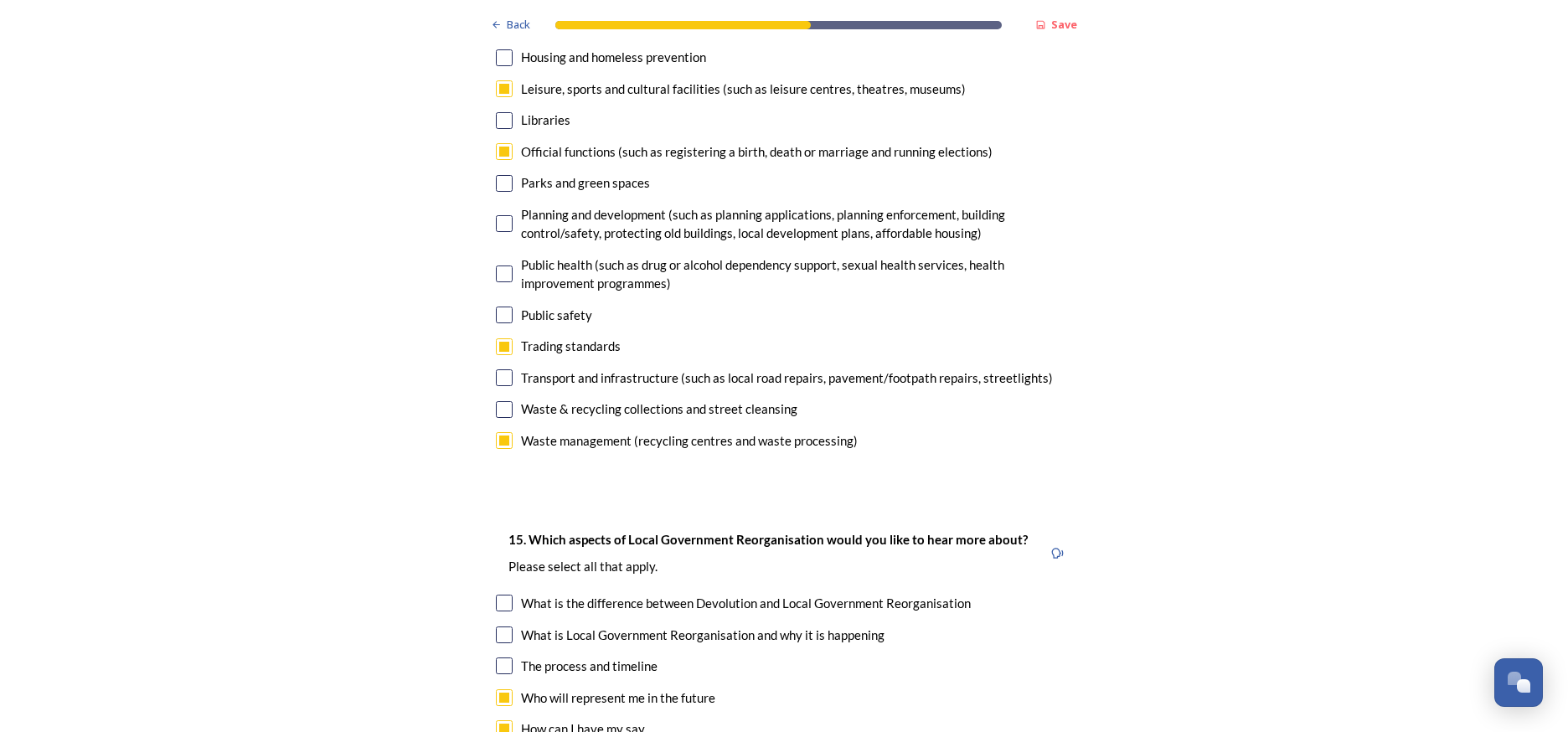
scroll to position [4604, 0]
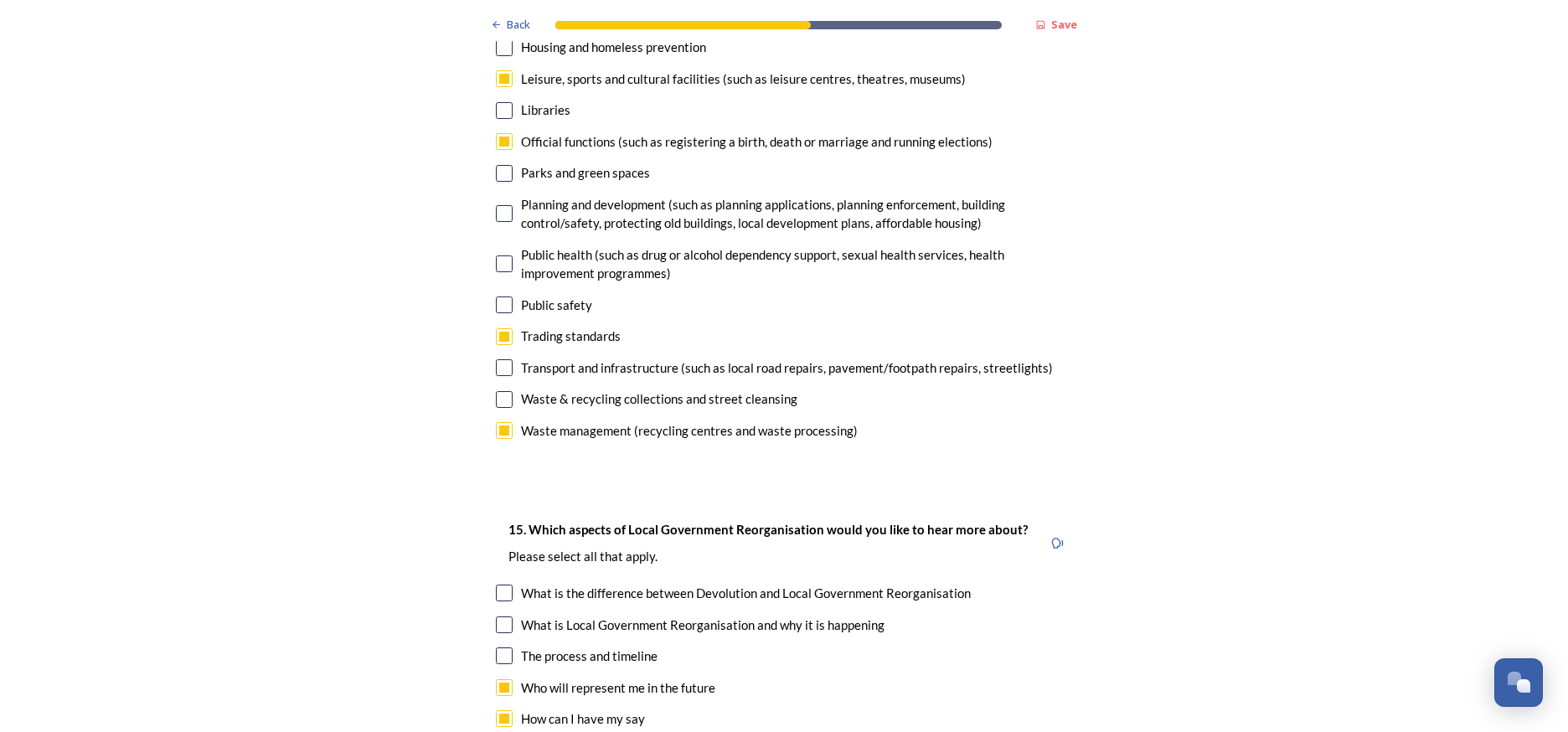
checkbox input "true"
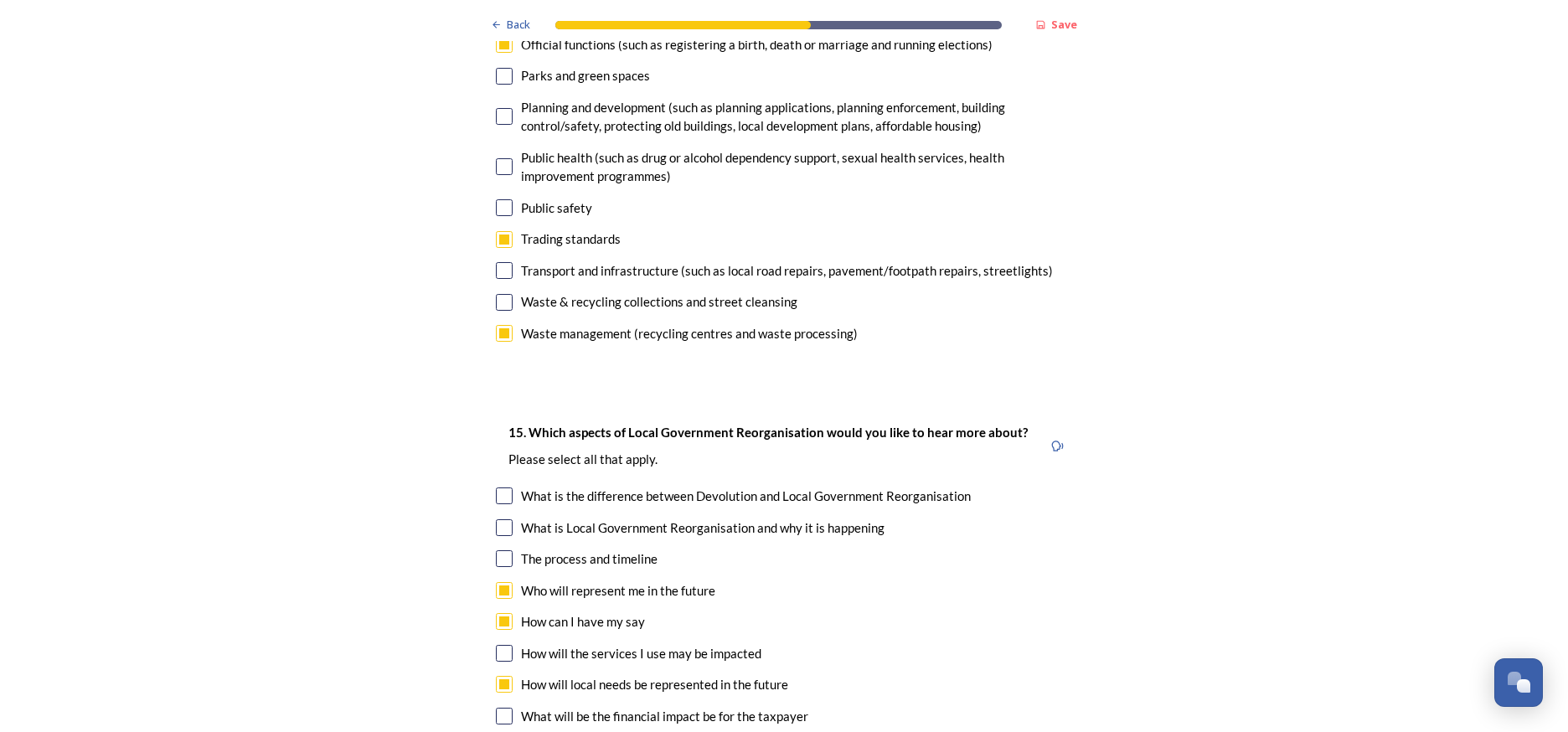
scroll to position [4701, 0]
click at [509, 707] on input "checkbox" at bounding box center [504, 715] width 17 height 17
checkbox input "true"
click at [504, 731] on input "checkbox" at bounding box center [504, 746] width 17 height 17
checkbox input "true"
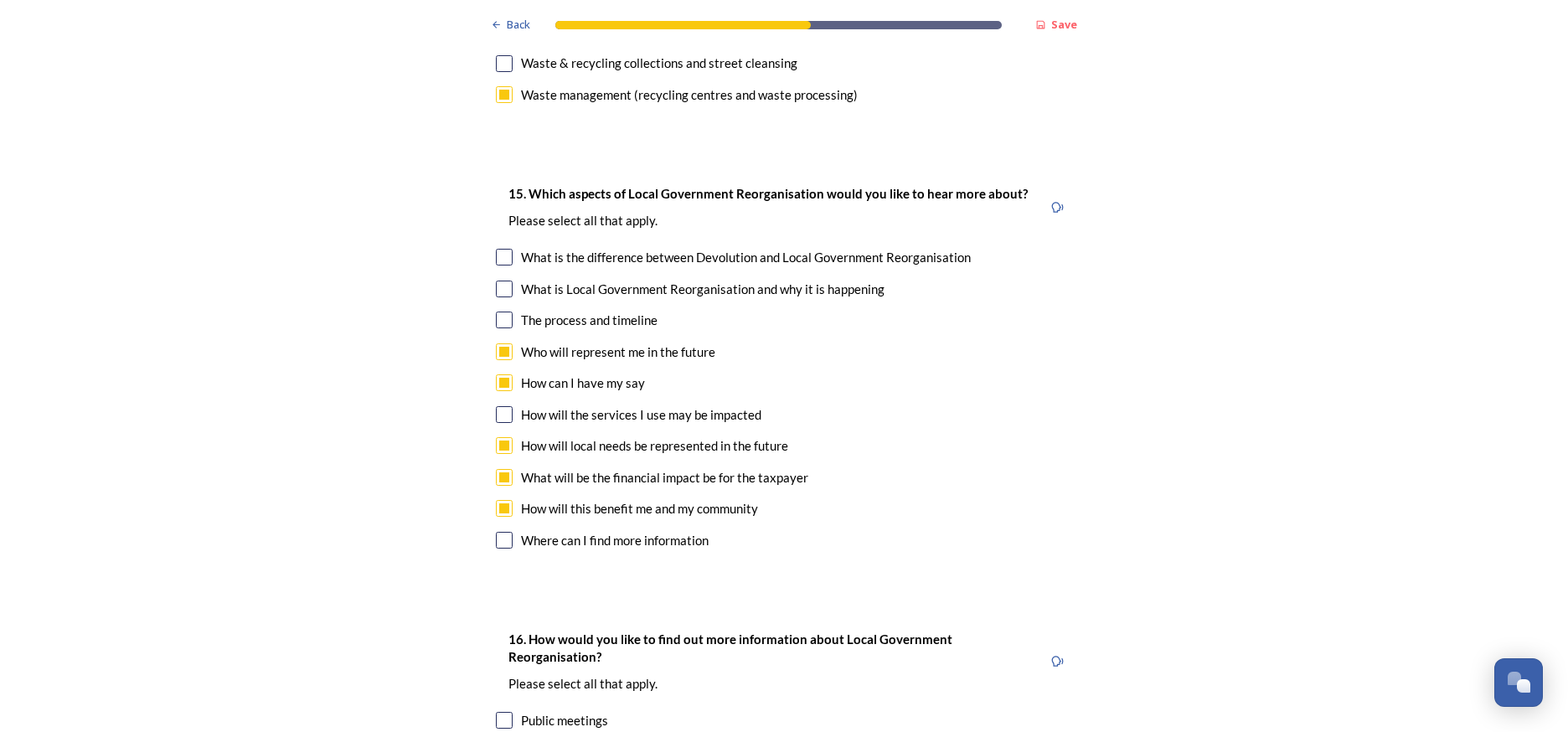
scroll to position [4943, 0]
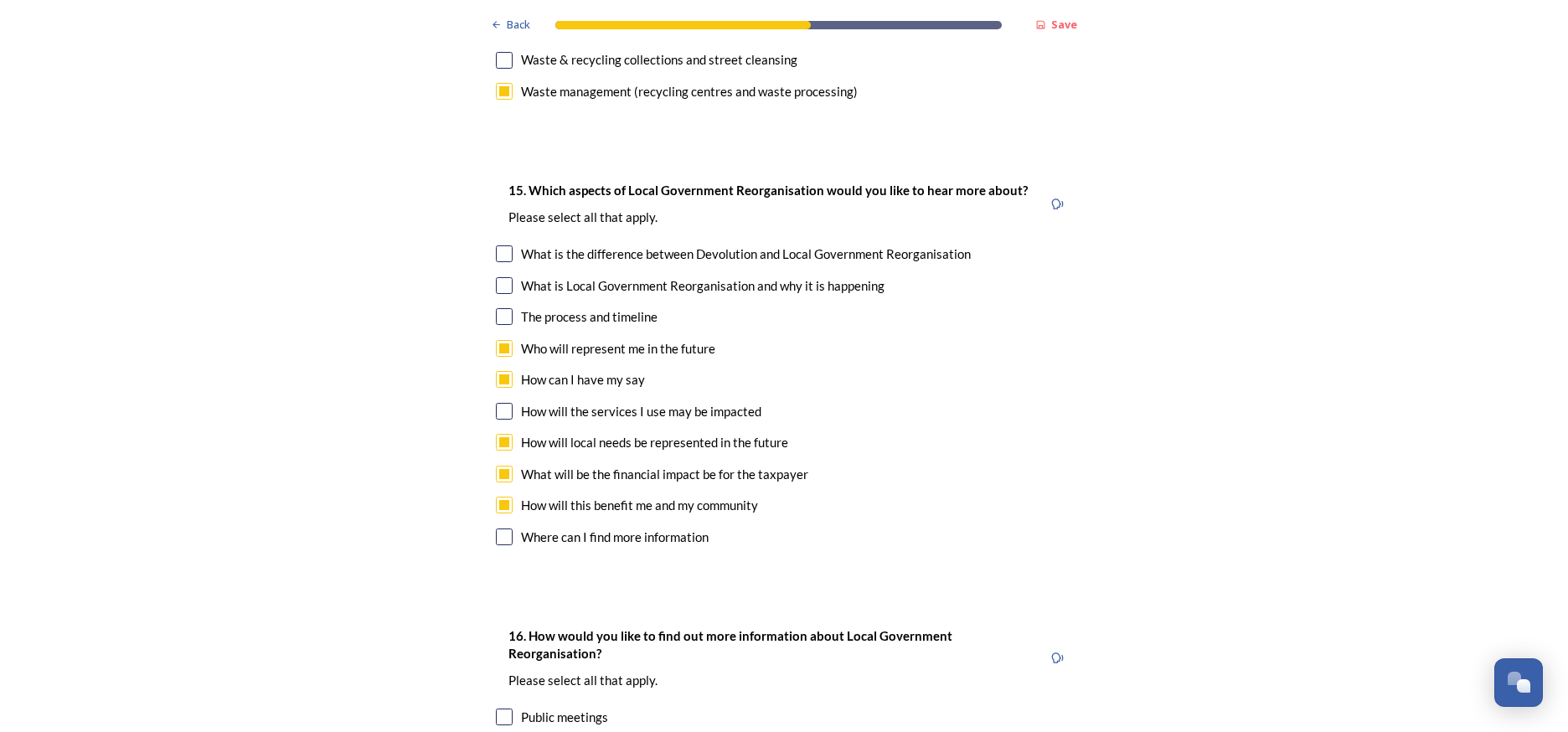
click at [504, 709] on input "checkbox" at bounding box center [504, 717] width 17 height 17
checkbox input "true"
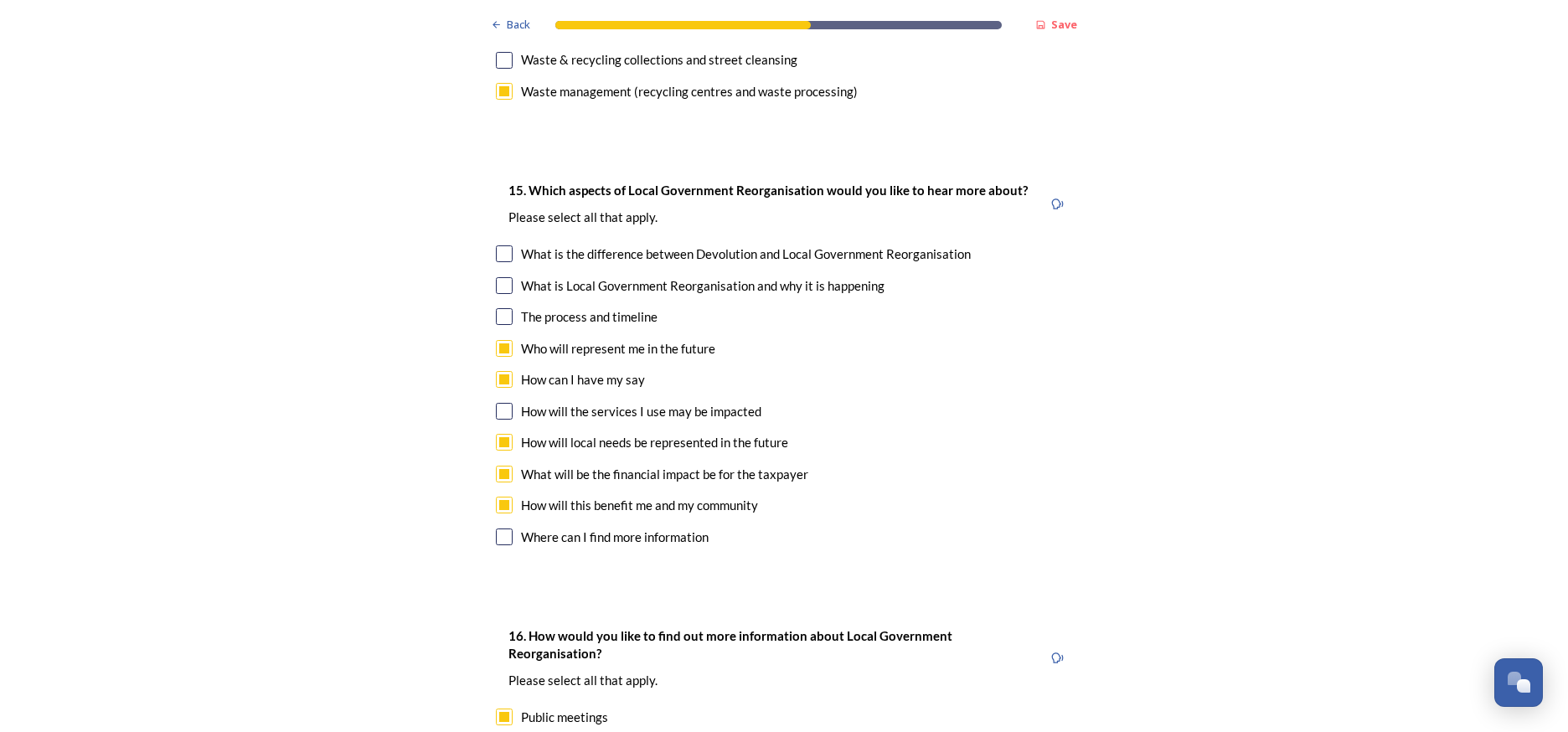
checkbox input "true"
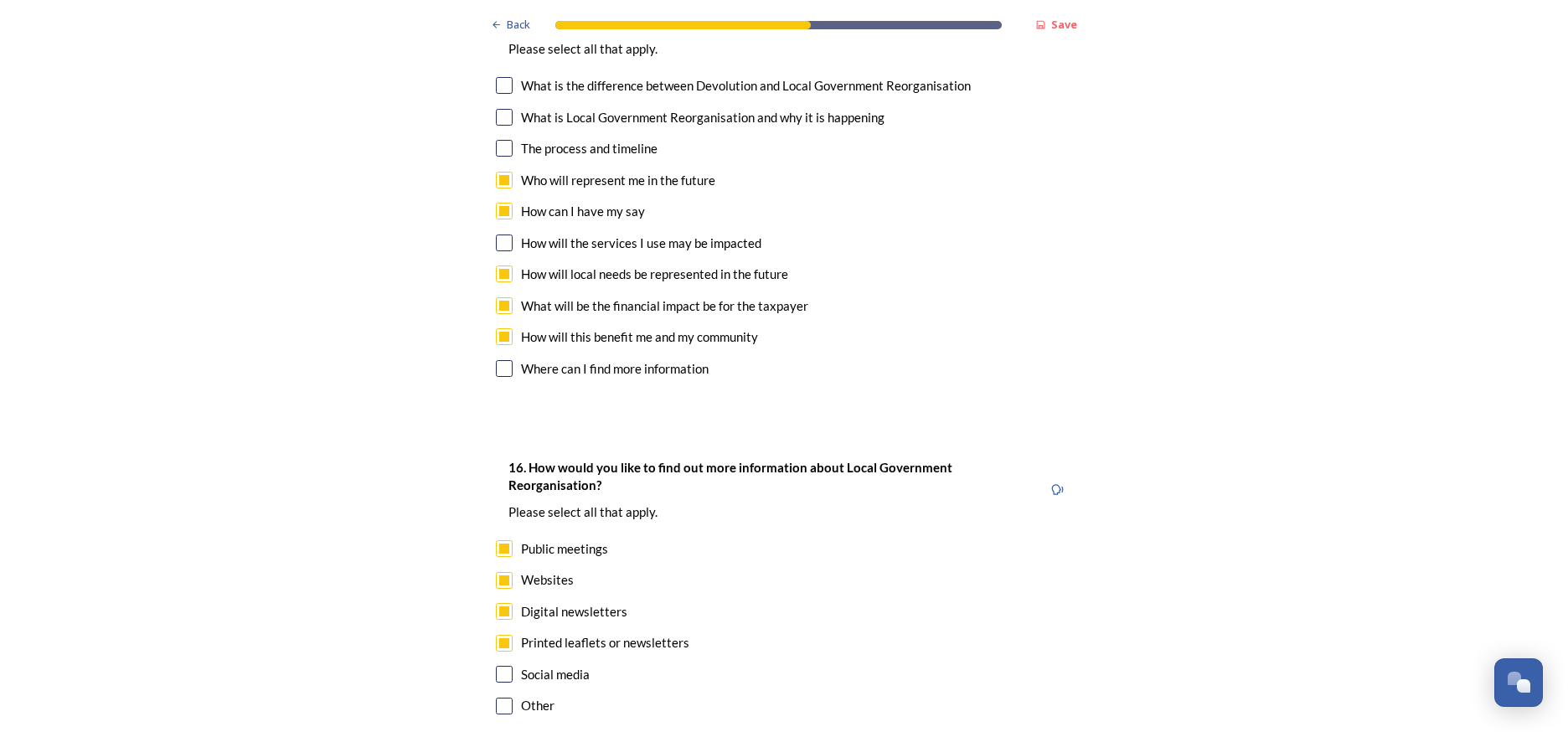
scroll to position [5117, 0]
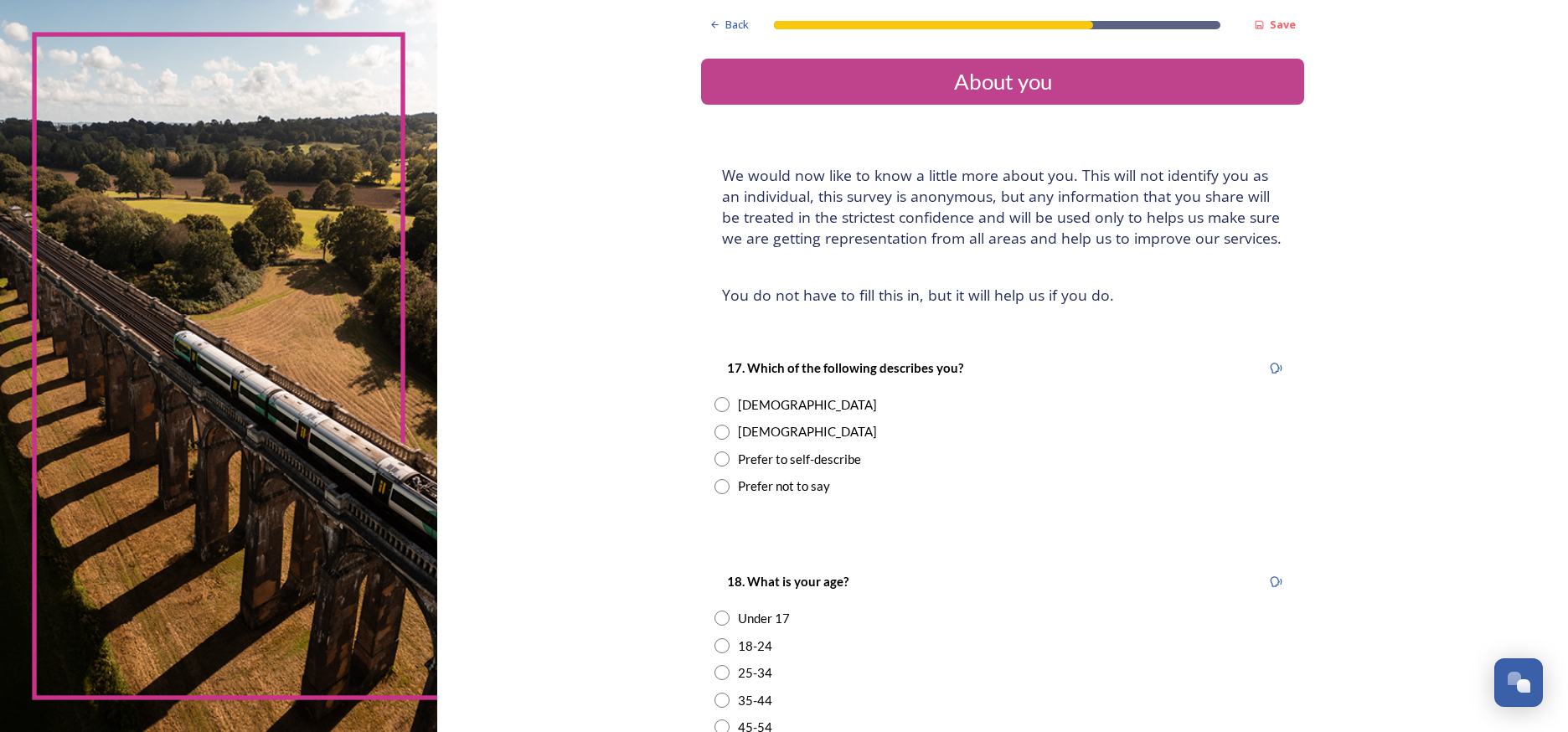
click at [714, 425] on input "radio" at bounding box center [721, 432] width 15 height 15
radio input "true"
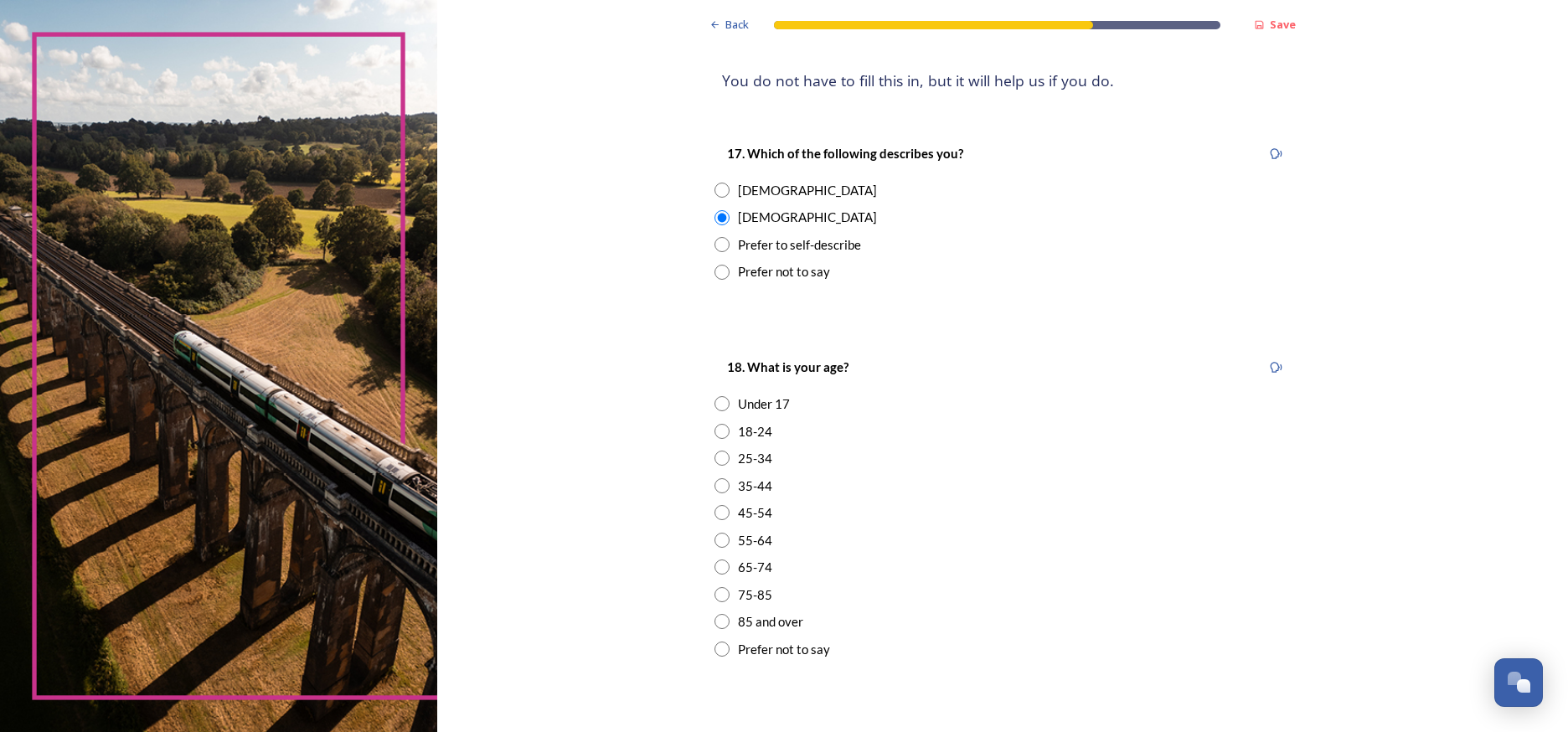
scroll to position [221, 0]
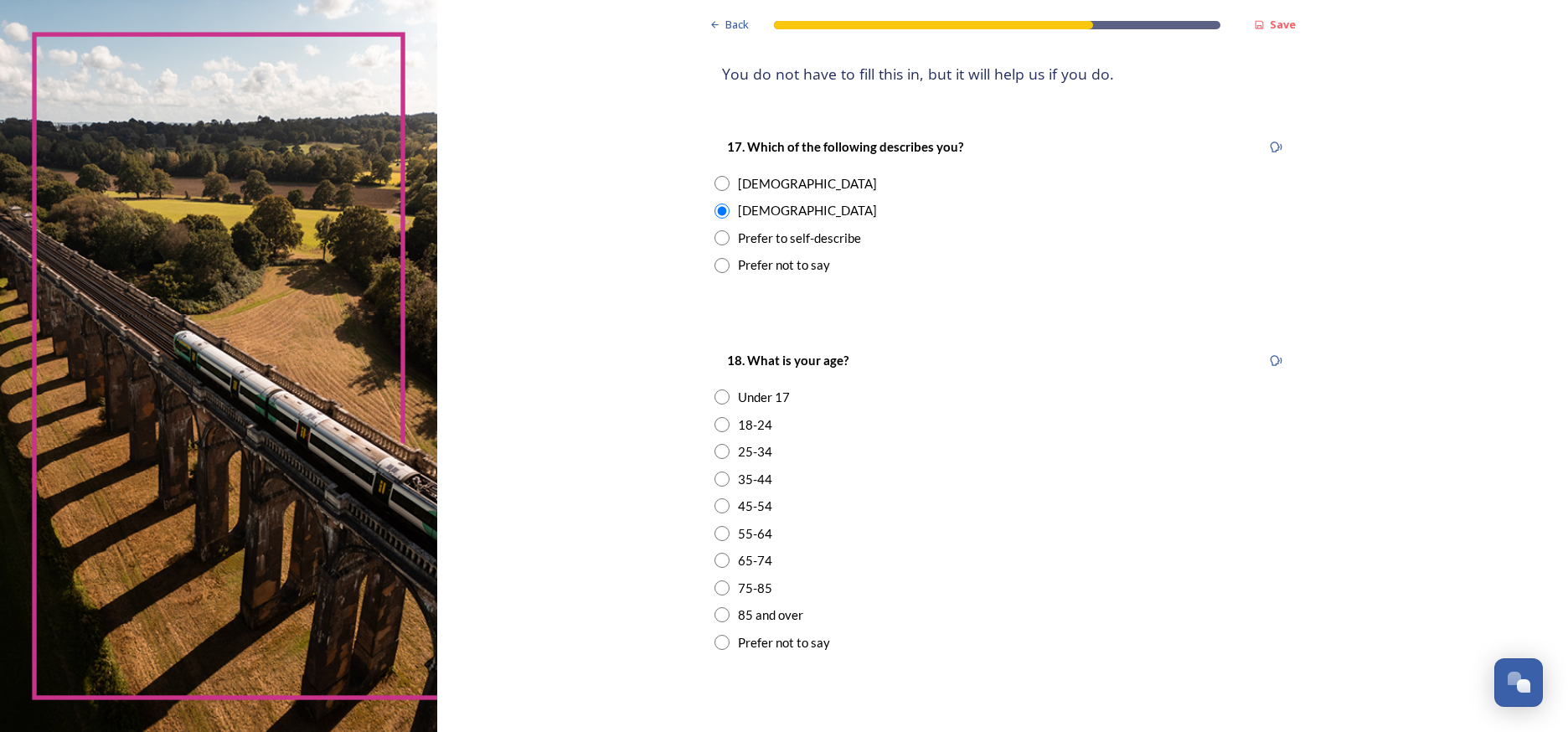
click at [718, 579] on div "75-85" at bounding box center [1002, 588] width 576 height 19
radio input "true"
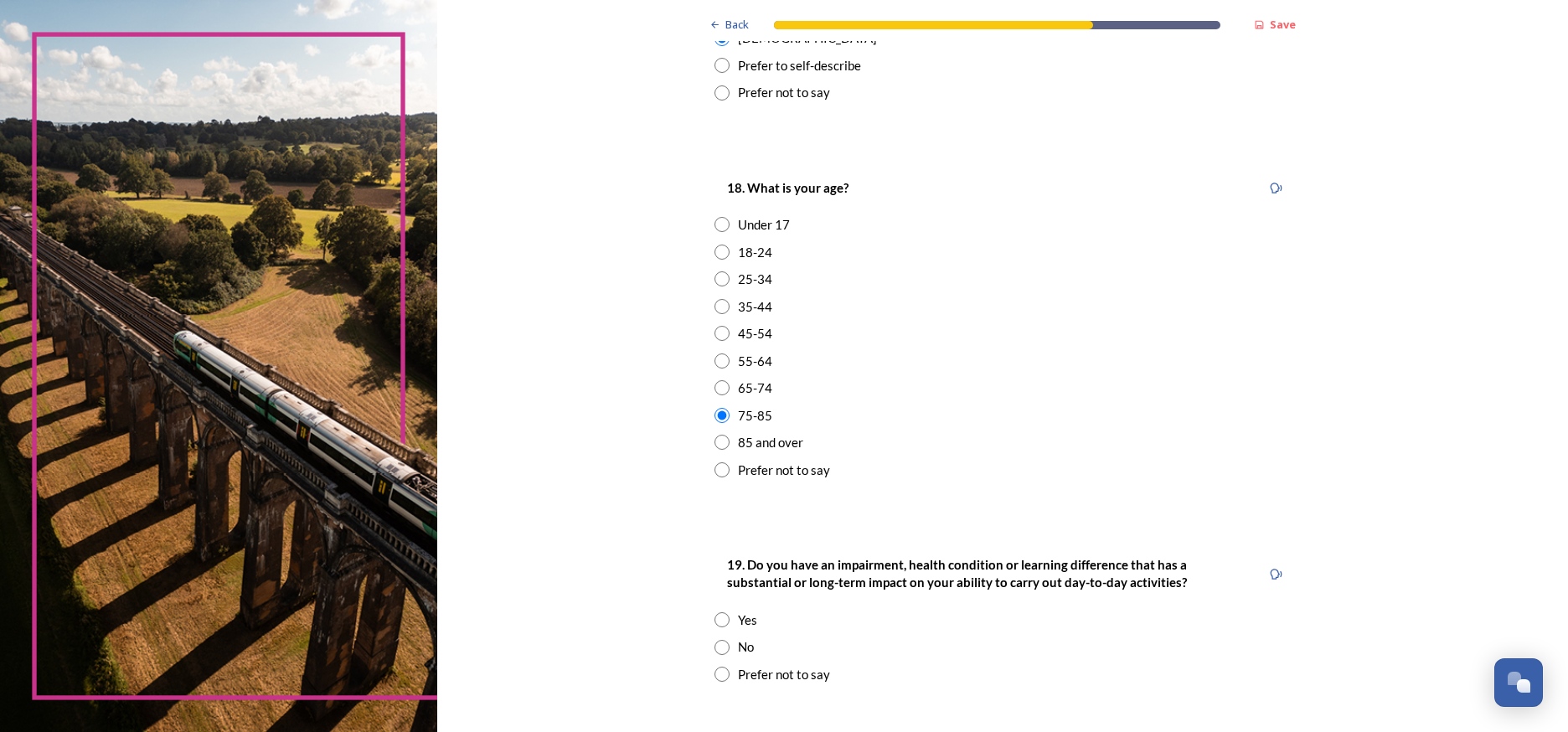
scroll to position [400, 0]
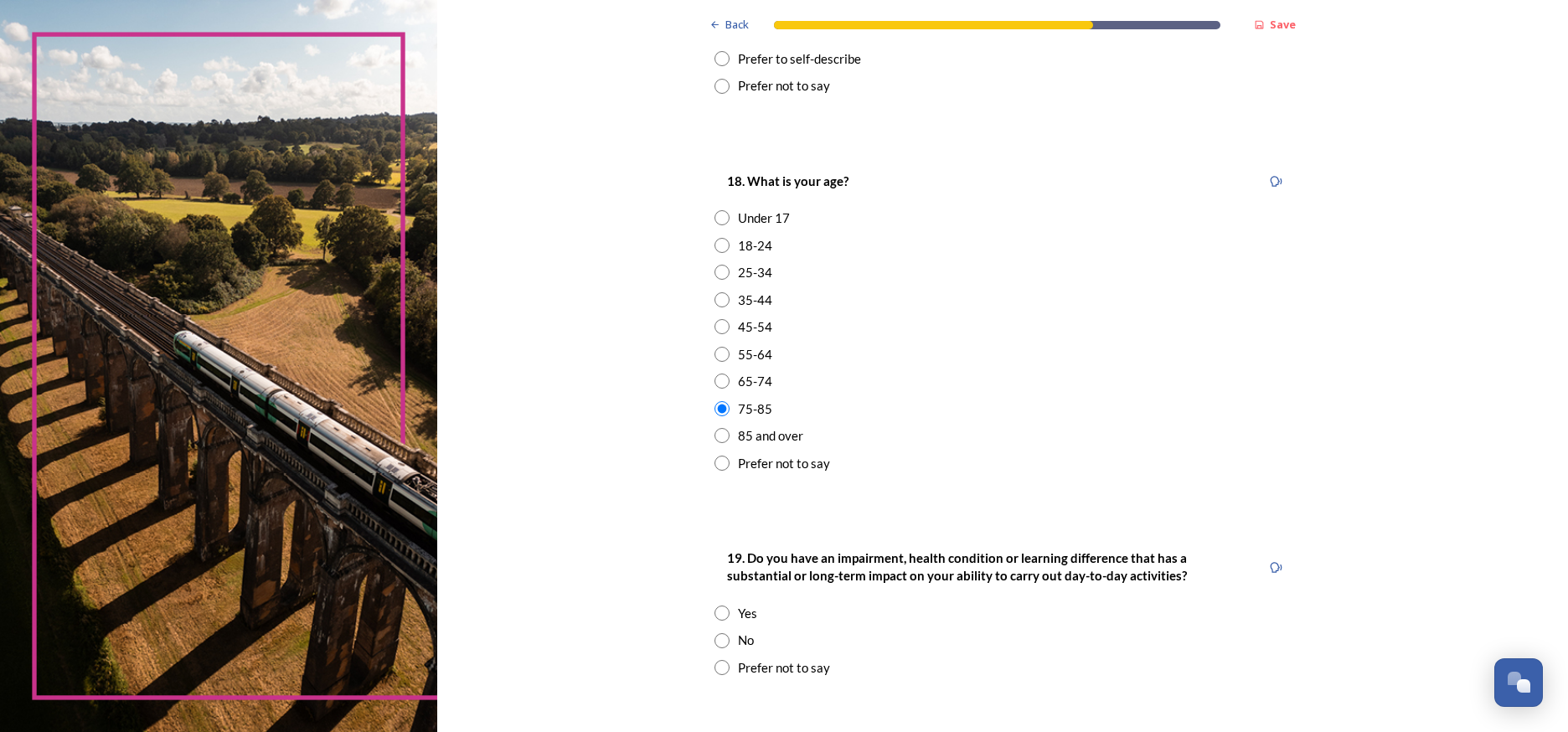
click at [714, 633] on input "radio" at bounding box center [721, 640] width 15 height 15
radio input "true"
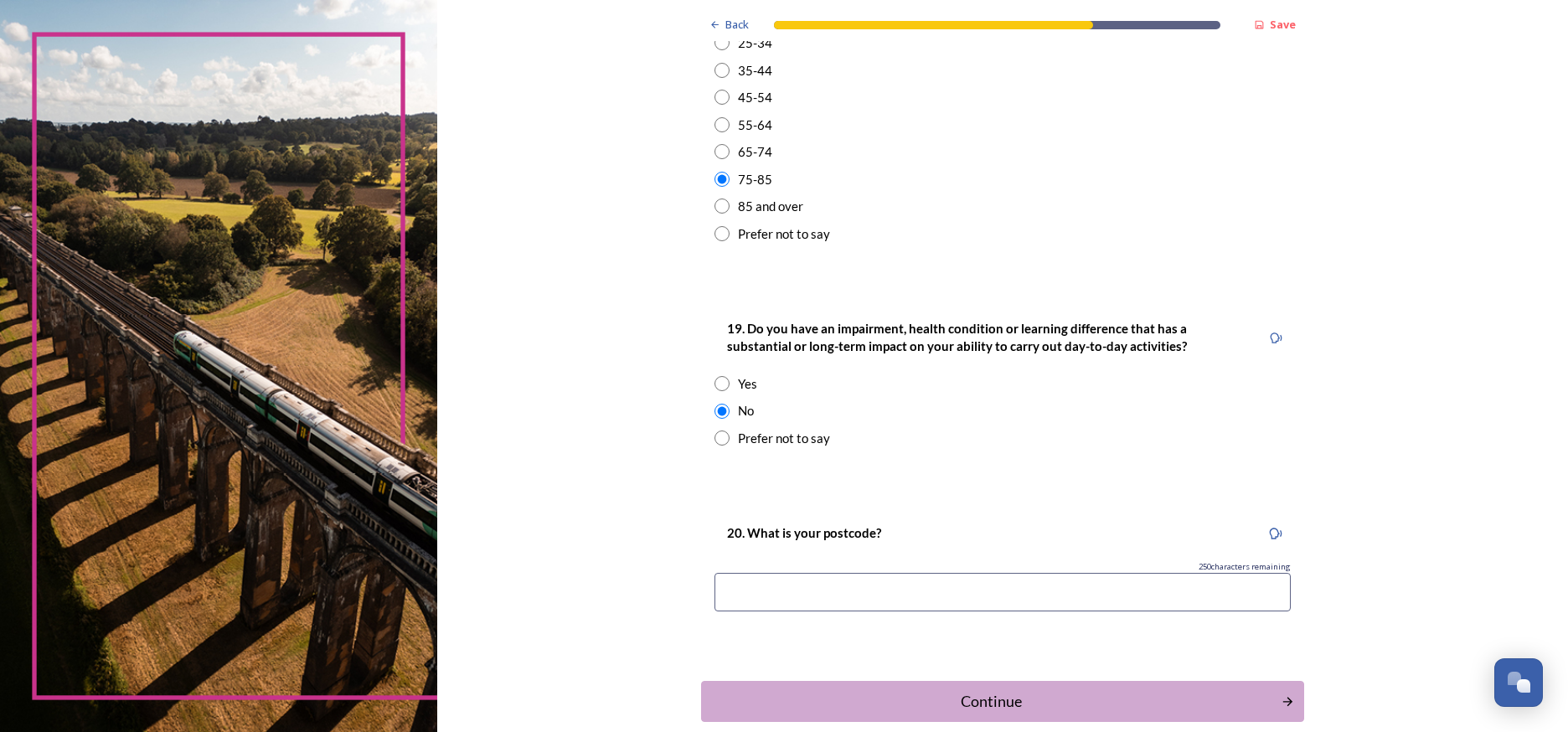
scroll to position [631, 0]
click at [714, 583] on input at bounding box center [1002, 591] width 576 height 39
type input "PO202GQ"
click at [967, 690] on div "Continue" at bounding box center [991, 700] width 567 height 23
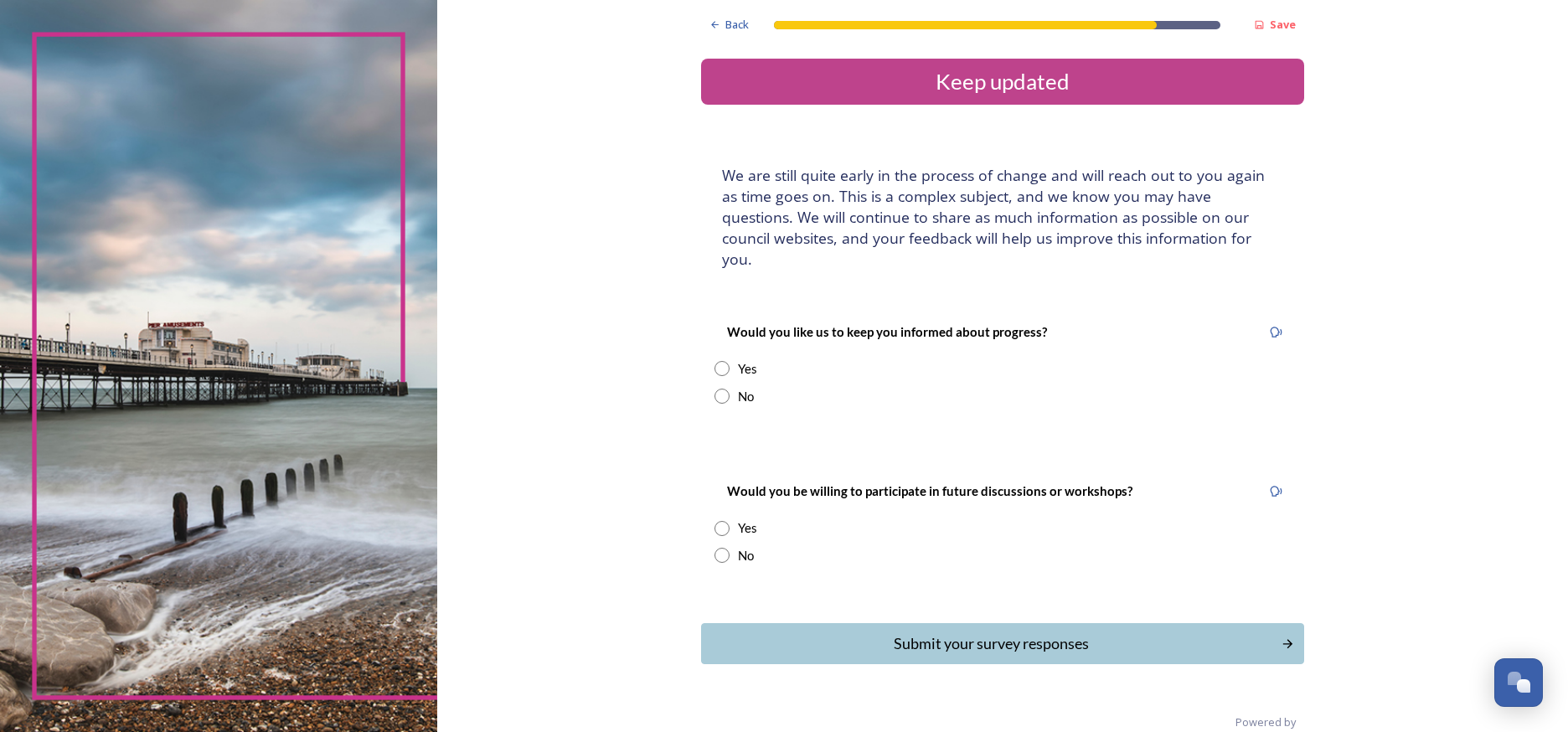
click at [714, 361] on input "radio" at bounding box center [721, 368] width 15 height 15
radio input "true"
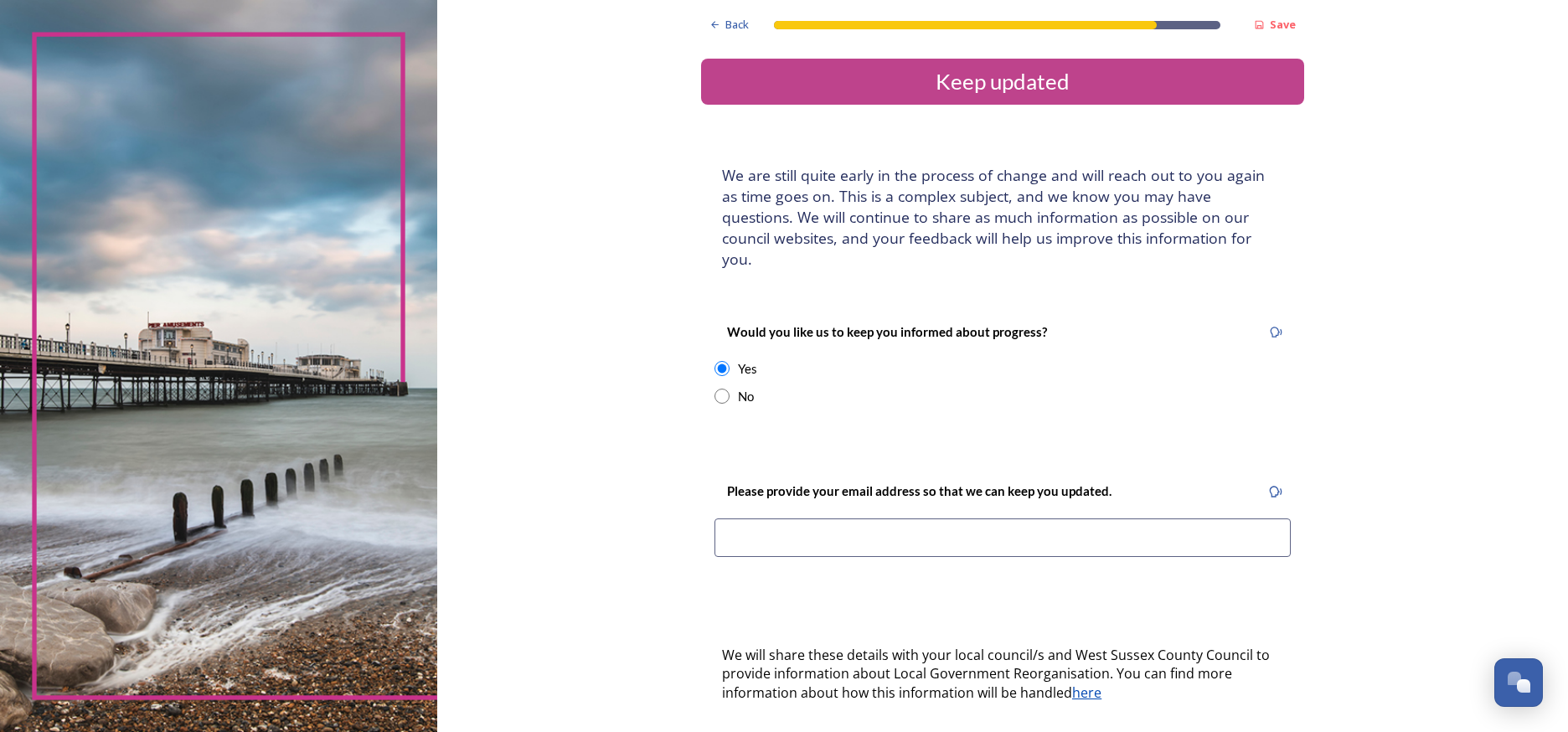
click at [714, 518] on input at bounding box center [1002, 537] width 576 height 39
type input "[PERSON_NAME][EMAIL_ADDRESS][DOMAIN_NAME]"
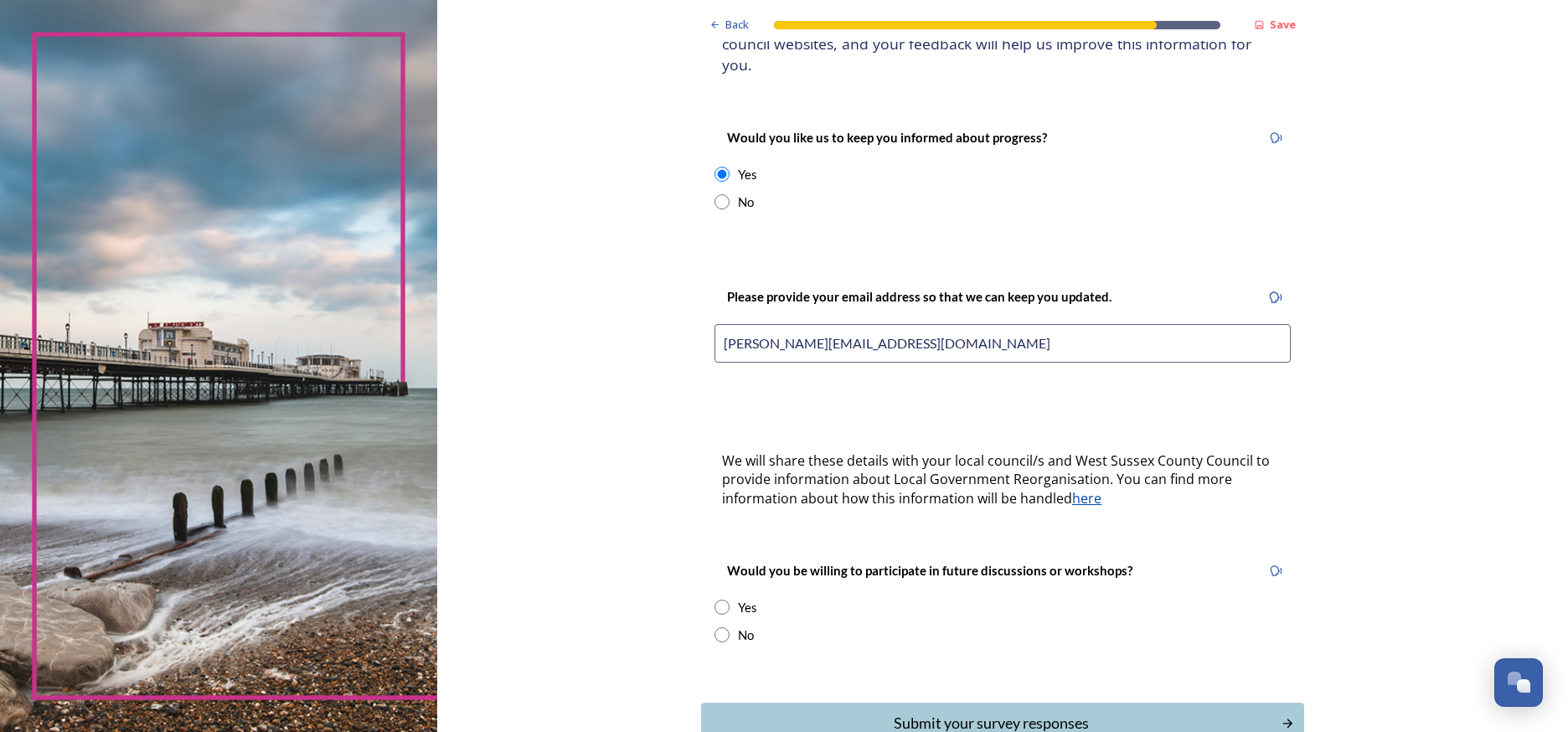
scroll to position [195, 0]
click at [714, 599] on input "radio" at bounding box center [721, 606] width 15 height 15
radio input "true"
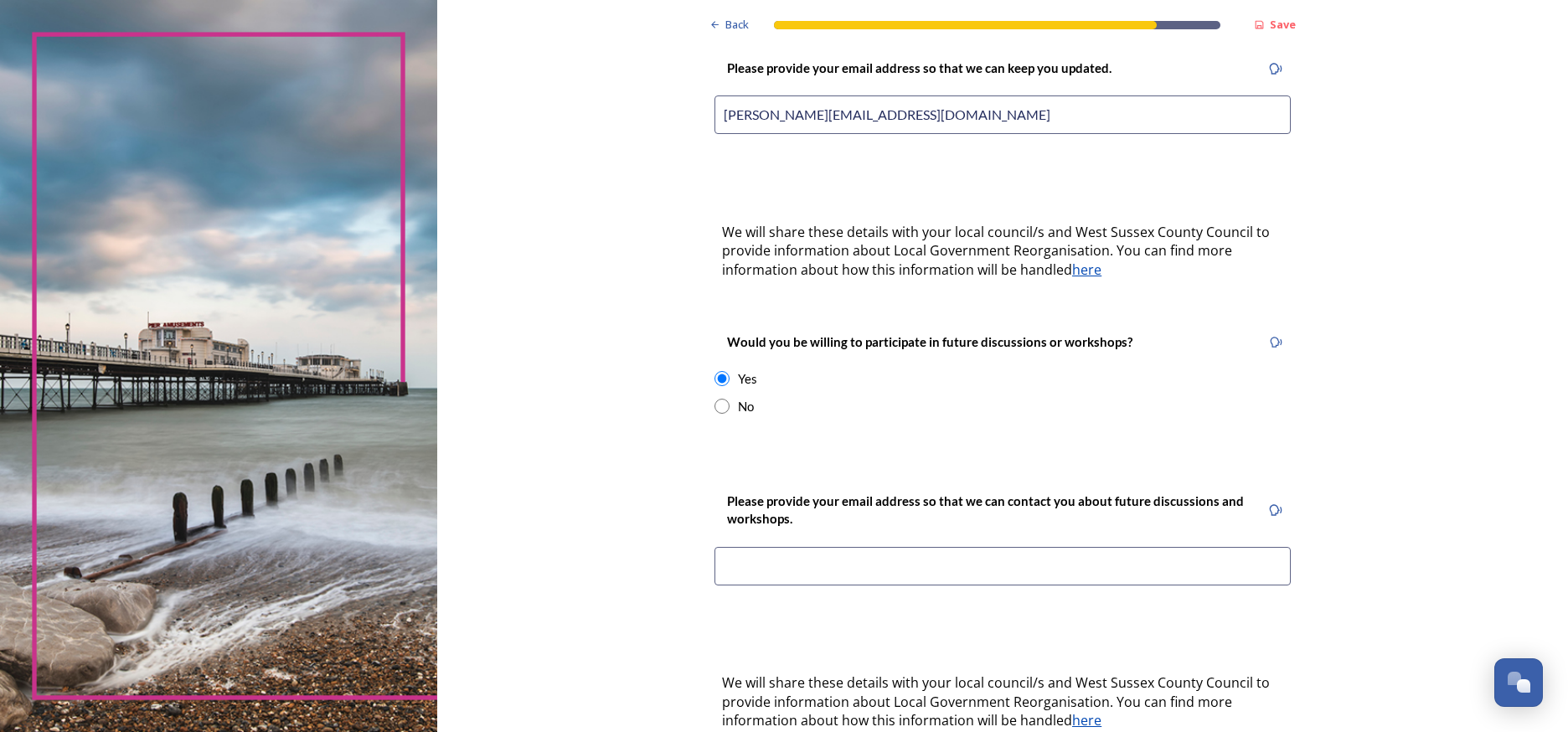
scroll to position [424, 0]
click at [714, 546] on input at bounding box center [1002, 565] width 576 height 39
click at [1256, 546] on input at bounding box center [1002, 565] width 576 height 39
type input "[PERSON_NAME][EMAIL_ADDRESS][DOMAIN_NAME]"
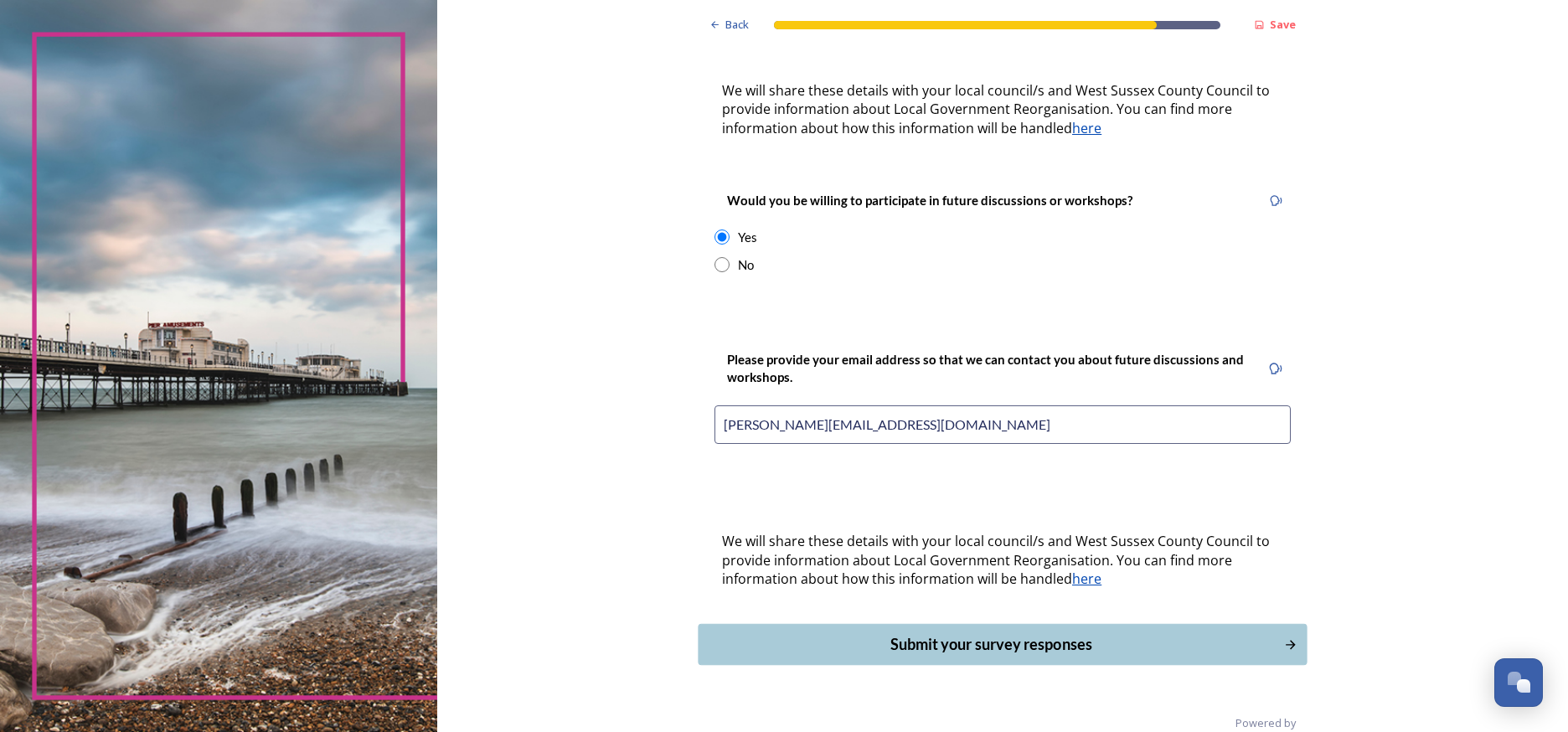
scroll to position [563, 0]
click at [865, 634] on div "Submit your survey responses" at bounding box center [991, 645] width 567 height 23
